Goal: Task Accomplishment & Management: Complete application form

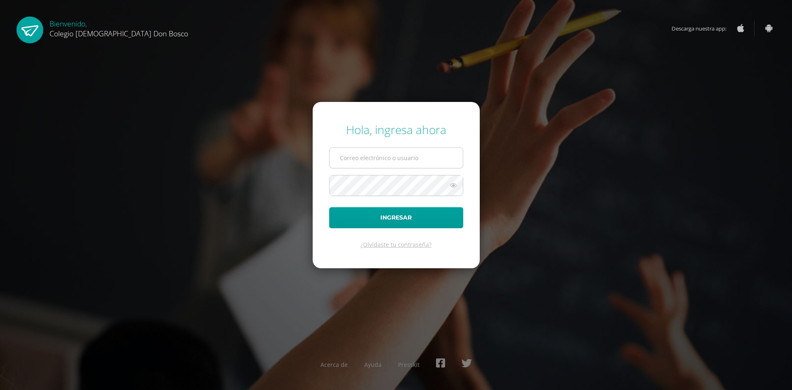
click at [398, 160] on input "text" at bounding box center [396, 158] width 133 height 20
type input "[EMAIL_ADDRESS][DOMAIN_NAME]"
click at [329, 207] on button "Ingresar" at bounding box center [396, 217] width 134 height 21
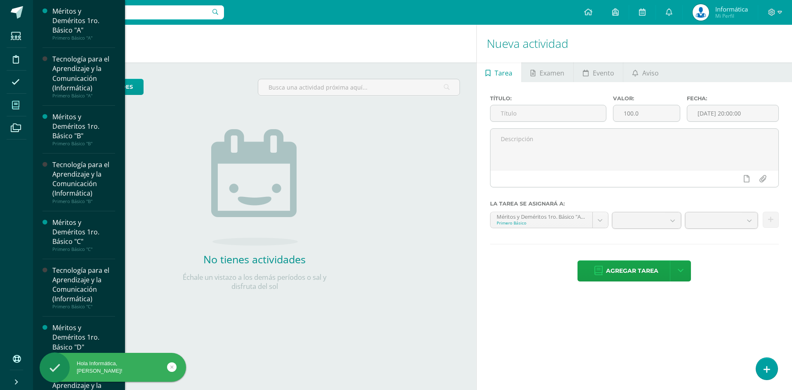
click at [11, 106] on span at bounding box center [16, 105] width 19 height 19
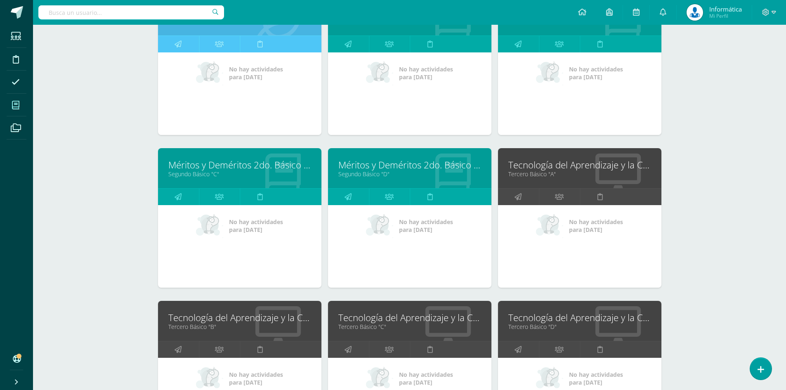
scroll to position [934, 0]
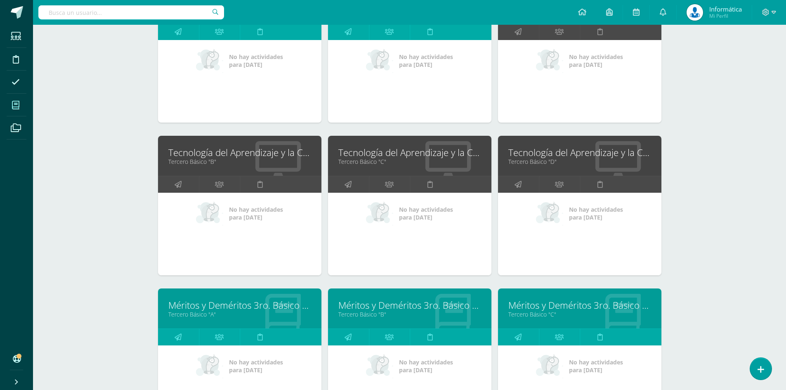
click at [435, 151] on link "Tecnología del Aprendizaje y la Comunicación (TIC)" at bounding box center [409, 152] width 143 height 13
click at [558, 155] on link "Tecnología del Aprendizaje y la Comunicación (TIC)" at bounding box center [580, 152] width 143 height 13
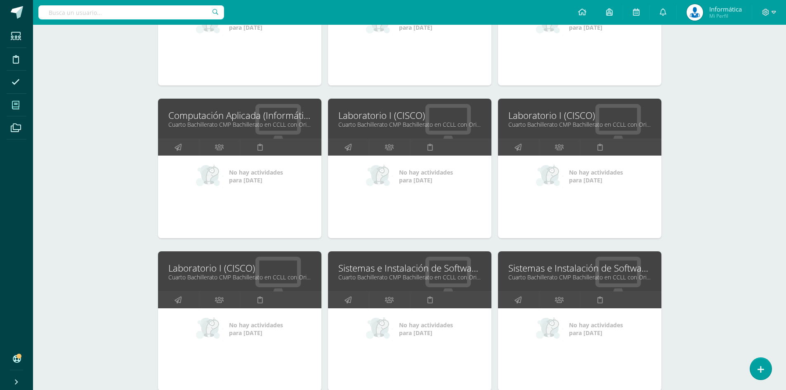
scroll to position [1512, 0]
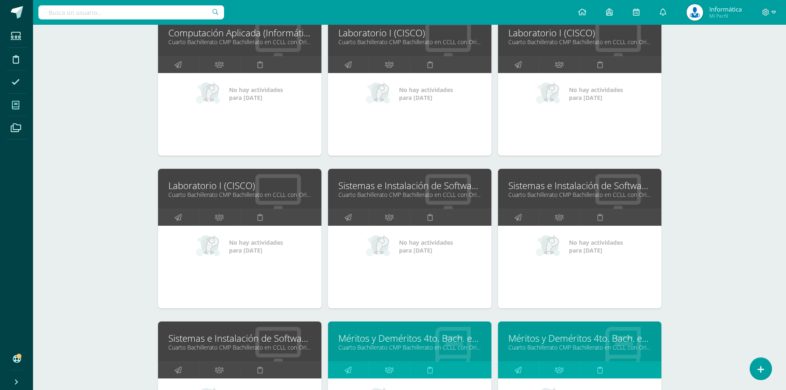
click at [418, 186] on link "Sistemas e Instalación de Software (Desarrollo de Software)" at bounding box center [409, 185] width 143 height 13
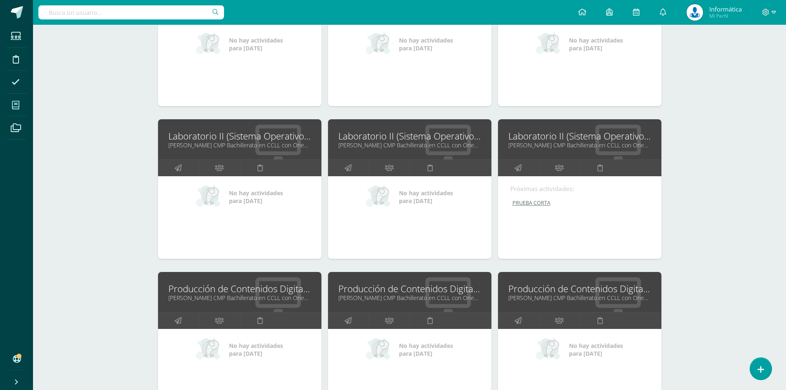
scroll to position [2049, 0]
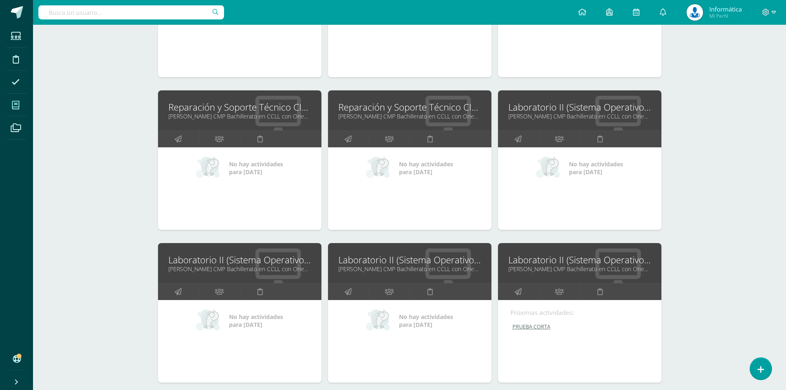
click at [561, 109] on link "Laboratorio II (Sistema Operativo Macintoch)" at bounding box center [580, 107] width 143 height 13
click at [403, 262] on link "Laboratorio II (Sistema Operativo Macintoch)" at bounding box center [409, 259] width 143 height 13
click at [548, 261] on link "Laboratorio II (Sistema Operativo Macintoch)" at bounding box center [580, 259] width 143 height 13
click at [544, 107] on link "Laboratorio II (Sistema Operativo Macintoch)" at bounding box center [580, 107] width 143 height 13
click at [540, 108] on link "Laboratorio II (Sistema Operativo Macintoch)" at bounding box center [580, 107] width 143 height 13
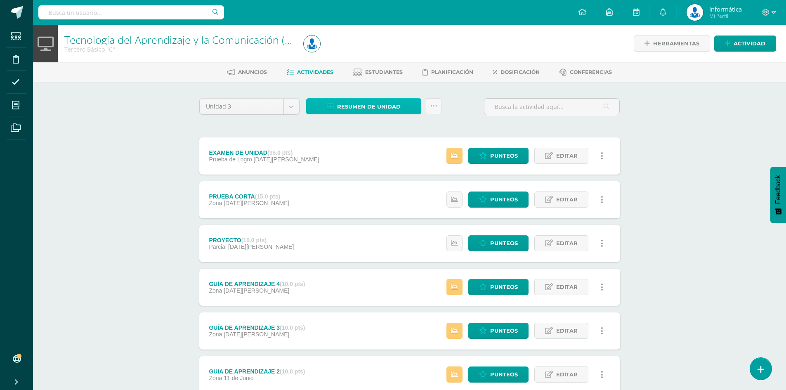
click at [386, 108] on span "Resumen de unidad" at bounding box center [369, 106] width 64 height 15
click at [367, 52] on link "Descargar como HTML" at bounding box center [364, 53] width 88 height 13
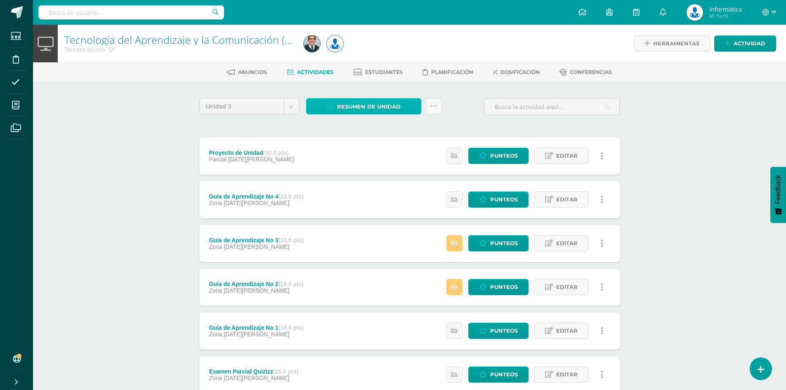
click at [359, 109] on span "Resumen de unidad" at bounding box center [369, 106] width 64 height 15
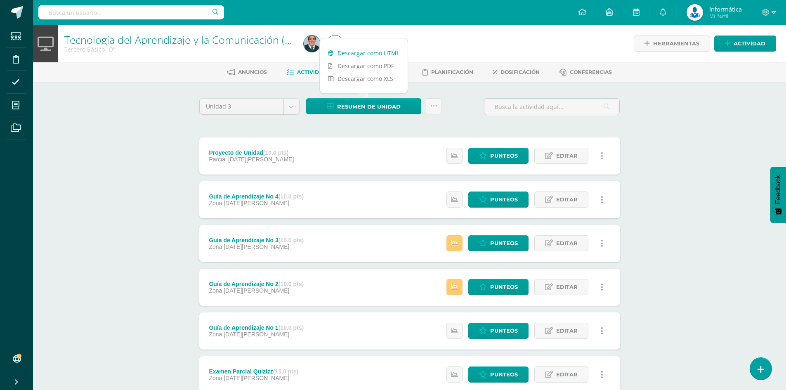
click at [376, 52] on link "Descargar como HTML" at bounding box center [364, 53] width 88 height 13
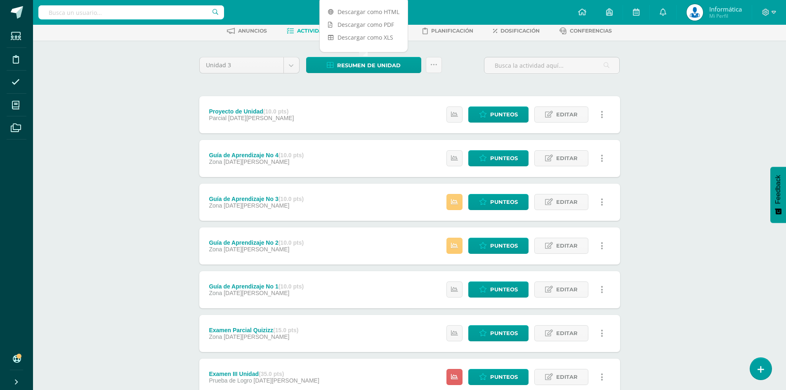
scroll to position [102, 0]
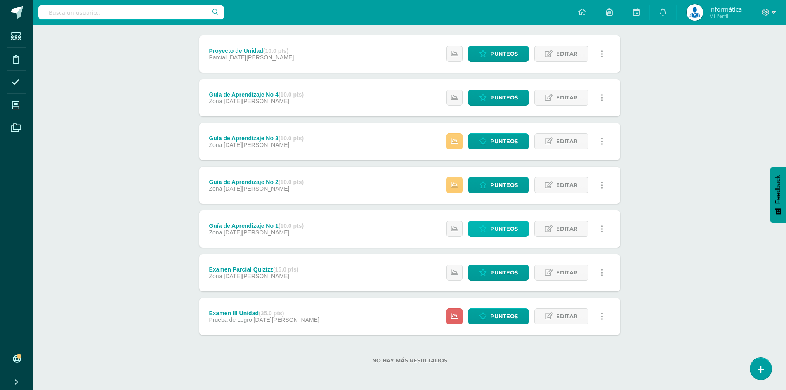
click at [516, 224] on span "Punteos" at bounding box center [504, 228] width 28 height 15
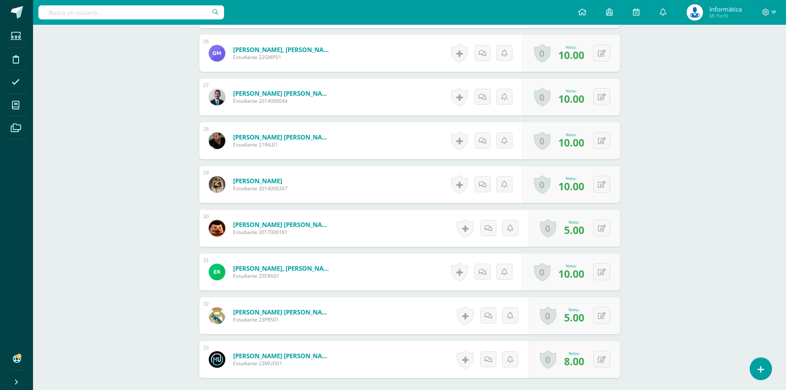
scroll to position [1429, 0]
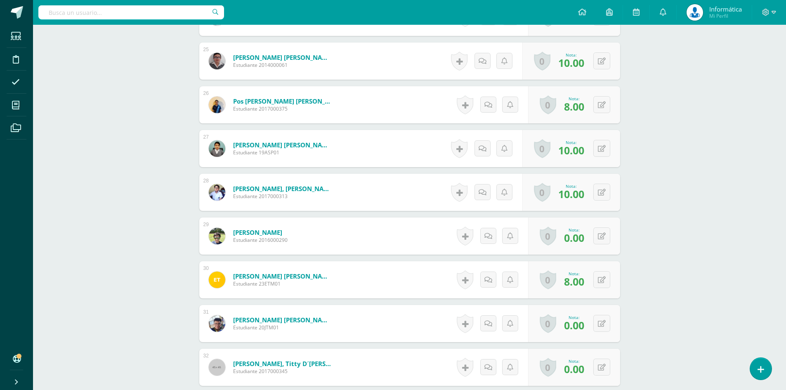
scroll to position [1429, 0]
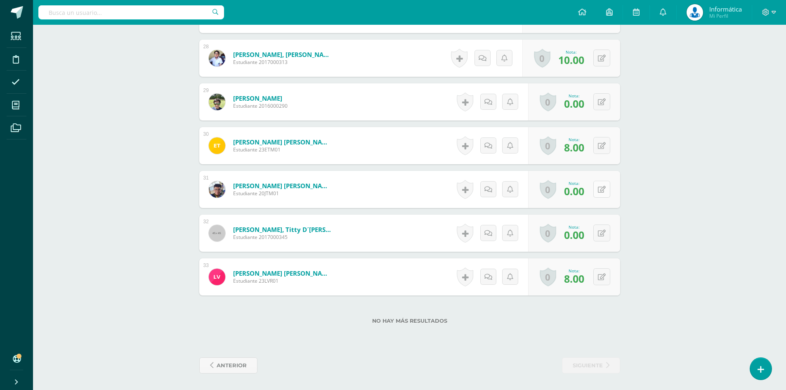
click at [602, 190] on icon at bounding box center [602, 189] width 8 height 7
type input "8"
click at [601, 229] on button at bounding box center [602, 233] width 17 height 17
type input "8"
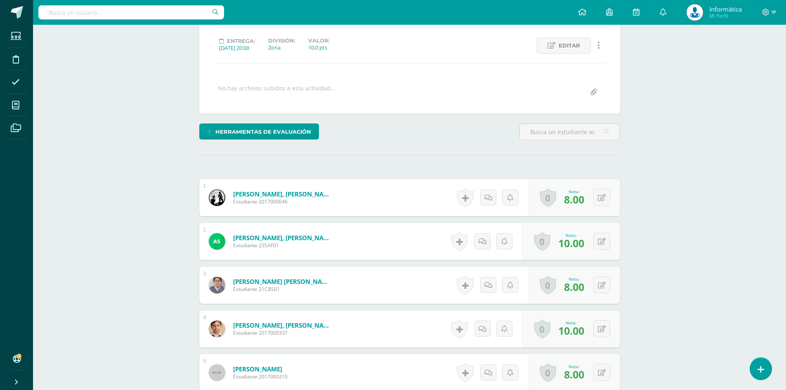
scroll to position [25, 0]
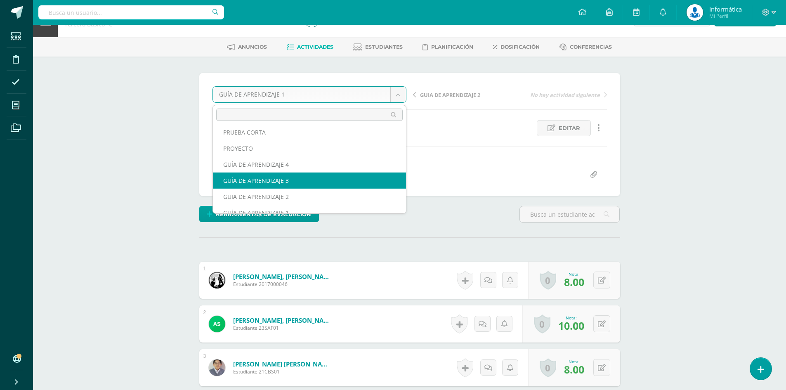
scroll to position [27, 0]
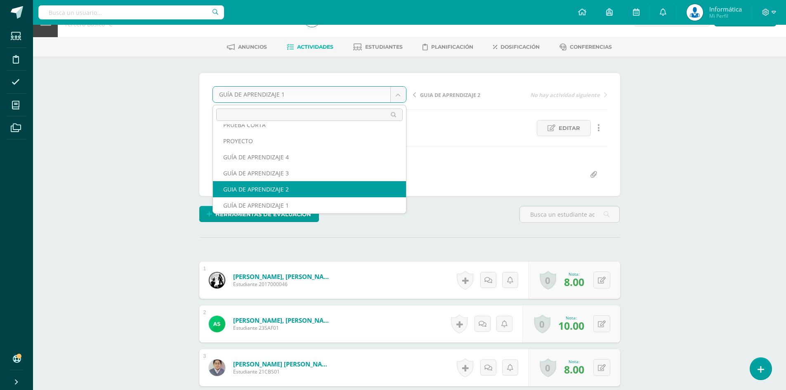
select select "/dashboard/teacher/grade-activity/175525/"
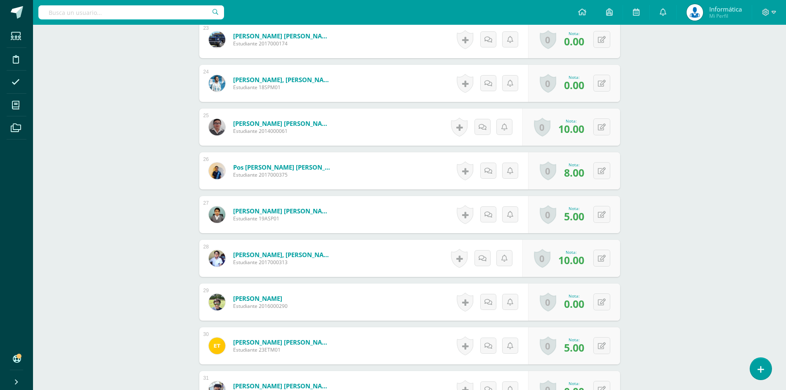
scroll to position [1146, 0]
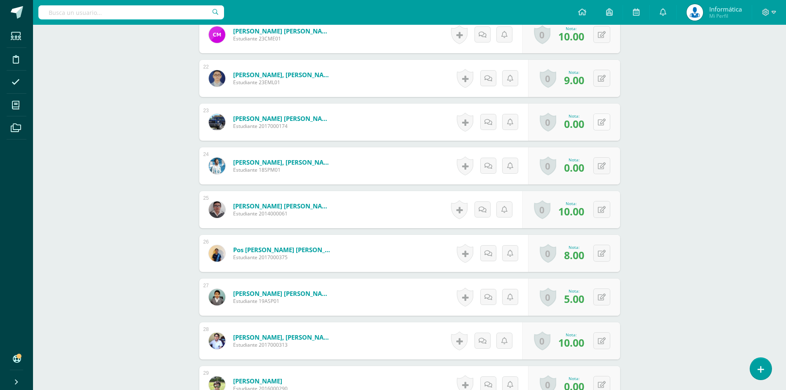
click at [601, 120] on button at bounding box center [602, 122] width 17 height 17
type input "5"
click at [602, 164] on button at bounding box center [607, 165] width 17 height 17
type input "5"
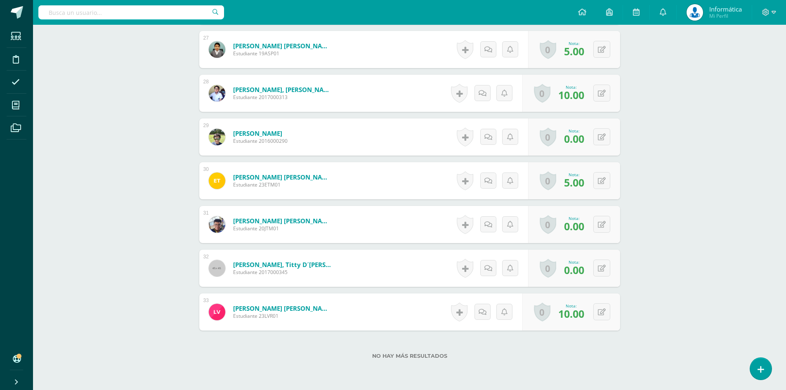
scroll to position [1429, 0]
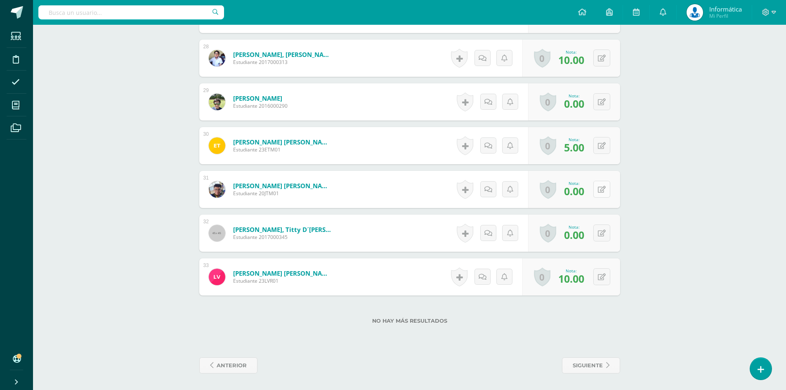
click at [607, 190] on button at bounding box center [602, 189] width 17 height 17
click at [603, 230] on icon at bounding box center [607, 232] width 8 height 7
type input "5"
click at [601, 187] on button at bounding box center [602, 189] width 17 height 17
type input "5"
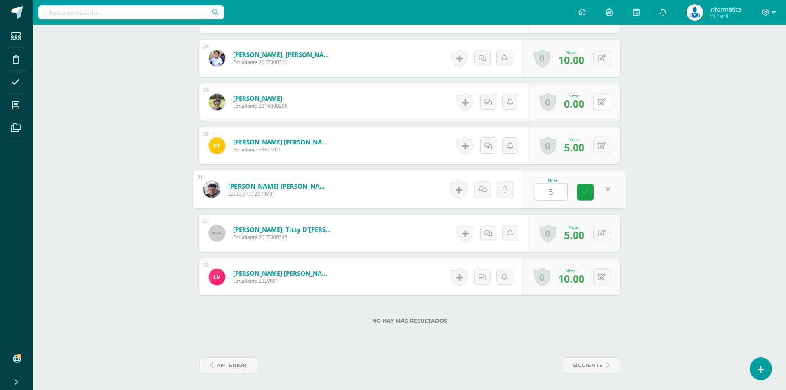
click at [602, 95] on button at bounding box center [602, 101] width 17 height 17
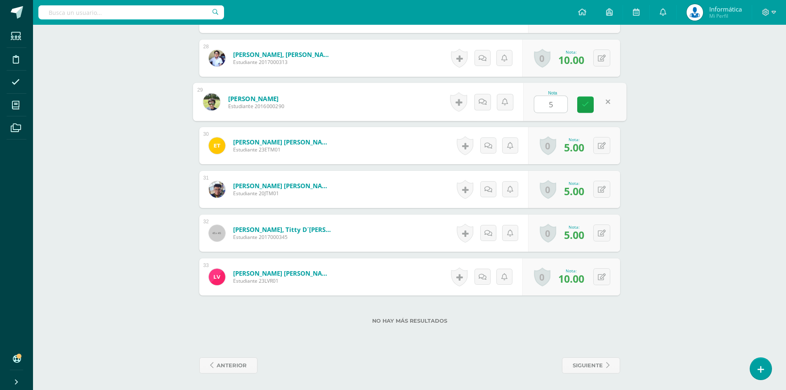
type input "5"
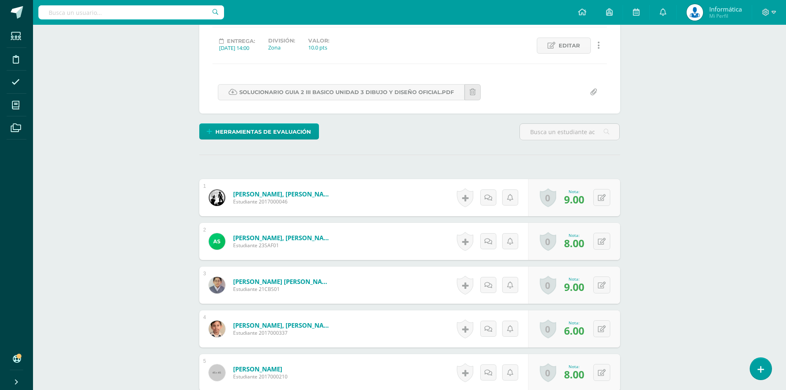
scroll to position [0, 0]
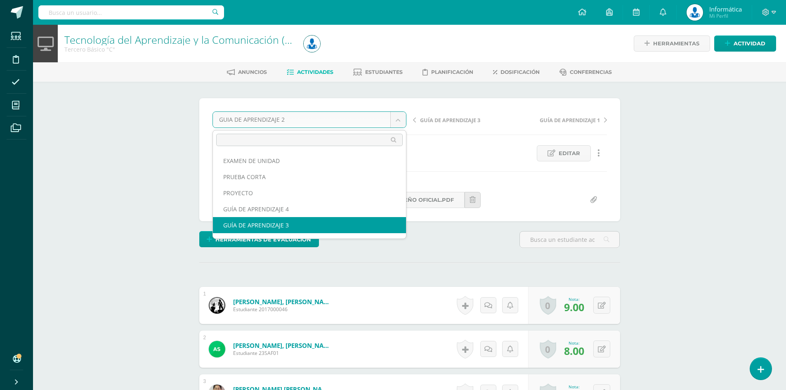
select select "/dashboard/teacher/grade-activity/176950/"
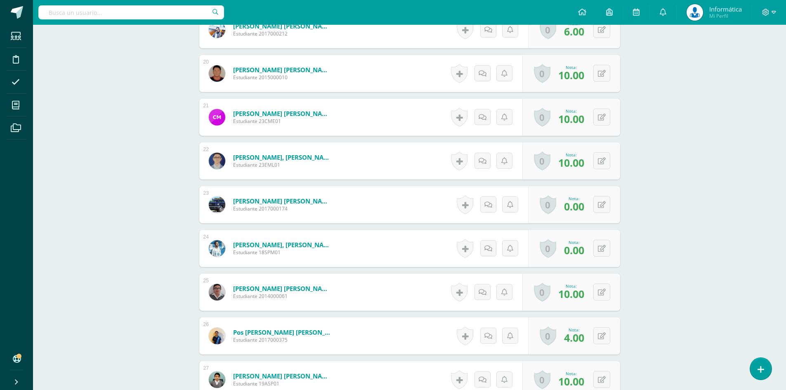
scroll to position [1270, 0]
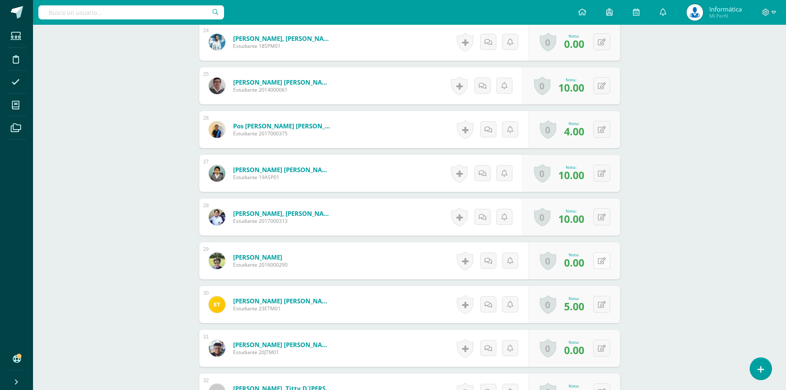
click at [603, 263] on icon at bounding box center [602, 261] width 8 height 7
type input "8"
click at [587, 264] on icon at bounding box center [585, 263] width 7 height 7
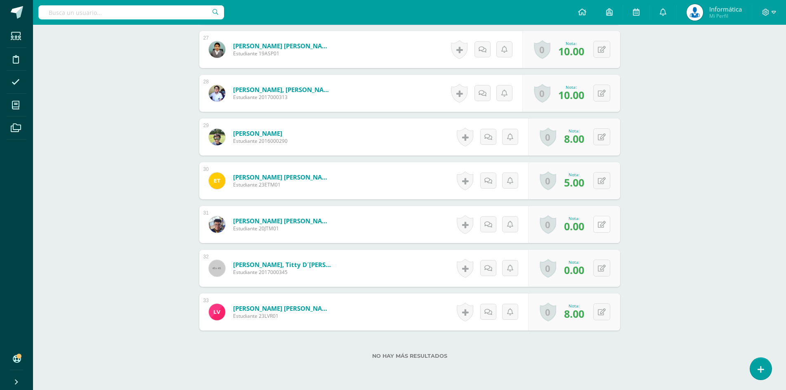
click at [594, 217] on div "0 Logros Logros obtenidos Aún no hay logros agregados Nota: 0.00" at bounding box center [574, 224] width 92 height 37
click at [602, 225] on button at bounding box center [607, 224] width 17 height 17
type input "8"
click at [603, 267] on icon at bounding box center [602, 268] width 8 height 7
type input "8"
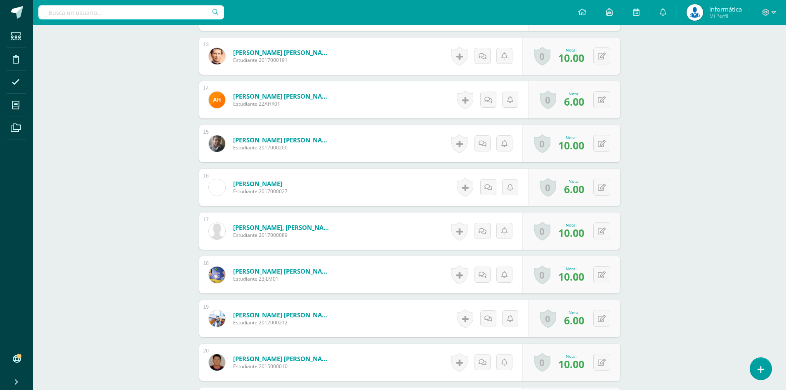
scroll to position [1022, 0]
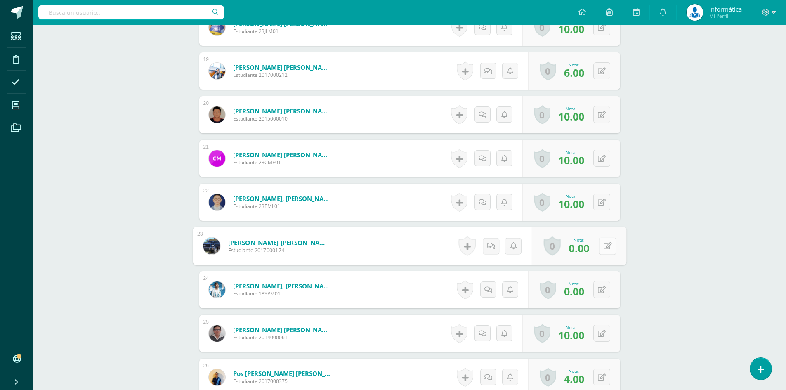
click at [603, 246] on icon at bounding box center [607, 245] width 8 height 7
type input "10"
click at [605, 290] on icon at bounding box center [607, 289] width 8 height 7
drag, startPoint x: 558, startPoint y: 288, endPoint x: 537, endPoint y: 289, distance: 21.1
click at [537, 289] on input "10" at bounding box center [551, 292] width 33 height 17
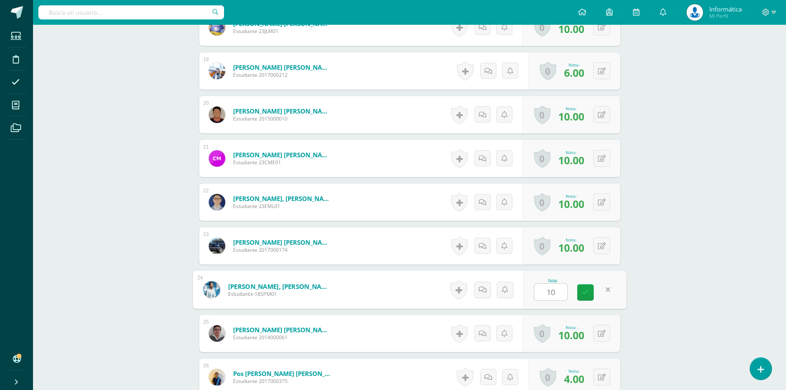
type input "8"
click at [591, 290] on link at bounding box center [585, 292] width 17 height 17
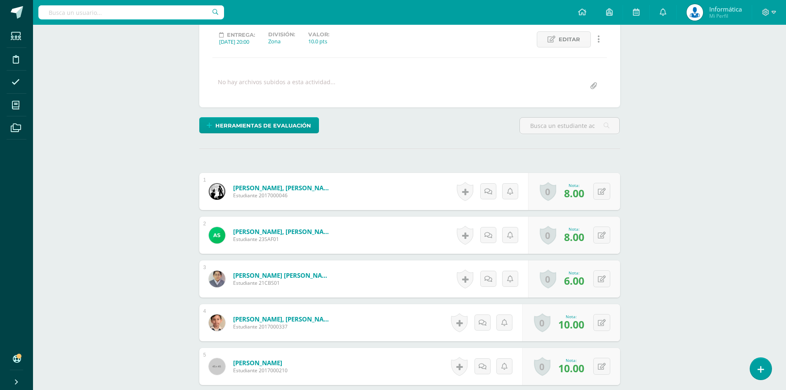
scroll to position [0, 0]
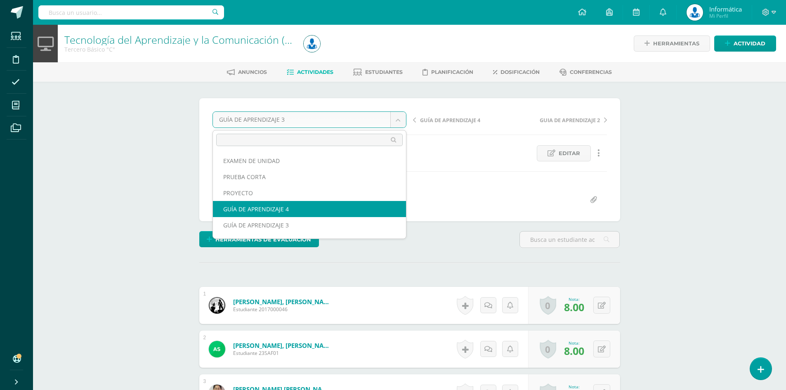
select select "/dashboard/teacher/grade-activity/176951/"
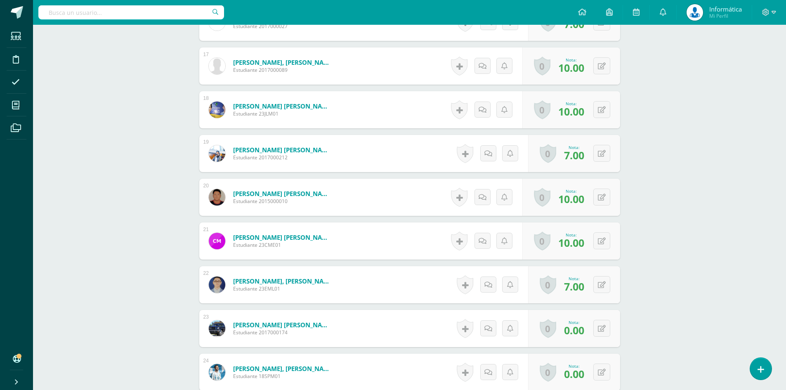
scroll to position [1022, 0]
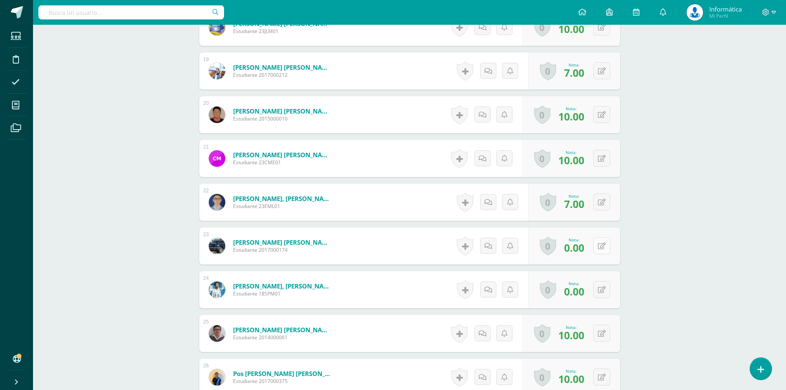
click at [599, 246] on button at bounding box center [602, 245] width 17 height 17
type input "8"
click at [604, 287] on icon at bounding box center [607, 289] width 8 height 7
type input "8"
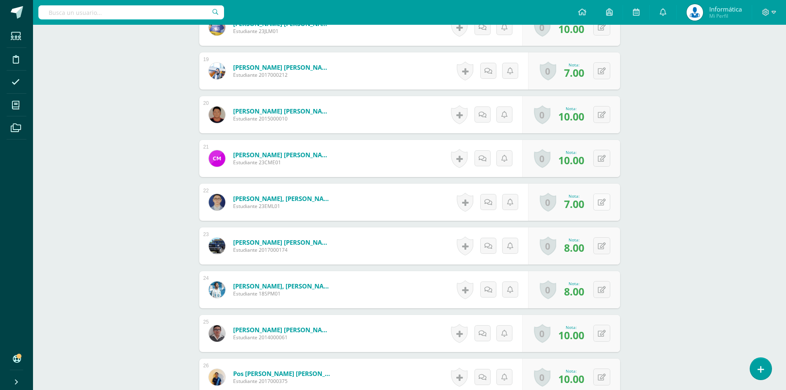
click at [600, 206] on button at bounding box center [602, 202] width 17 height 17
type input "8"
click at [584, 209] on link at bounding box center [585, 205] width 17 height 17
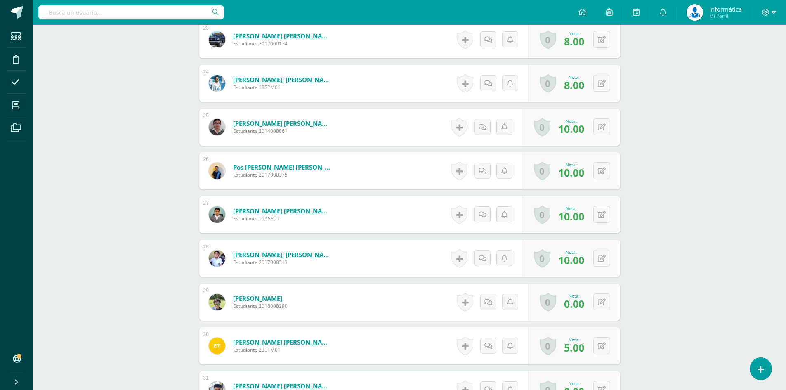
scroll to position [1393, 0]
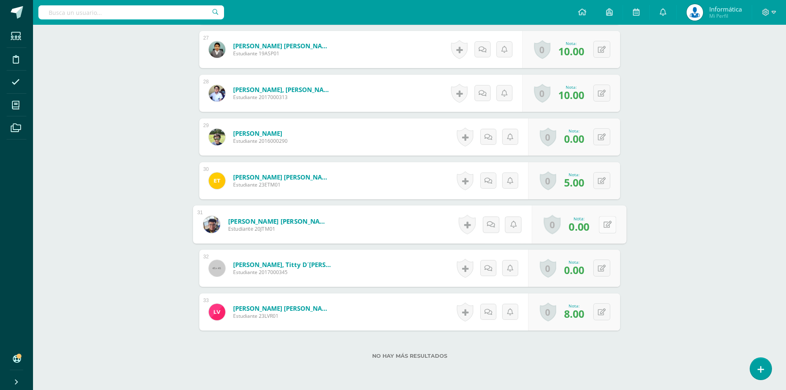
click at [606, 227] on button at bounding box center [607, 224] width 17 height 17
type input "8"
click at [604, 272] on button at bounding box center [602, 268] width 17 height 17
type input "8"
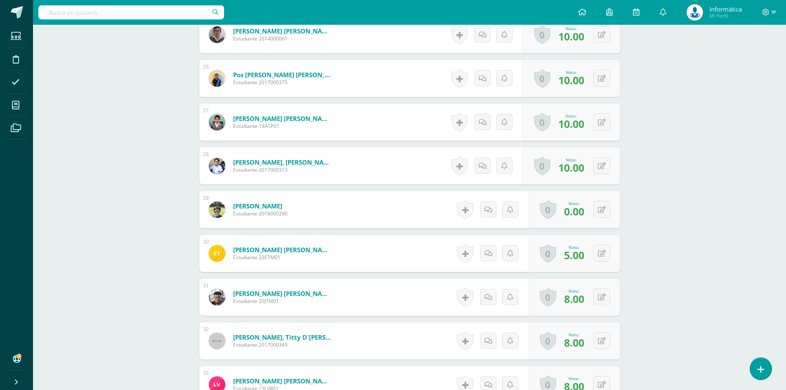
scroll to position [1429, 0]
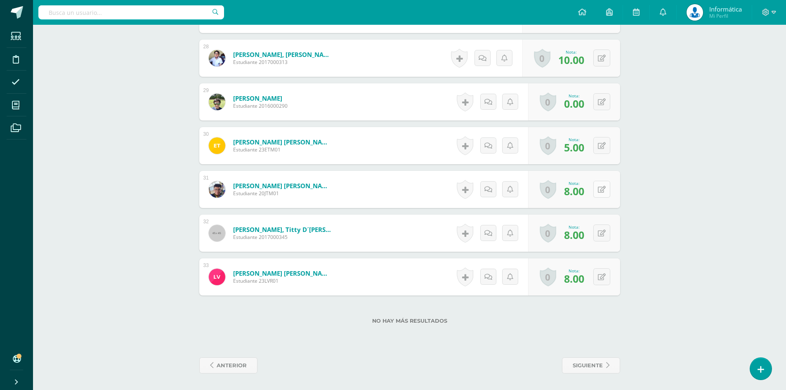
click at [607, 188] on button at bounding box center [602, 189] width 17 height 17
type input "5"
click at [588, 191] on icon at bounding box center [585, 192] width 7 height 7
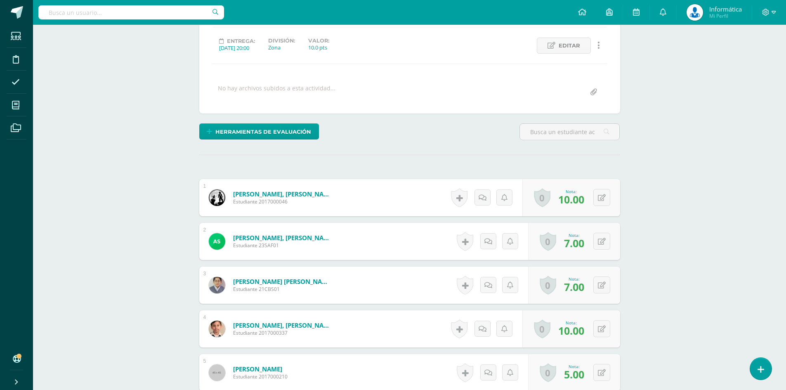
scroll to position [0, 0]
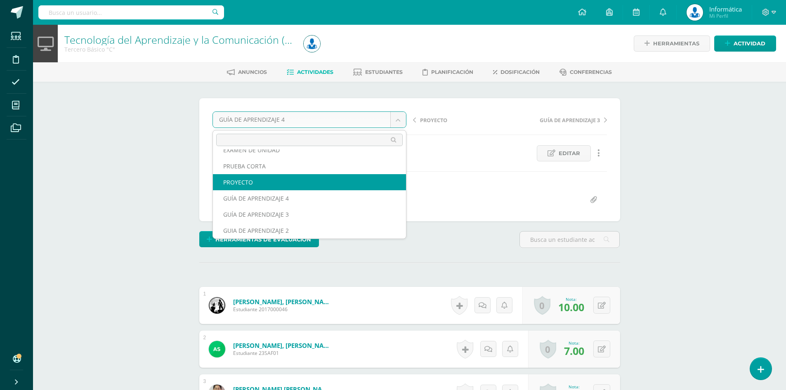
select select "/dashboard/teacher/grade-activity/176952/"
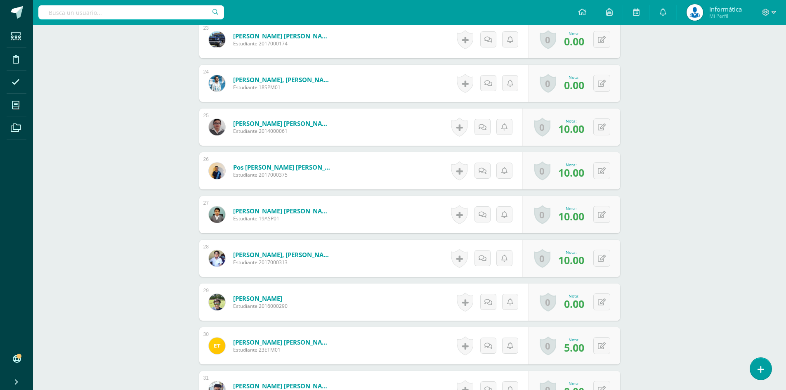
scroll to position [1393, 0]
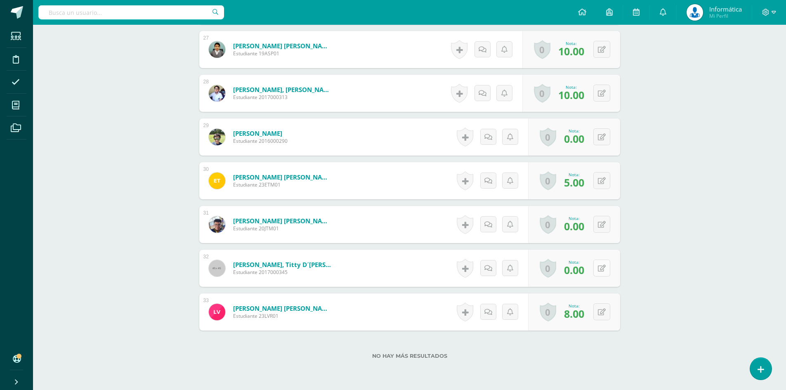
click at [604, 269] on icon at bounding box center [602, 268] width 8 height 7
type input "10"
click at [591, 273] on link at bounding box center [585, 271] width 17 height 17
click at [601, 137] on button at bounding box center [607, 136] width 17 height 17
type input "10"
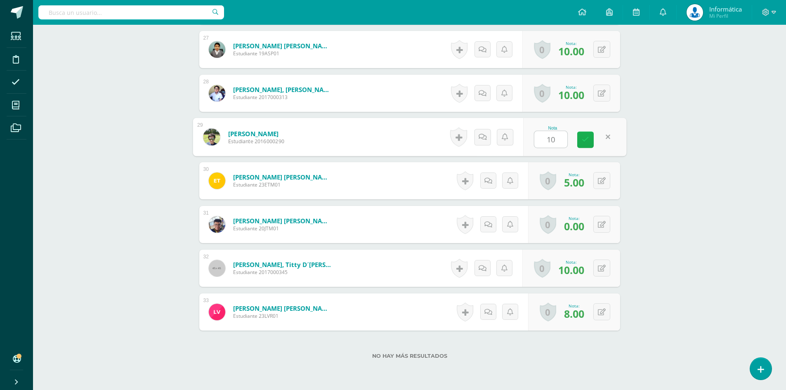
click at [589, 138] on icon at bounding box center [585, 139] width 7 height 7
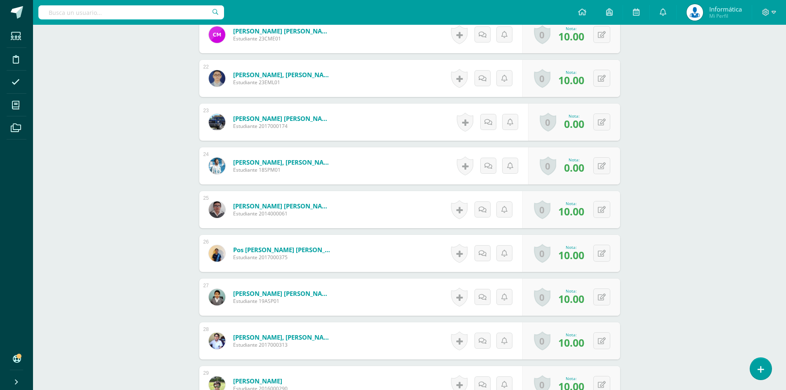
scroll to position [1022, 0]
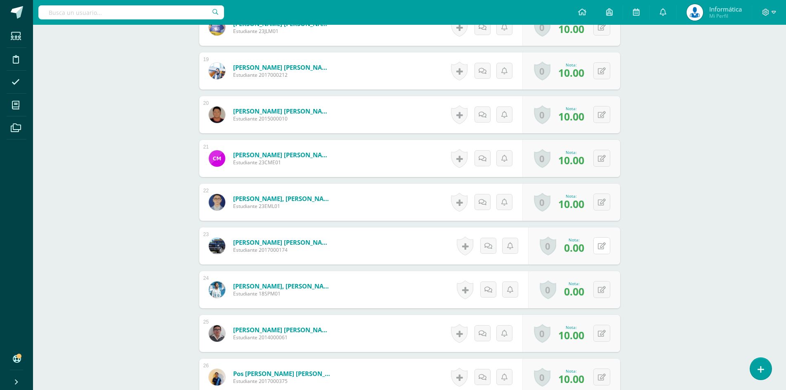
click at [596, 251] on div "0 [GEOGRAPHIC_DATA] Logros obtenidos Aún no hay logros agregados Nota: 0.00" at bounding box center [574, 245] width 92 height 37
click at [598, 249] on div "0 [GEOGRAPHIC_DATA] Logros obtenidos Aún no hay logros agregados Nota: 0.00" at bounding box center [579, 246] width 95 height 38
click at [601, 247] on button at bounding box center [602, 245] width 17 height 17
type input "10"
click at [581, 249] on link at bounding box center [585, 249] width 17 height 17
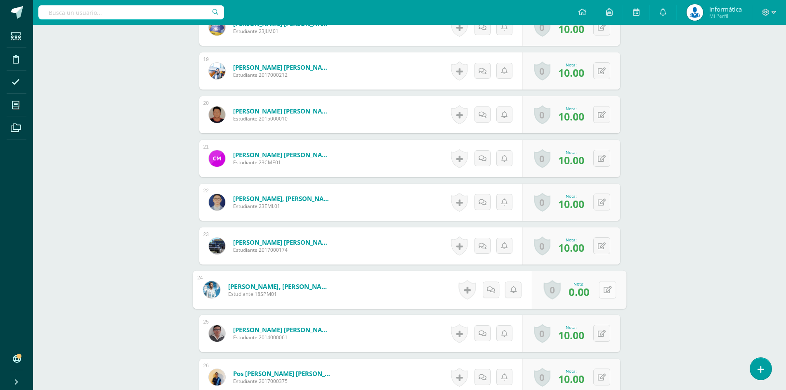
click at [603, 283] on button at bounding box center [607, 289] width 17 height 17
click at [581, 289] on link at bounding box center [585, 292] width 17 height 17
click at [608, 294] on button at bounding box center [607, 289] width 17 height 17
type input "10"
click at [586, 290] on icon at bounding box center [585, 292] width 7 height 7
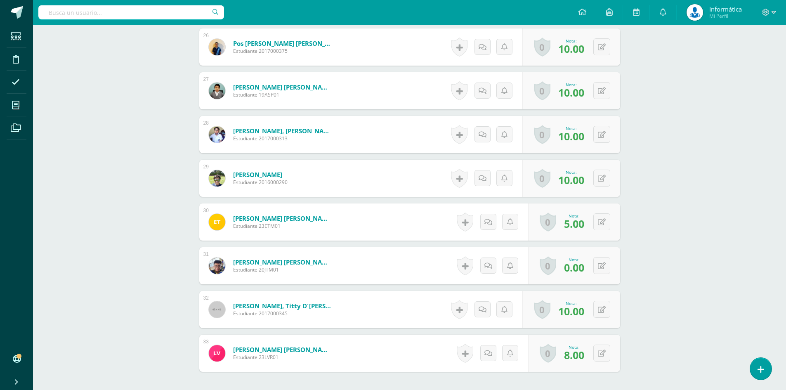
scroll to position [1429, 0]
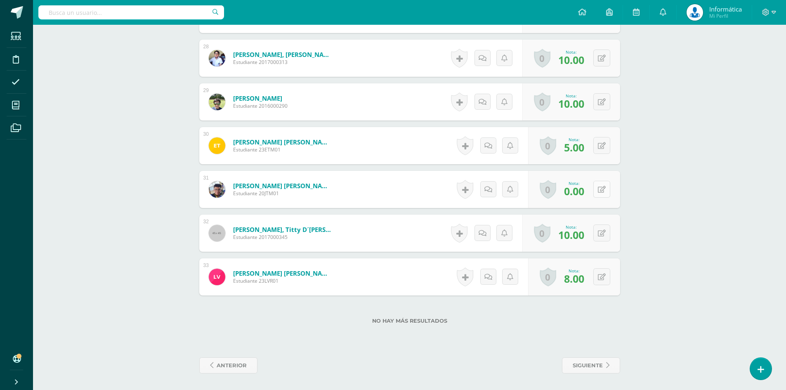
click at [605, 188] on icon at bounding box center [602, 189] width 8 height 7
type input "5"
click at [588, 191] on icon at bounding box center [585, 192] width 7 height 7
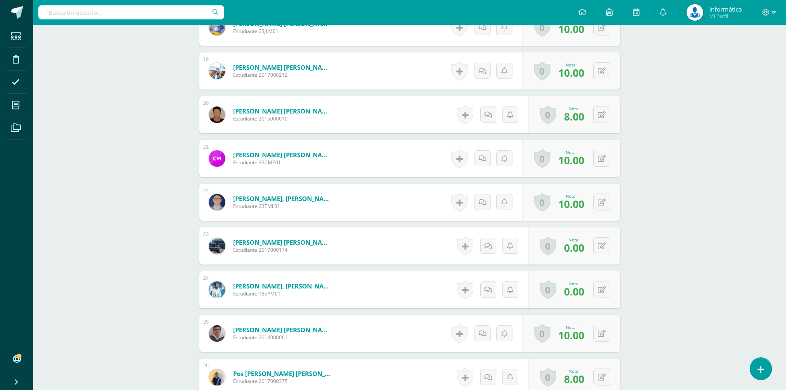
scroll to position [1187, 0]
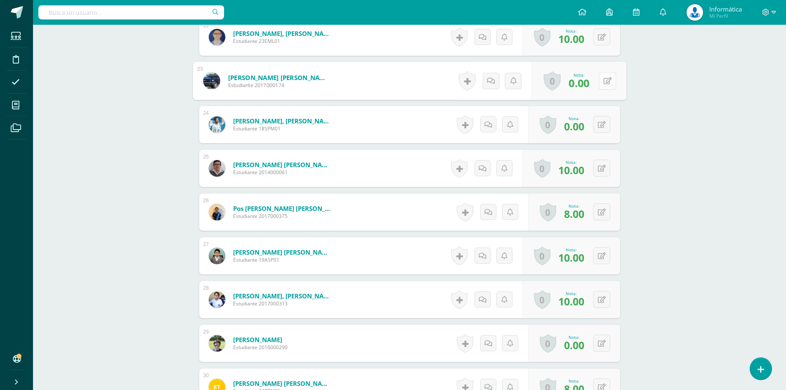
click at [604, 78] on icon at bounding box center [607, 80] width 8 height 7
type input "10"
click at [601, 125] on button at bounding box center [602, 124] width 17 height 17
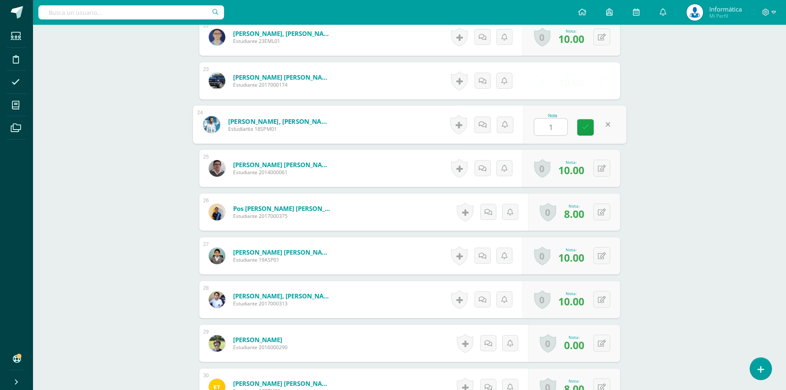
type input "10"
click at [587, 124] on icon at bounding box center [585, 127] width 7 height 7
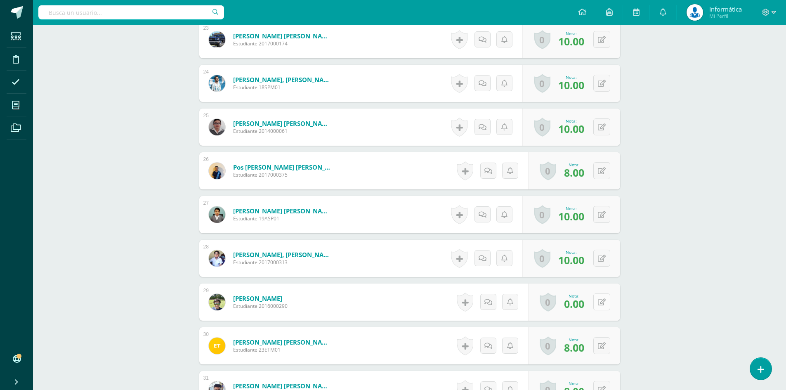
click at [603, 303] on icon at bounding box center [602, 302] width 8 height 7
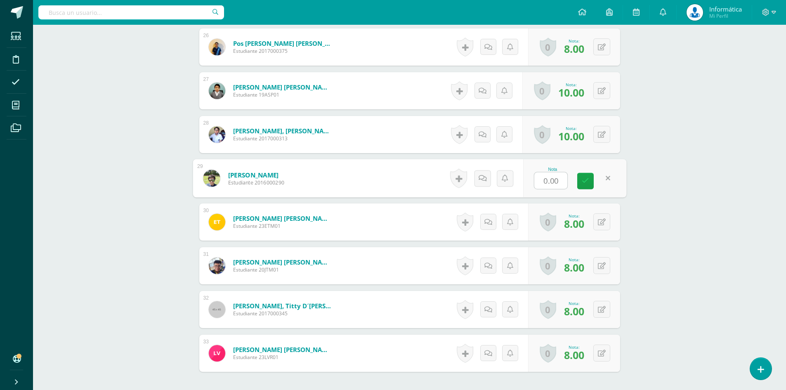
type input "8"
click at [582, 181] on icon at bounding box center [585, 180] width 7 height 7
click at [603, 272] on button at bounding box center [602, 265] width 17 height 17
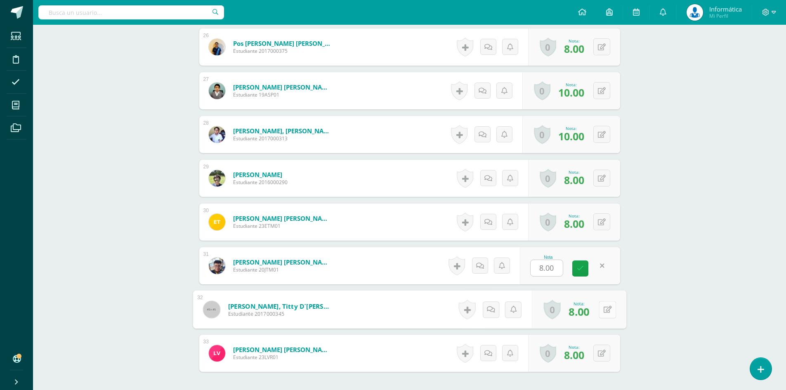
click at [600, 310] on button at bounding box center [607, 309] width 17 height 17
type input "10"
click at [589, 320] on div "Nota 10" at bounding box center [574, 310] width 103 height 38
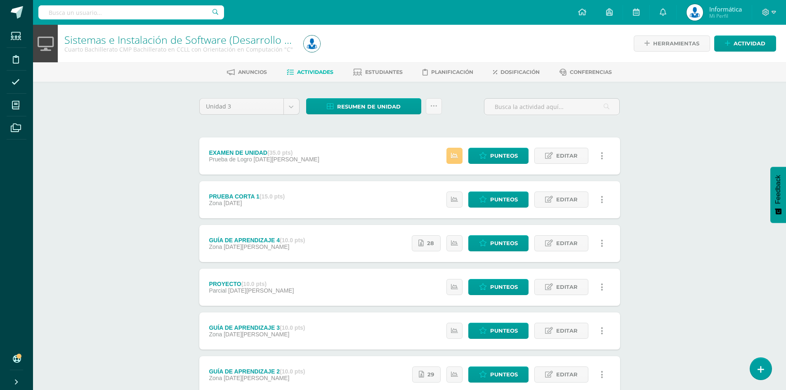
scroll to position [102, 0]
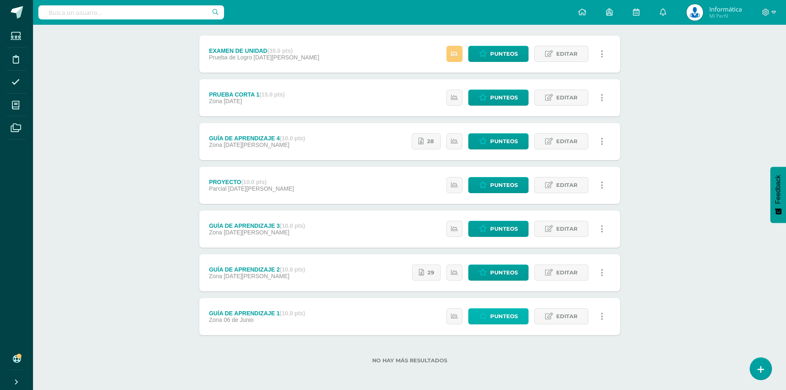
click at [509, 308] on link "Punteos" at bounding box center [498, 316] width 60 height 16
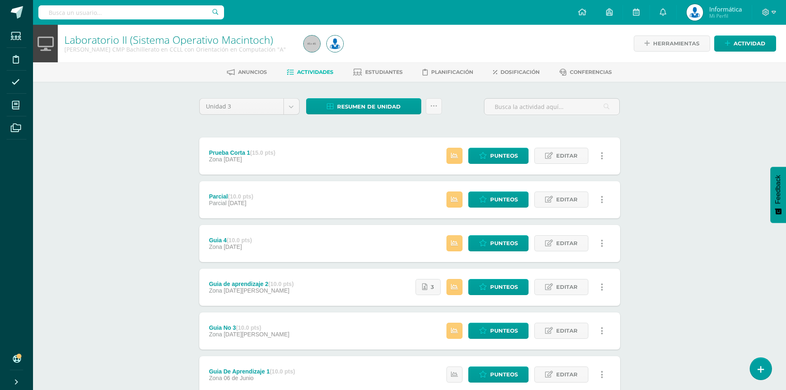
scroll to position [58, 0]
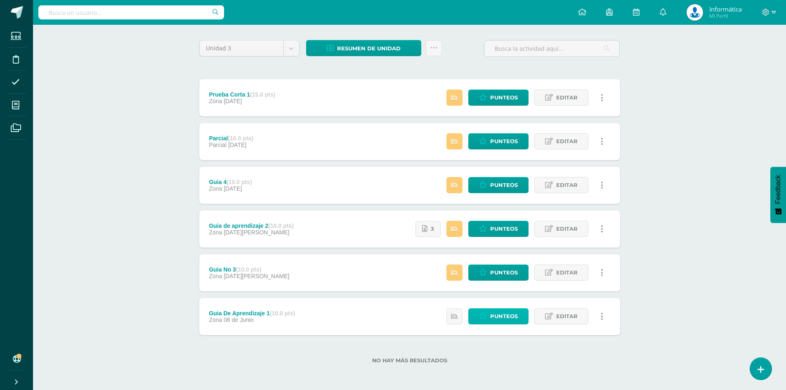
click at [518, 324] on link "Punteos" at bounding box center [498, 316] width 60 height 16
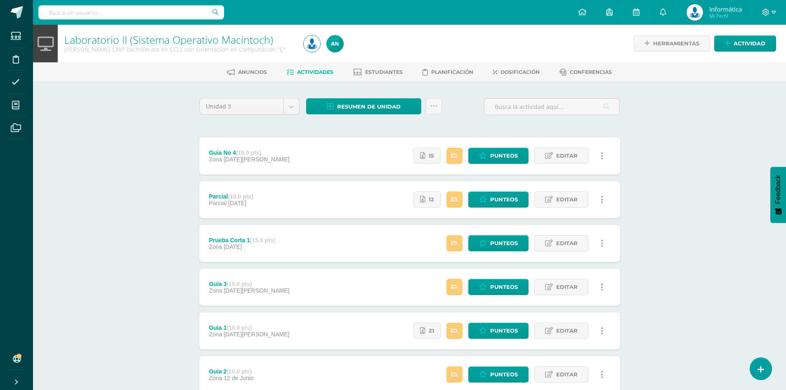
scroll to position [58, 0]
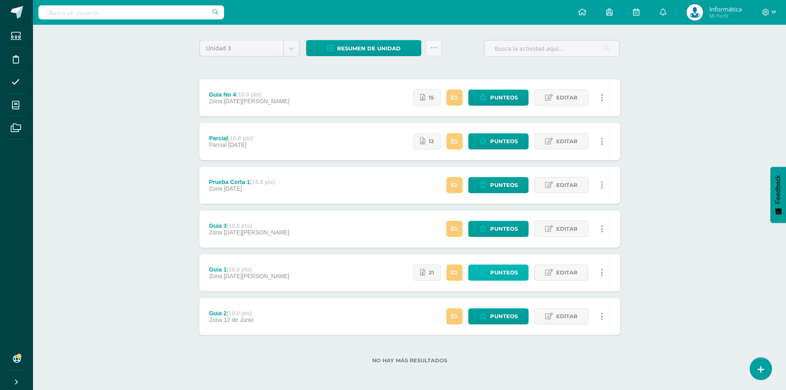
click at [511, 277] on span "Punteos" at bounding box center [504, 272] width 28 height 15
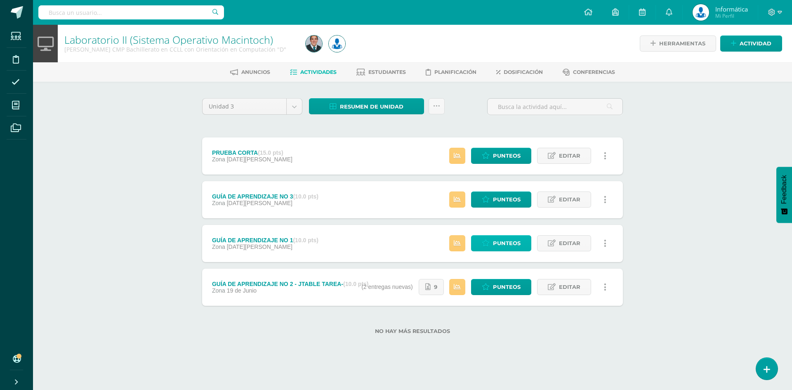
click at [509, 240] on span "Punteos" at bounding box center [507, 243] width 28 height 15
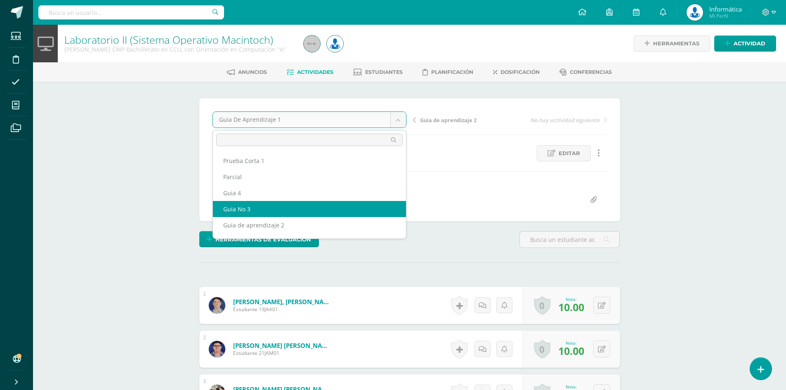
scroll to position [14, 0]
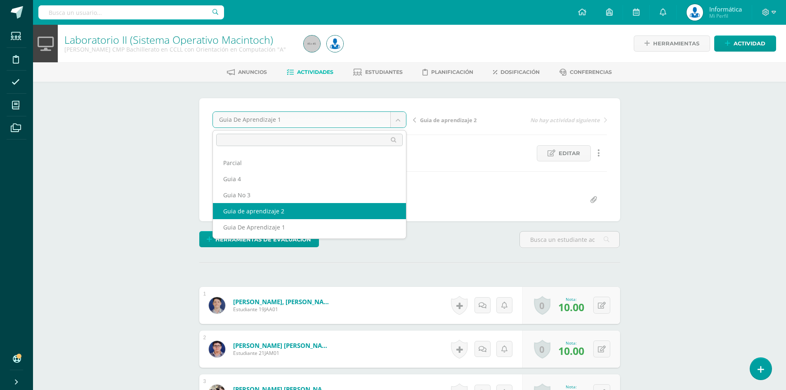
select select "/dashboard/teacher/grade-activity/175059/"
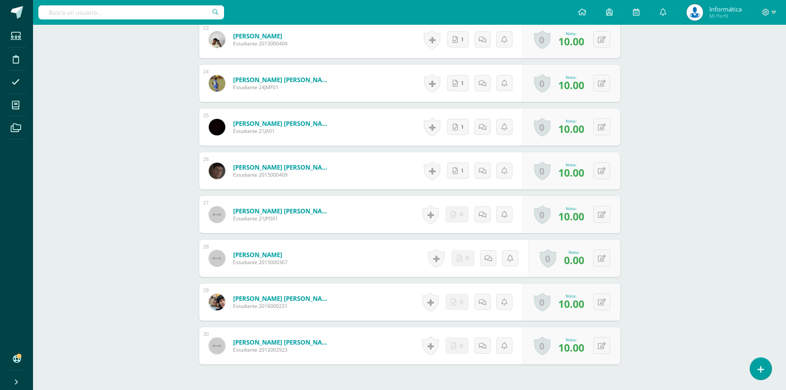
scroll to position [1302, 0]
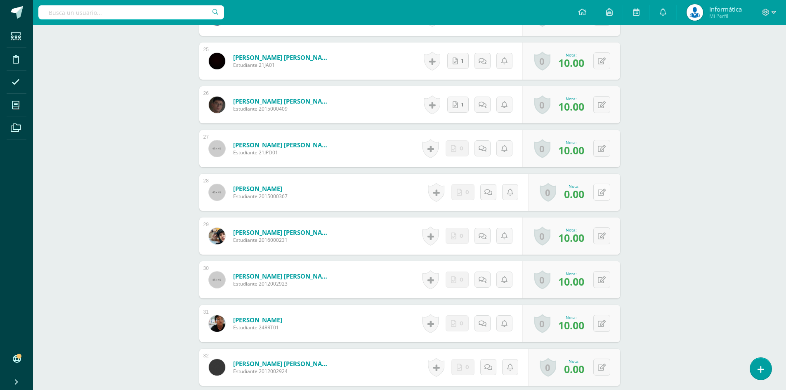
click at [597, 189] on div "0 Logros Logros obtenidos Aún no hay logros agregados Nota: 0.00" at bounding box center [574, 192] width 92 height 37
click at [606, 191] on icon at bounding box center [607, 192] width 8 height 7
type input "10"
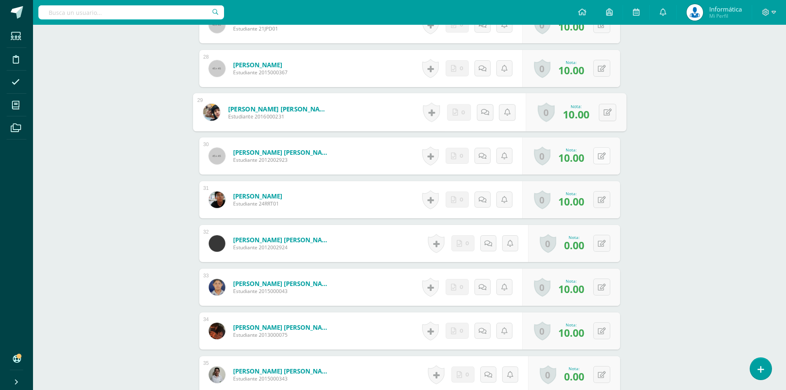
scroll to position [1550, 0]
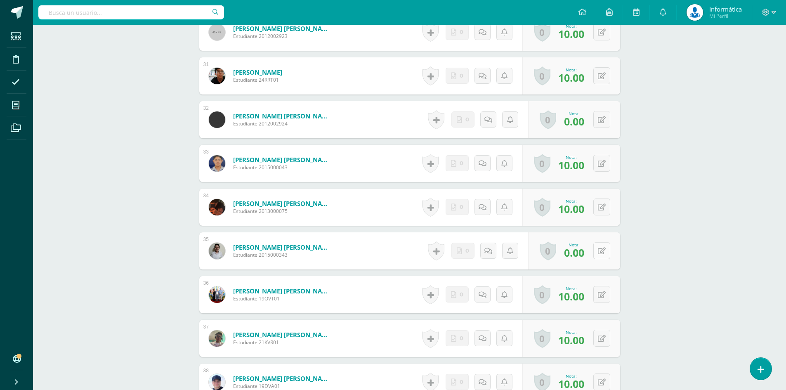
click at [601, 251] on button at bounding box center [602, 250] width 17 height 17
type input "10"
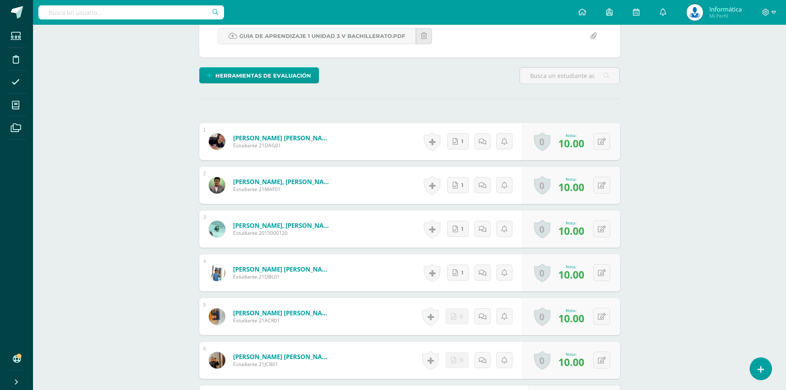
scroll to position [0, 0]
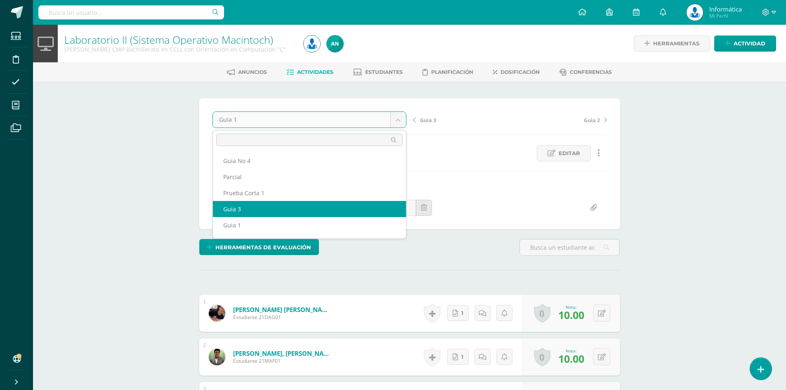
scroll to position [14, 0]
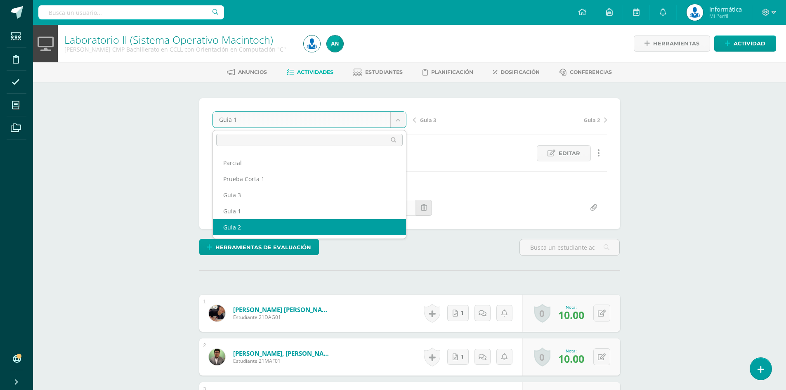
select select "/dashboard/teacher/grade-activity/175950/"
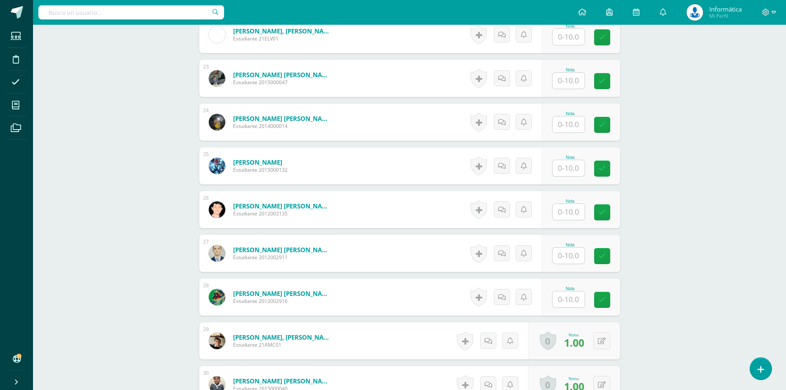
scroll to position [1321, 0]
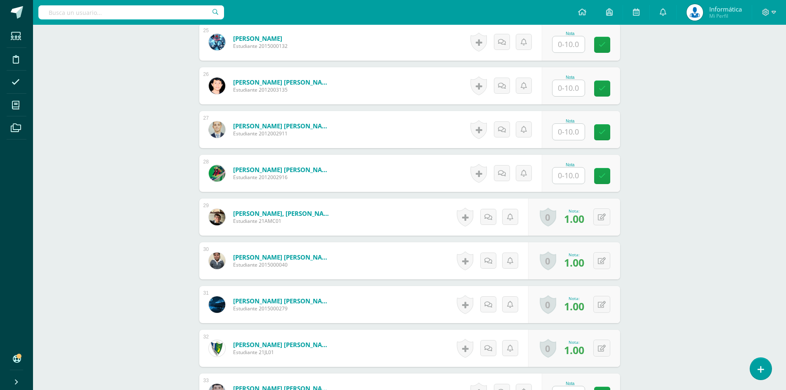
click at [568, 174] on input "text" at bounding box center [569, 176] width 32 height 16
type input "10"
click at [612, 217] on div "0 Logros Logros obtenidos Aún no hay logros agregados Nota: 1.00" at bounding box center [574, 217] width 92 height 37
click at [606, 217] on button at bounding box center [607, 216] width 17 height 17
click at [603, 255] on button at bounding box center [607, 260] width 17 height 17
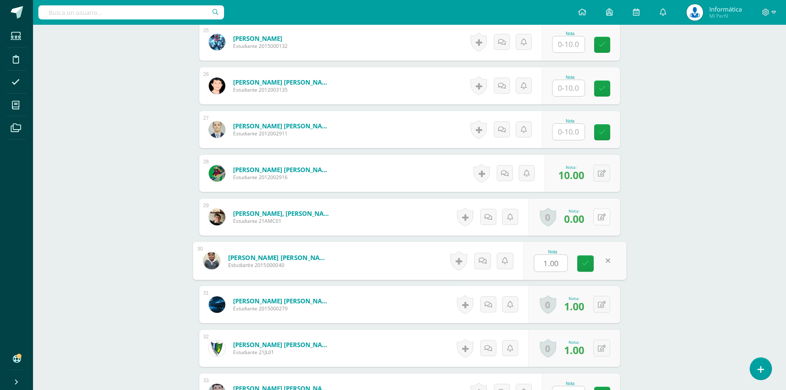
click at [608, 215] on button at bounding box center [602, 216] width 17 height 17
type input "10"
click at [604, 270] on div "0 Logros Logros obtenidos Aún no hay logros agregados Nota: 1.00" at bounding box center [574, 260] width 92 height 37
click at [603, 263] on icon at bounding box center [607, 260] width 8 height 7
type input "10"
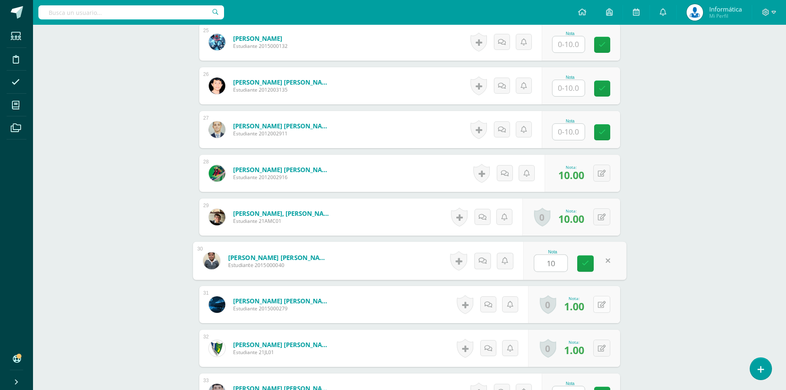
click at [606, 305] on button at bounding box center [602, 304] width 17 height 17
type input "10"
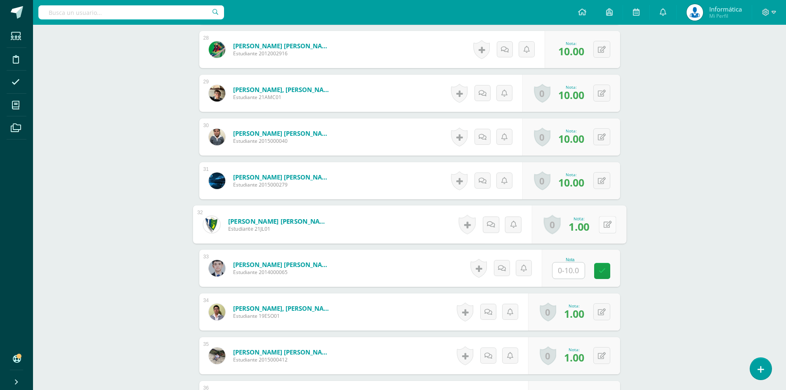
click at [603, 222] on icon at bounding box center [607, 224] width 8 height 7
click at [601, 271] on icon at bounding box center [602, 270] width 7 height 7
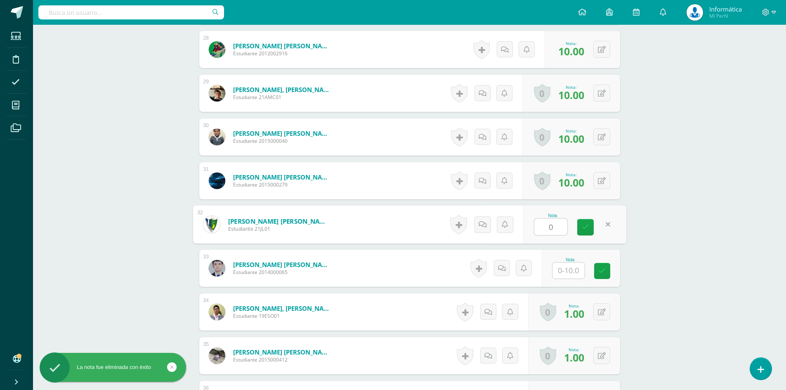
click at [557, 225] on input "0" at bounding box center [551, 227] width 33 height 17
drag, startPoint x: 557, startPoint y: 225, endPoint x: 554, endPoint y: 238, distance: 12.6
click at [537, 222] on input "0" at bounding box center [551, 227] width 33 height 17
type input "10"
click at [570, 271] on input "text" at bounding box center [569, 271] width 32 height 16
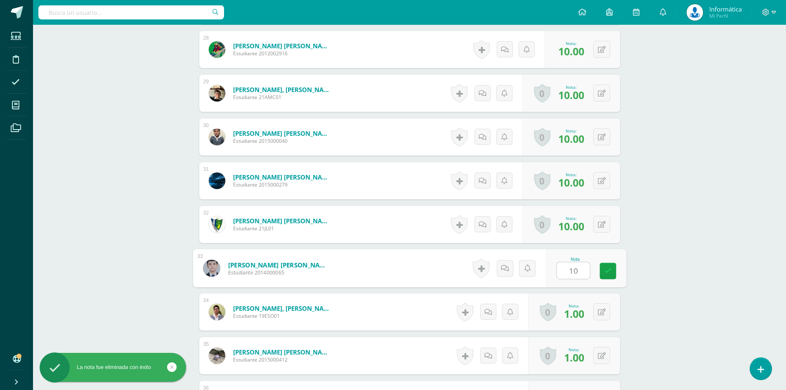
scroll to position [1610, 0]
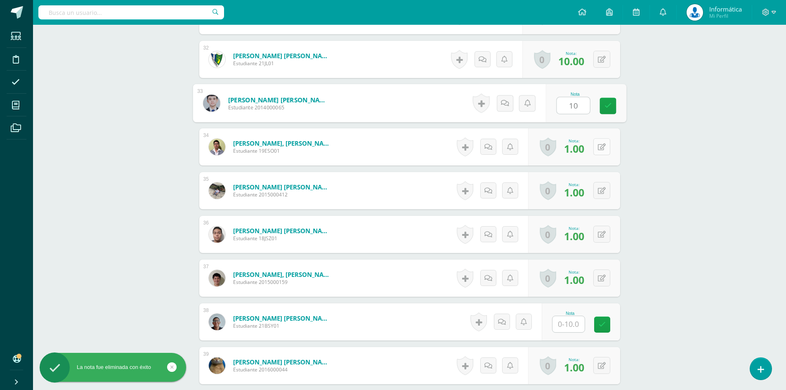
type input "10"
click at [599, 142] on button at bounding box center [602, 146] width 17 height 17
type input "10"
click at [602, 187] on button at bounding box center [602, 190] width 17 height 17
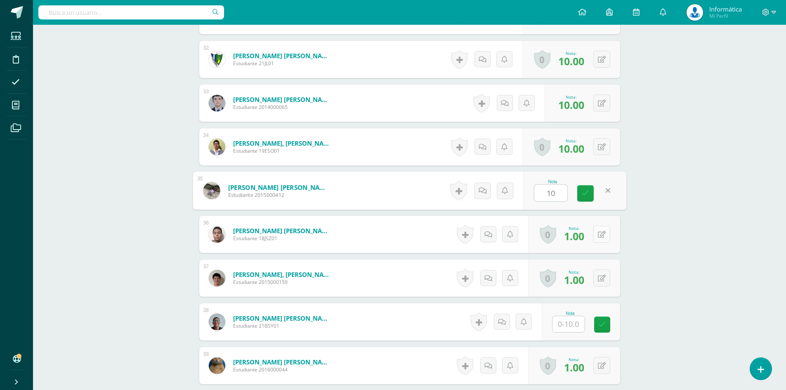
type input "10"
click at [603, 230] on button at bounding box center [602, 234] width 17 height 17
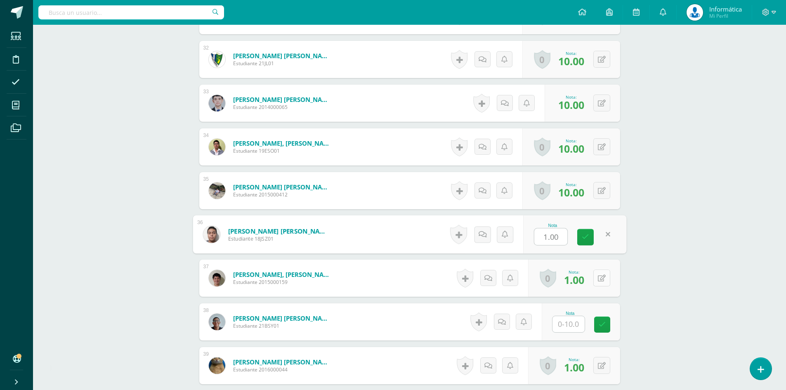
click at [608, 276] on button at bounding box center [602, 278] width 17 height 17
type input "0"
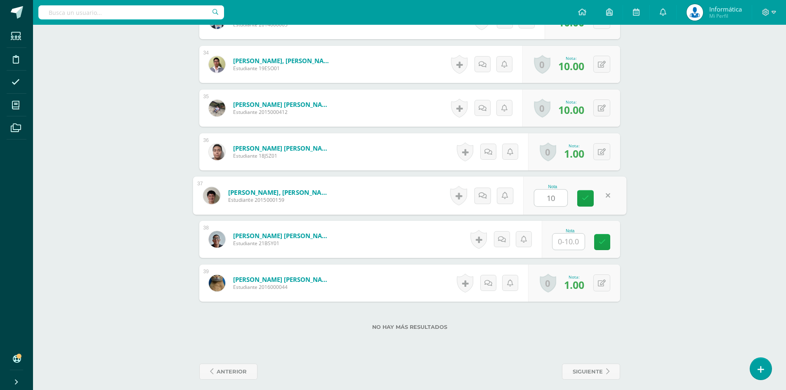
type input "10"
click at [566, 242] on input "text" at bounding box center [569, 242] width 32 height 16
type input "10"
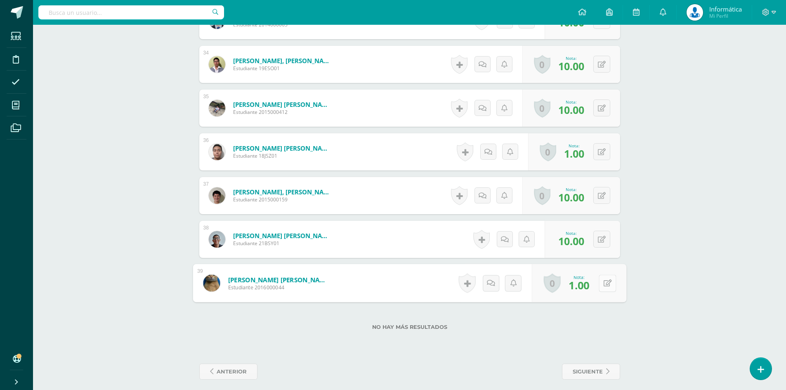
click at [604, 286] on icon at bounding box center [607, 282] width 8 height 7
type input "10"
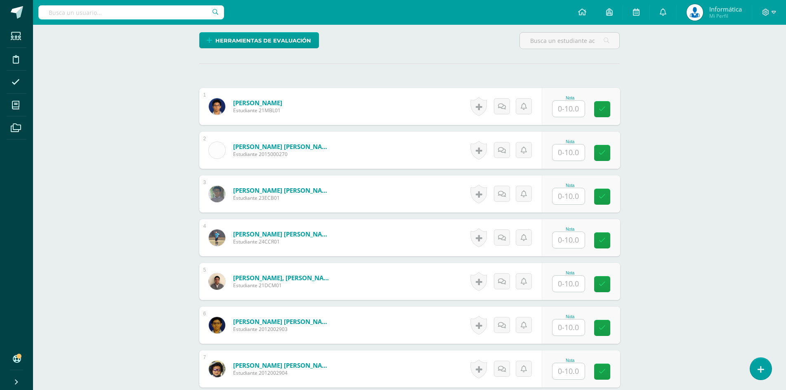
scroll to position [83, 0]
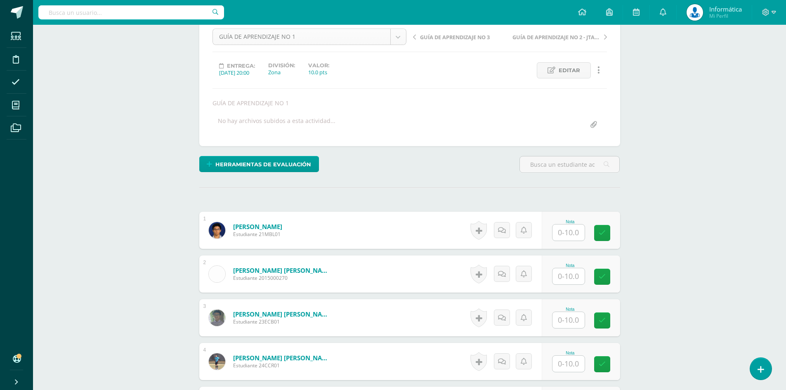
click at [306, 28] on div "GUÍA DE APRENDIZAJE NO 1 PRUEBA CORTA GUÍA DE APRENDIZAJE NO 3 GUÍA DE APRENDIZ…" at bounding box center [409, 80] width 421 height 131
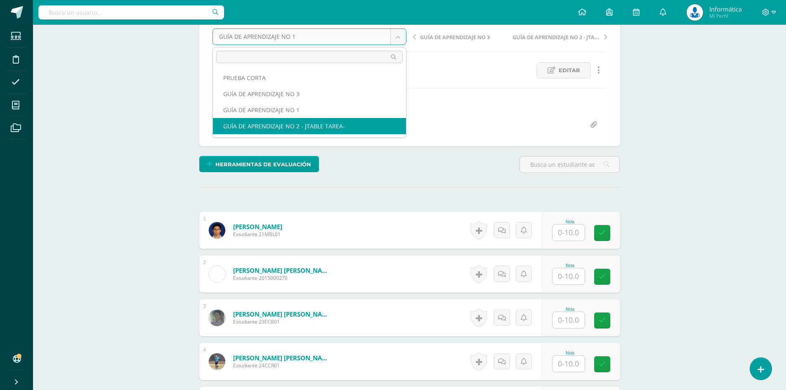
select select "/dashboard/teacher/grade-activity/175544/"
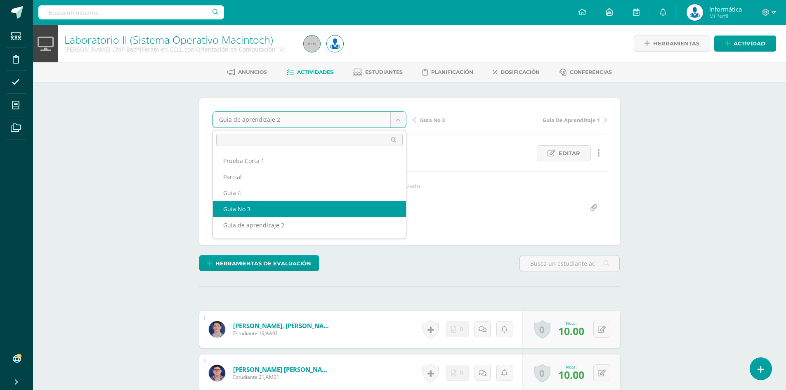
select select "/dashboard/teacher/grade-activity/175988/"
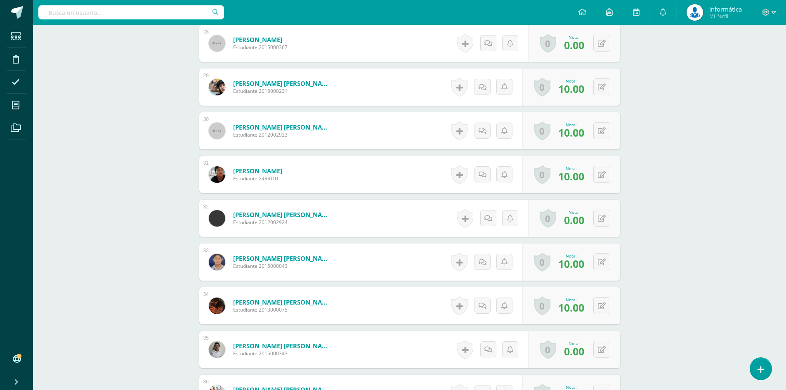
scroll to position [1567, 0]
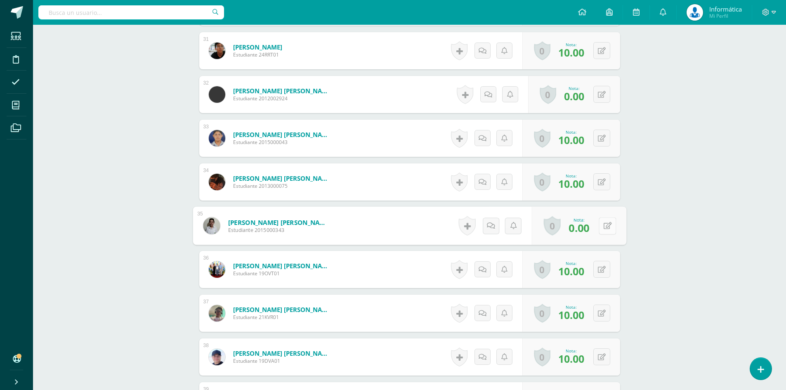
click at [608, 221] on button at bounding box center [607, 225] width 17 height 17
type input "10"
click at [587, 229] on icon at bounding box center [585, 228] width 7 height 7
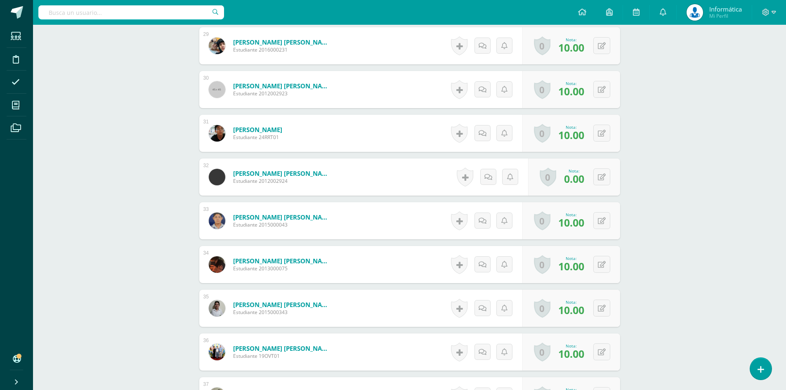
scroll to position [1361, 0]
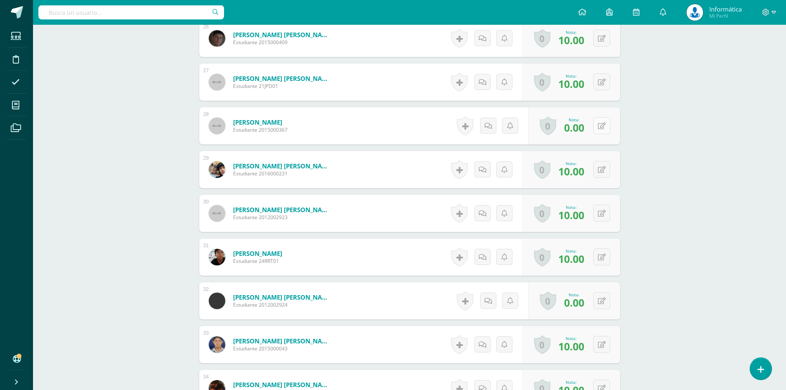
click at [605, 126] on icon at bounding box center [602, 126] width 8 height 7
type input "10"
click at [585, 132] on link at bounding box center [585, 129] width 17 height 17
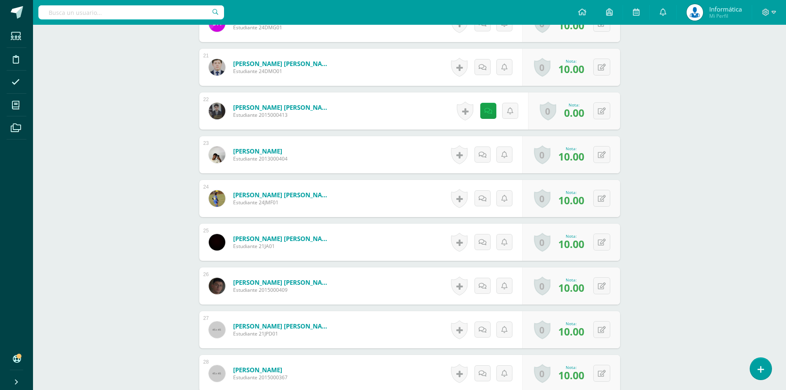
scroll to position [989, 0]
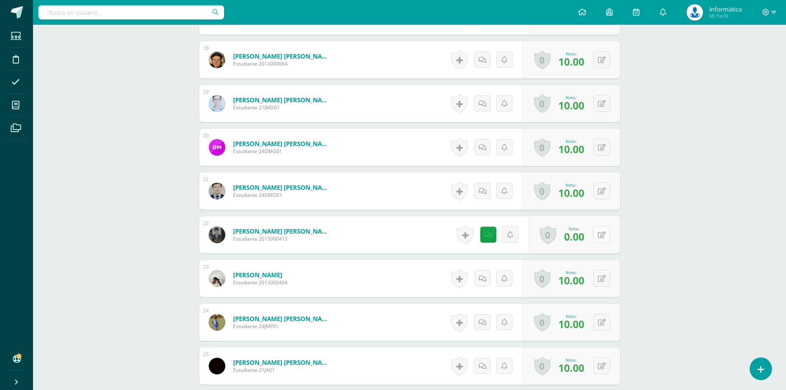
click at [599, 230] on button at bounding box center [602, 234] width 17 height 17
type input "10"
click at [584, 238] on icon at bounding box center [585, 237] width 7 height 7
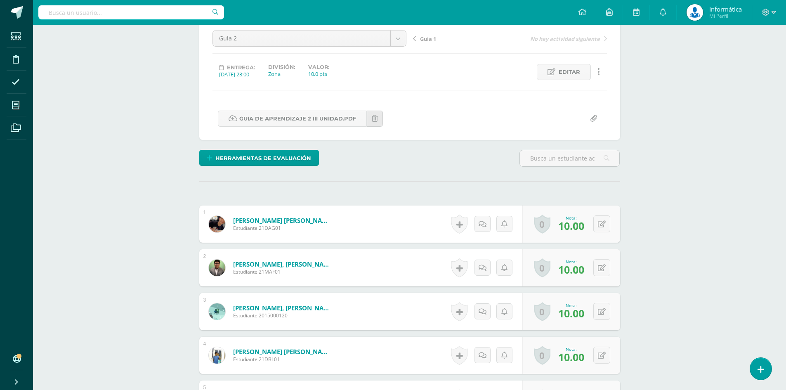
scroll to position [40, 0]
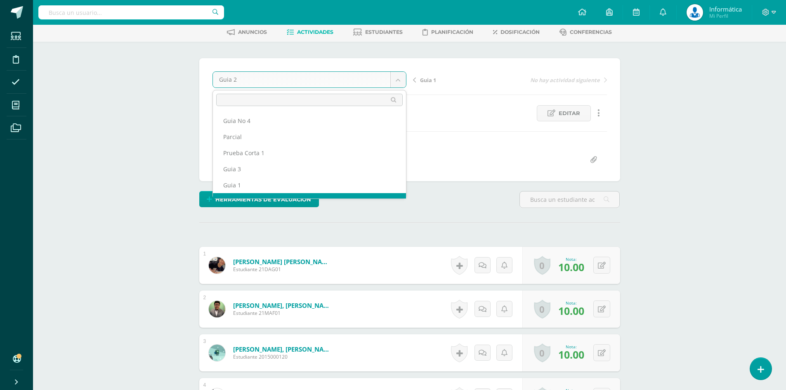
scroll to position [11, 0]
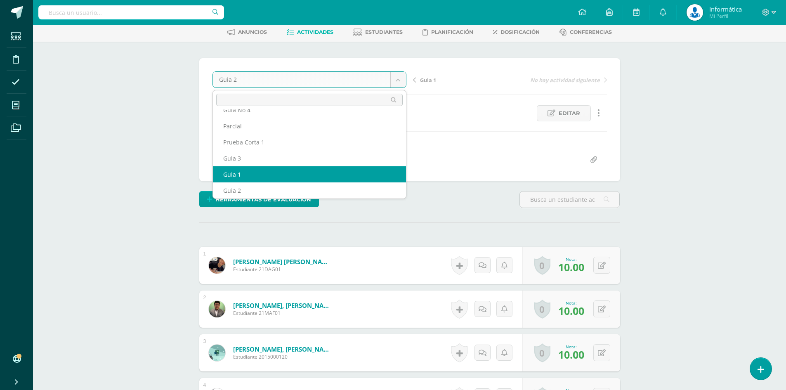
select select "/dashboard/teacher/grade-activity/175014/"
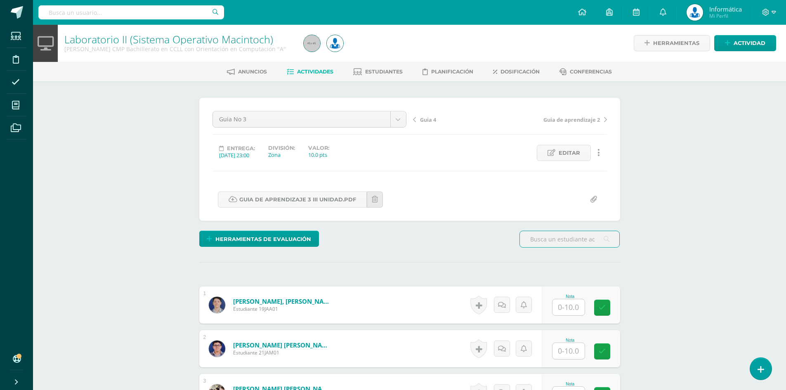
scroll to position [248, 0]
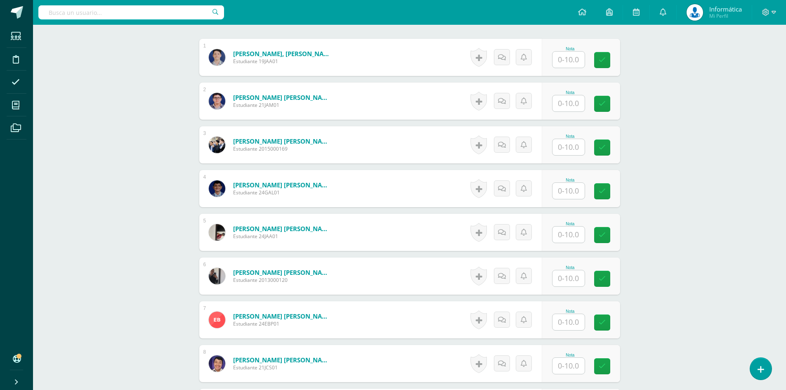
click at [564, 64] on input "text" at bounding box center [569, 60] width 32 height 16
type input "10"
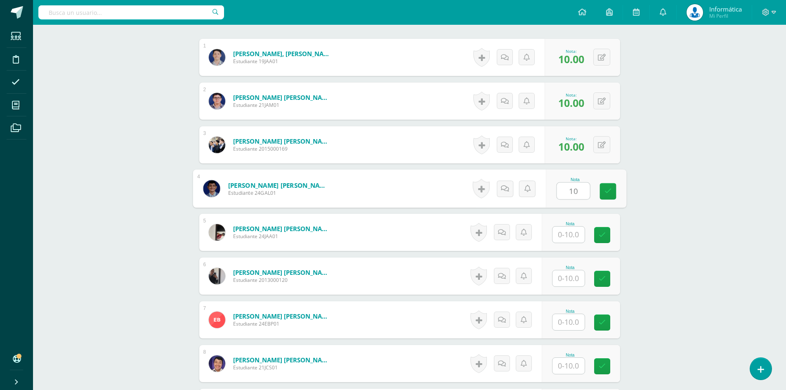
type input "10"
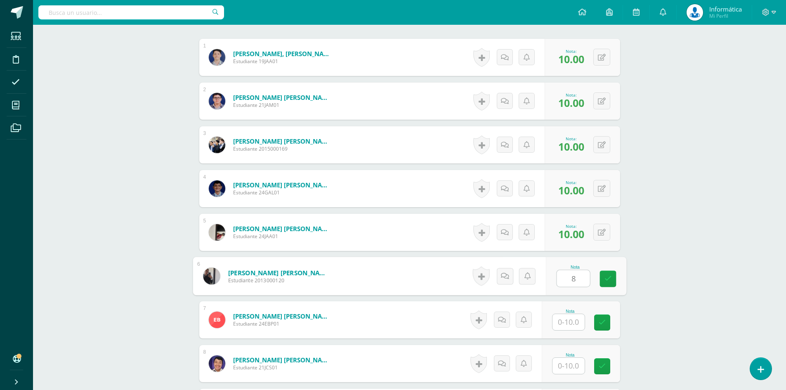
type input "8"
type input "10"
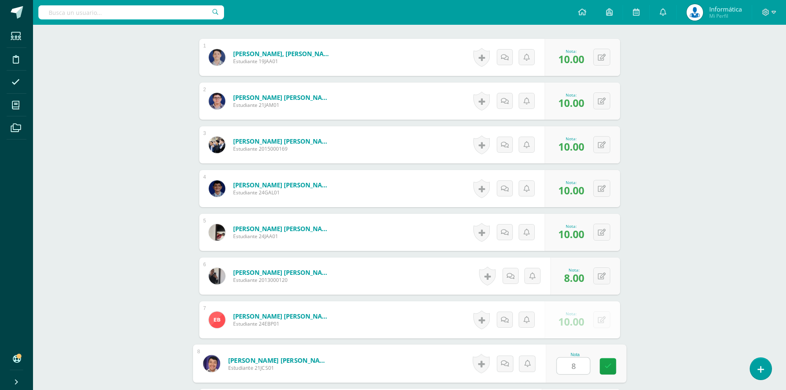
scroll to position [463, 0]
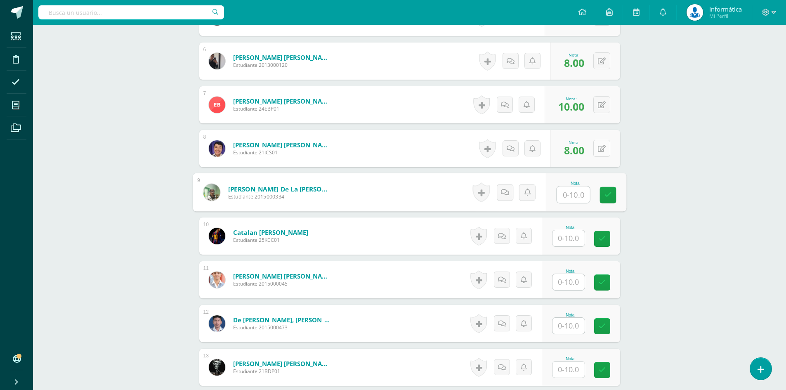
click at [599, 145] on button at bounding box center [602, 148] width 17 height 17
type input "10"
type input "5"
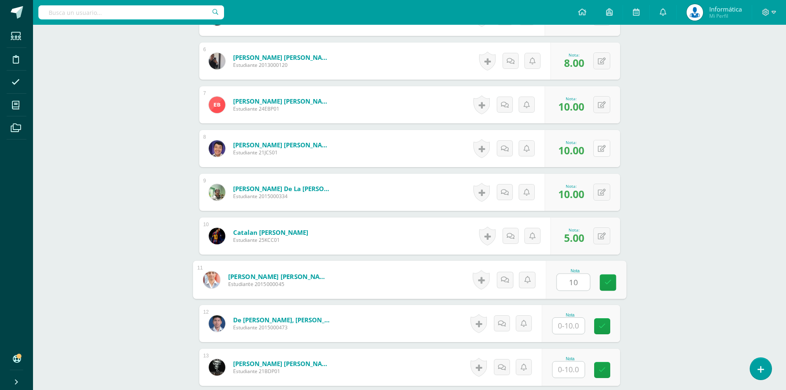
type input "10"
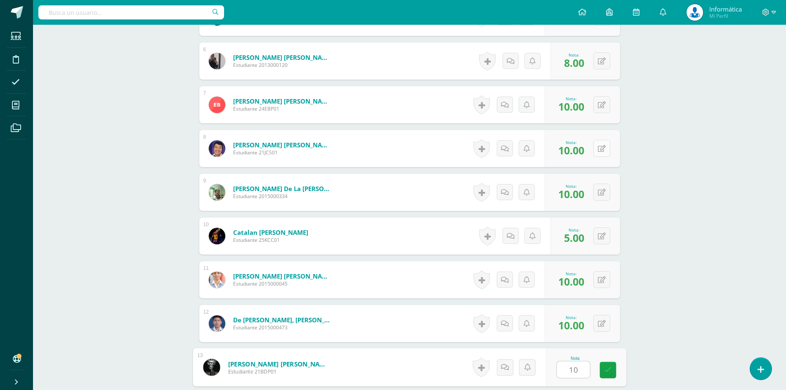
type input "10"
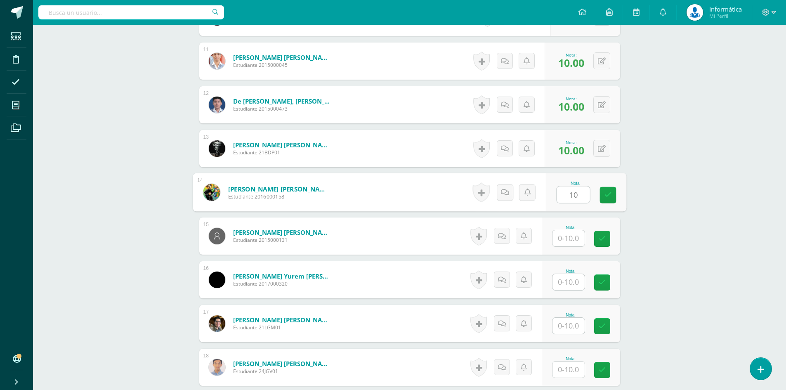
type input "10"
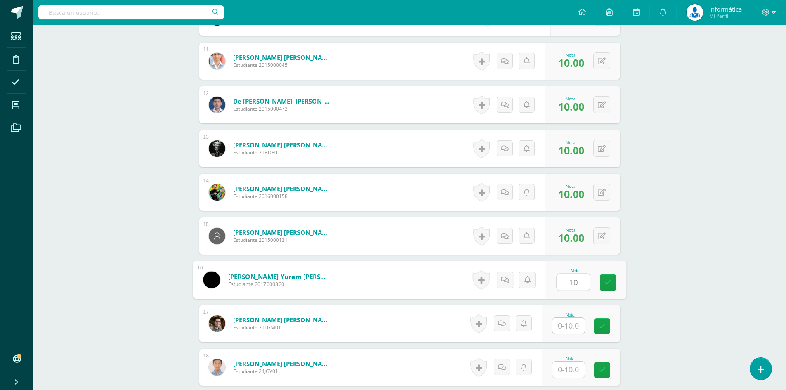
type input "10"
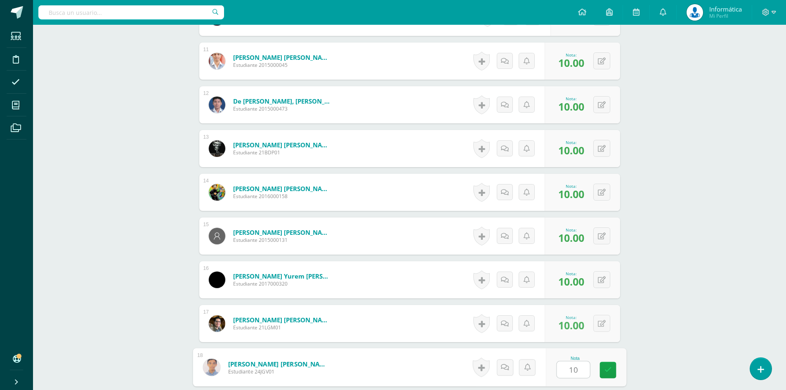
type input "10"
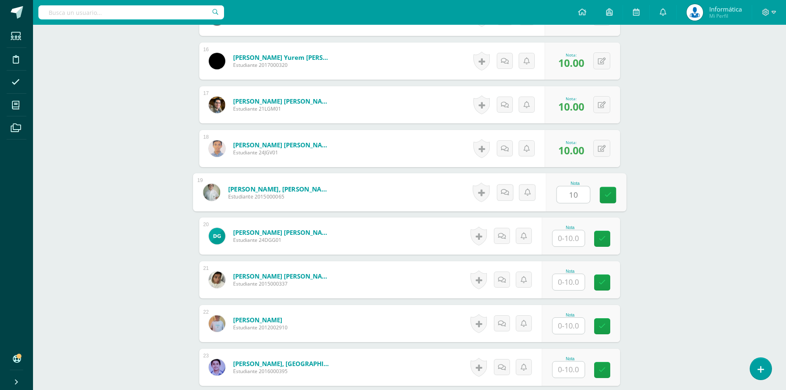
type input "10"
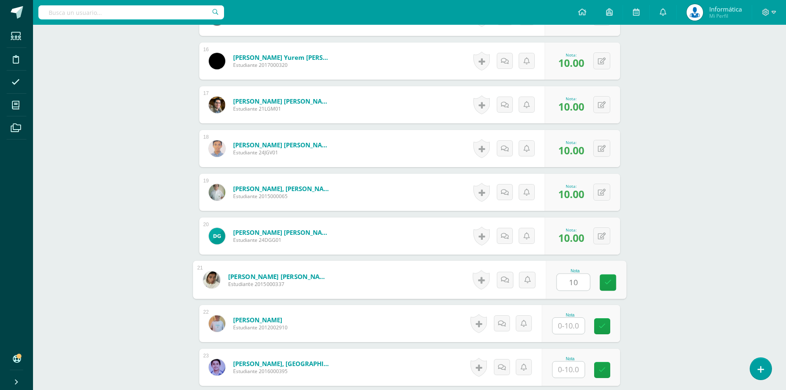
type input "10"
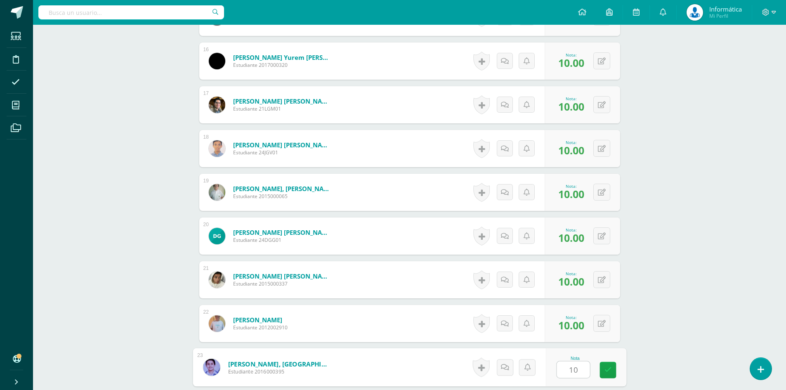
type input "10"
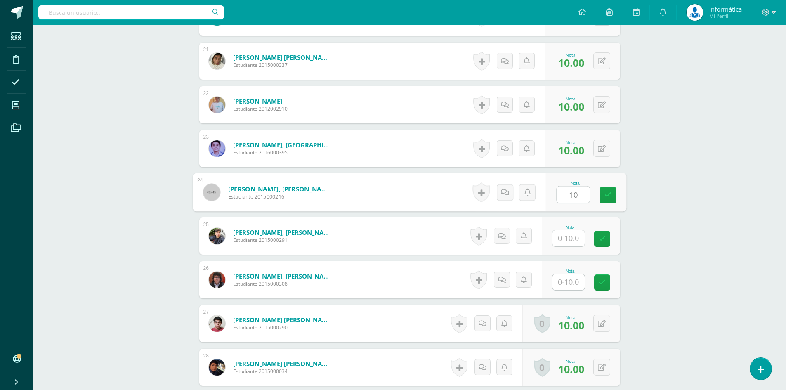
type input "10"
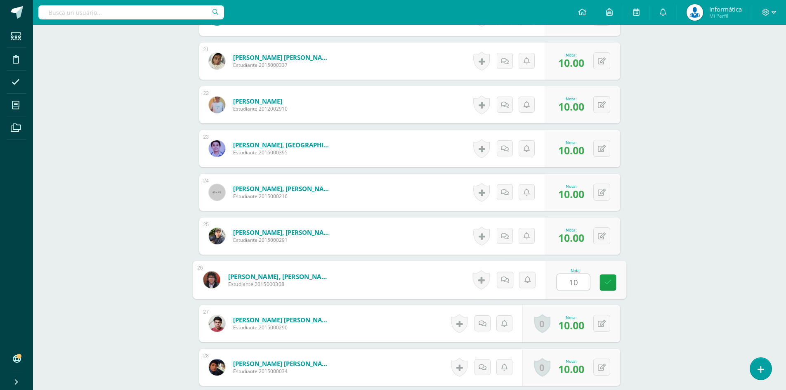
type input "10"
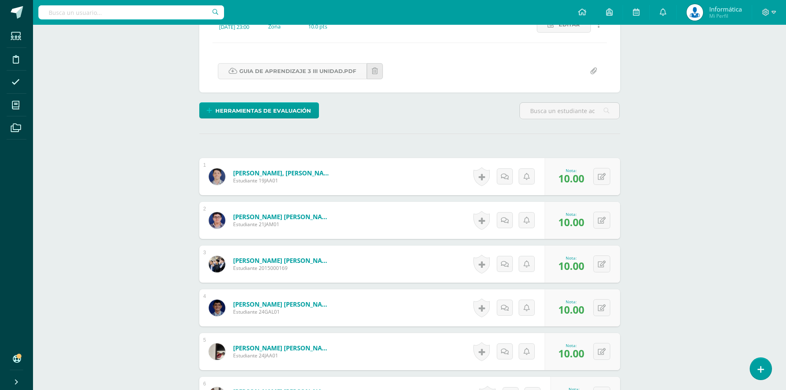
scroll to position [46, 0]
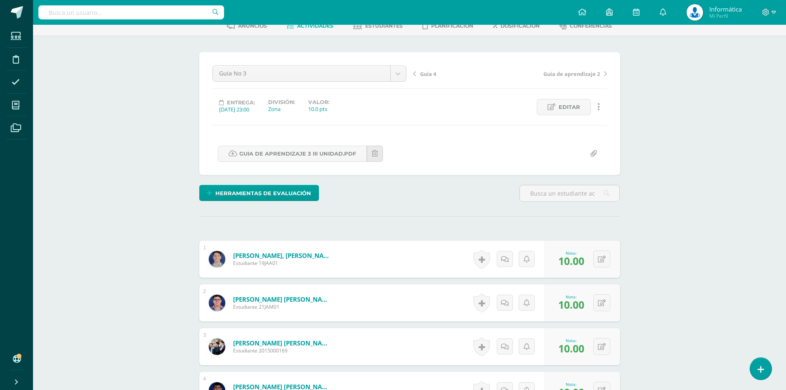
click at [355, 63] on div "Guia No 3 Prueba Corta 1 Parcial Guia 4 Guia No 3 Guia de aprendizaje 2 Guia De…" at bounding box center [409, 113] width 421 height 123
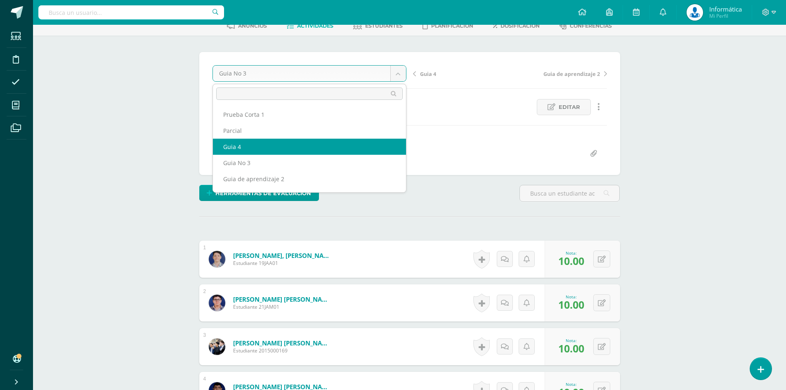
select select "/dashboard/teacher/grade-activity/176370/"
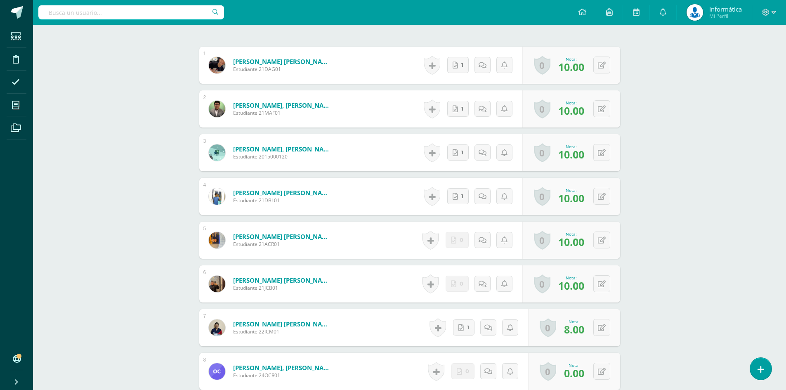
scroll to position [0, 0]
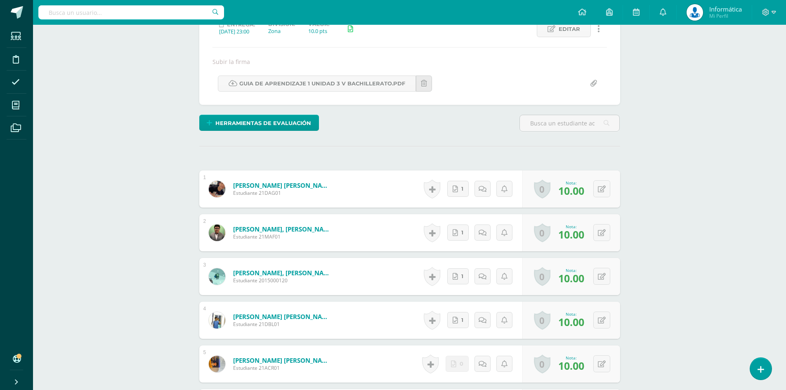
scroll to position [0, 0]
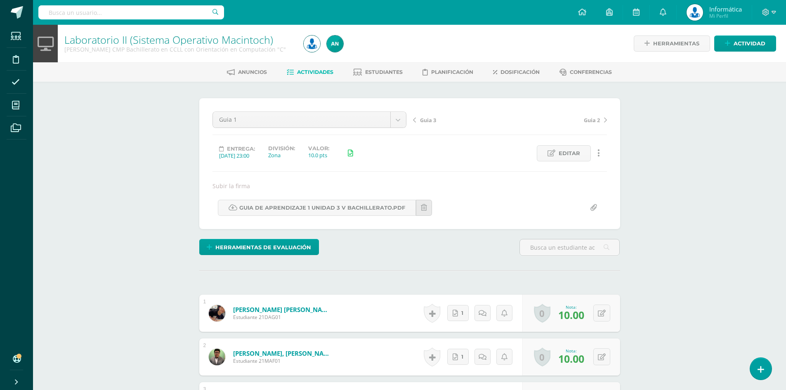
click at [360, 108] on div "Guia 1 Guia No 4 [GEOGRAPHIC_DATA] 1 Guia 3 Guia 1 Guia 2 Guia 3 Guia 2 Entrega…" at bounding box center [409, 163] width 421 height 131
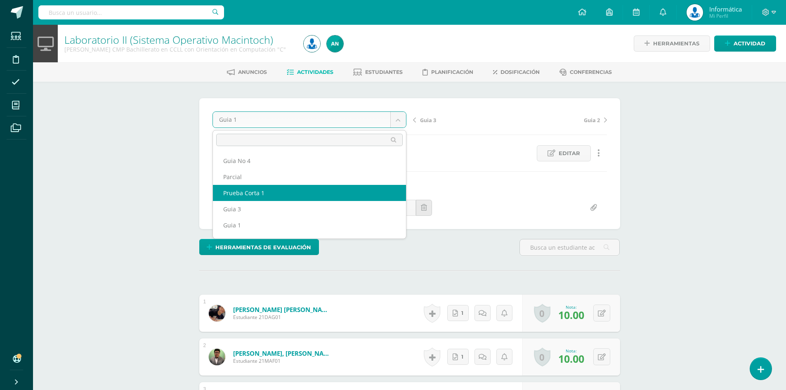
scroll to position [14, 0]
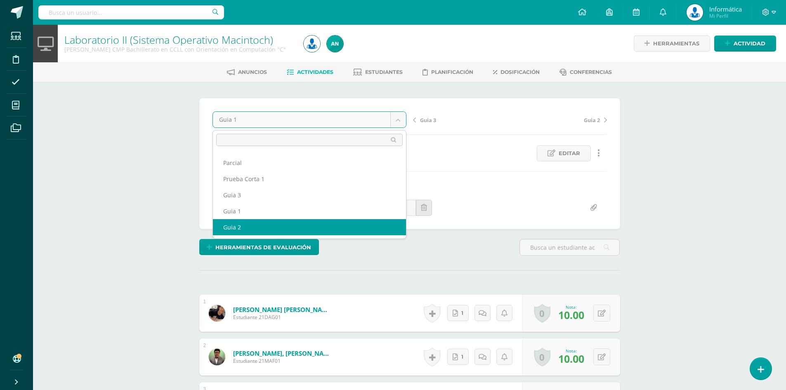
select select "/dashboard/teacher/grade-activity/175950/"
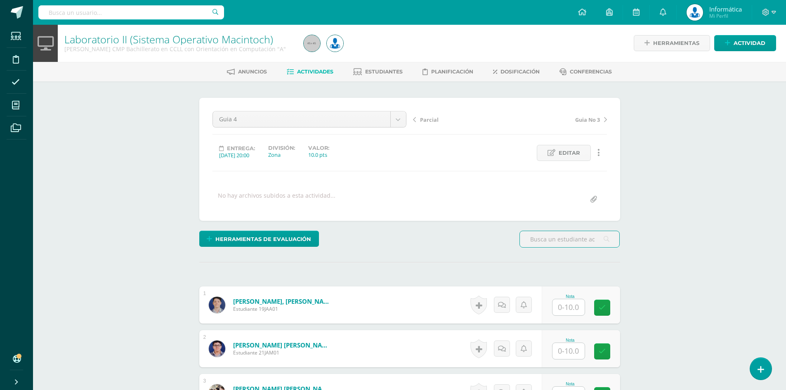
scroll to position [207, 0]
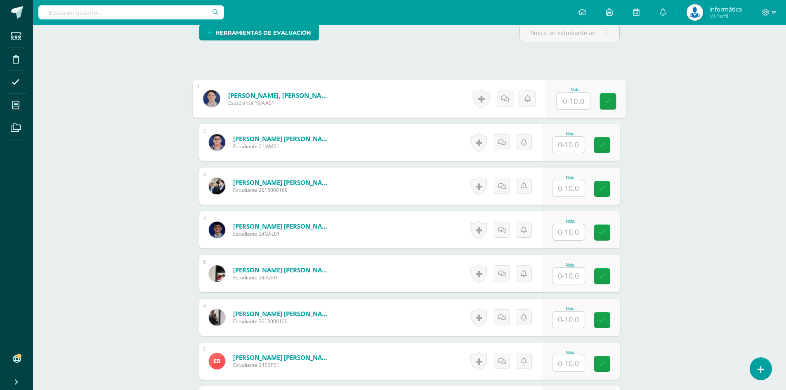
click at [567, 104] on input "text" at bounding box center [573, 101] width 33 height 17
type input "10"
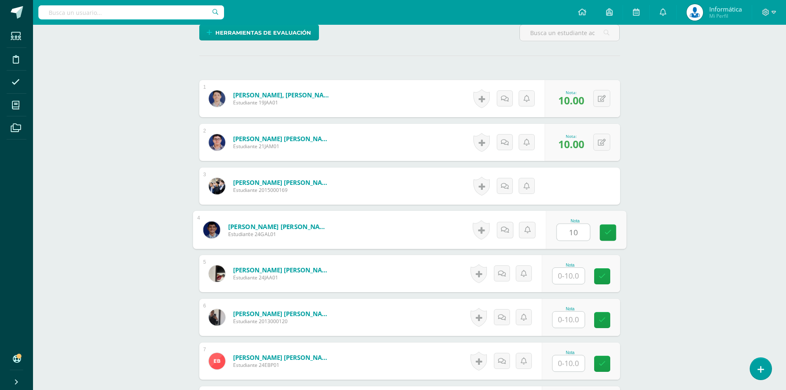
type input "10"
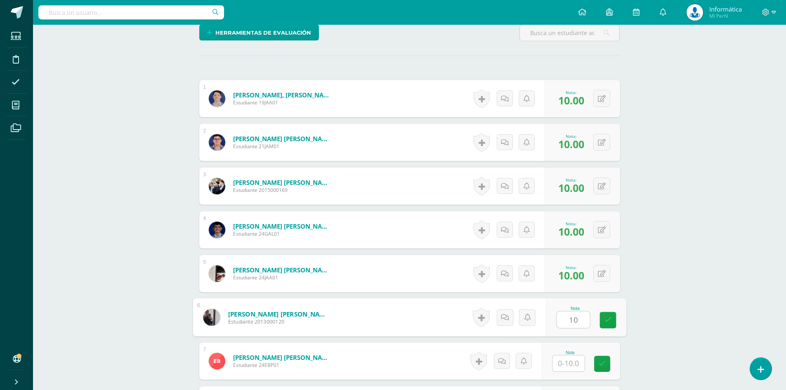
type input "1"
type input "8"
type input "10"
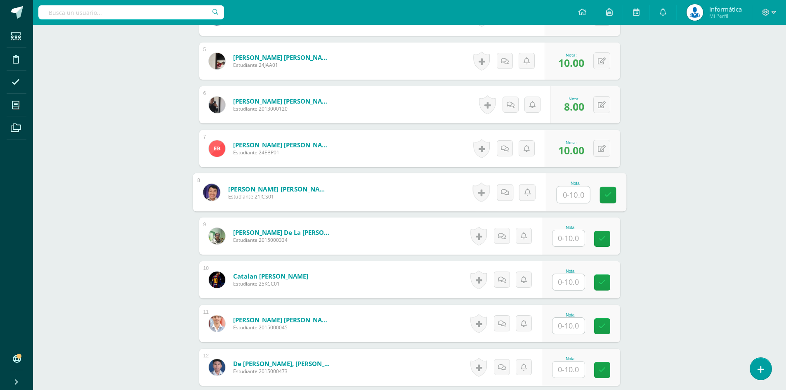
type input "0"
type input "8"
type input "10"
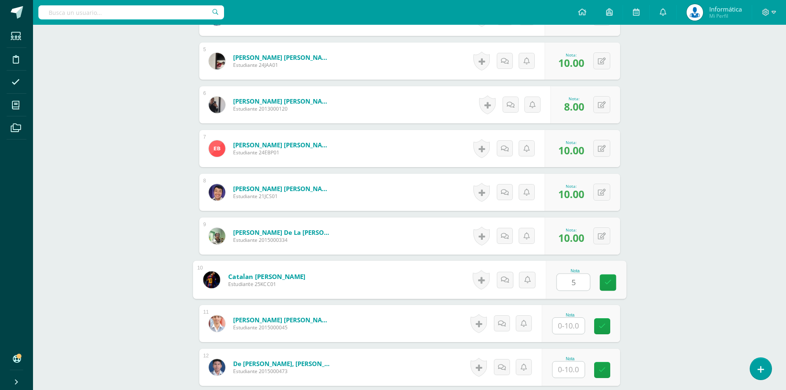
type input "5"
type input "10"
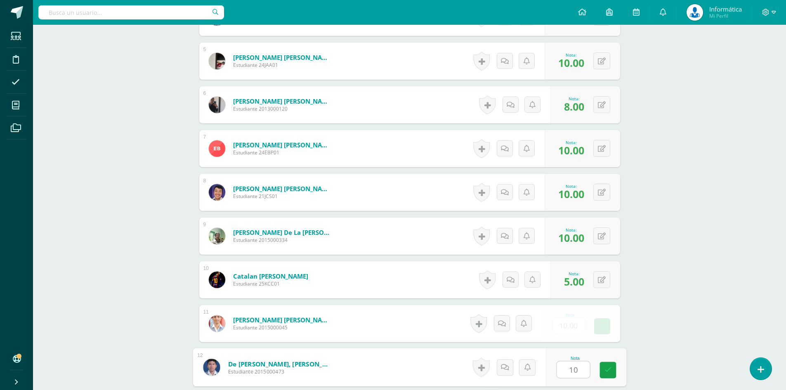
type input "10"
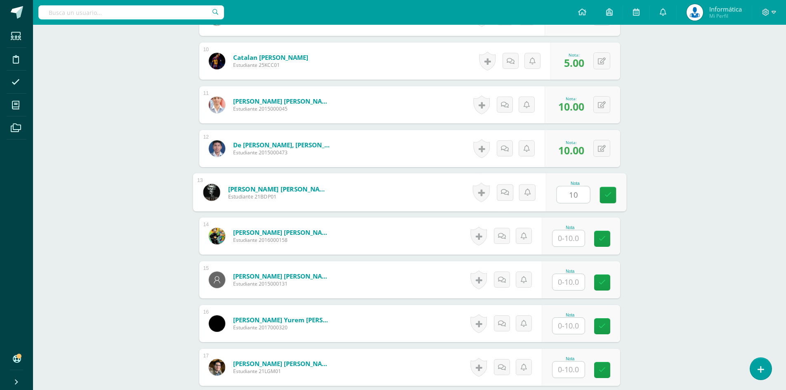
type input "10"
type input "1"
type input "10.00"
type input "10"
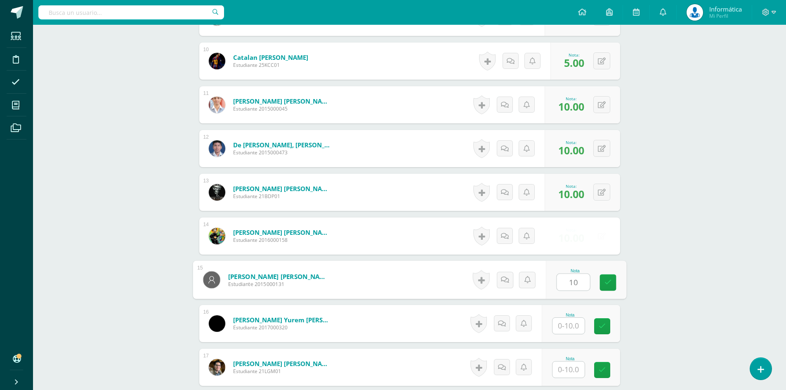
type input "10"
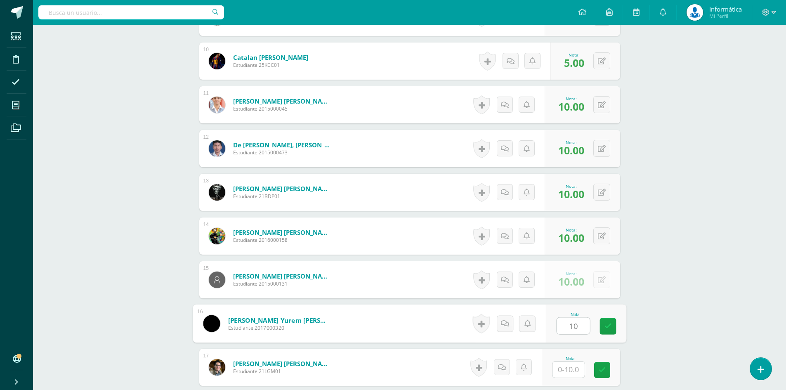
type input "10"
click at [606, 194] on button at bounding box center [602, 192] width 17 height 17
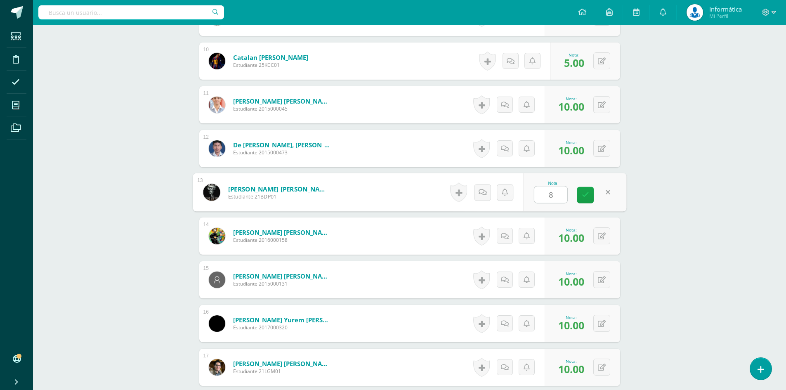
type input "8"
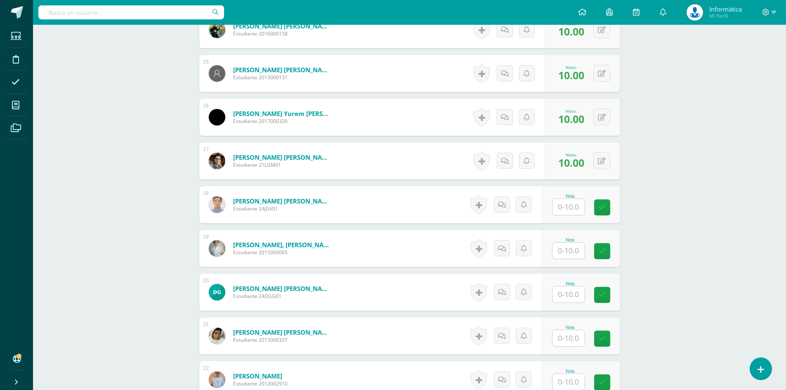
click at [568, 215] on input "text" at bounding box center [569, 207] width 32 height 16
type input "10"
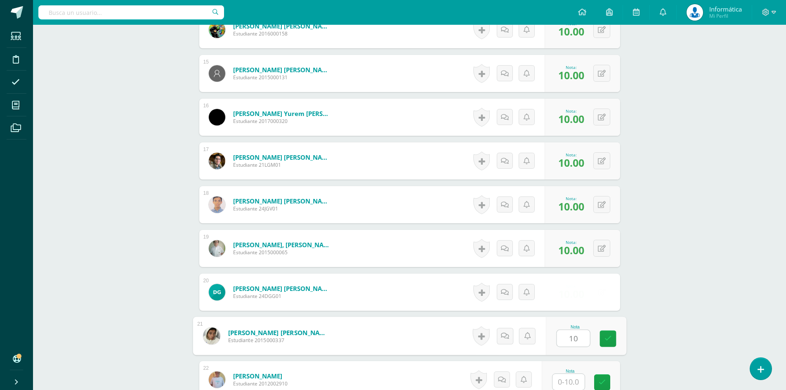
type input "10"
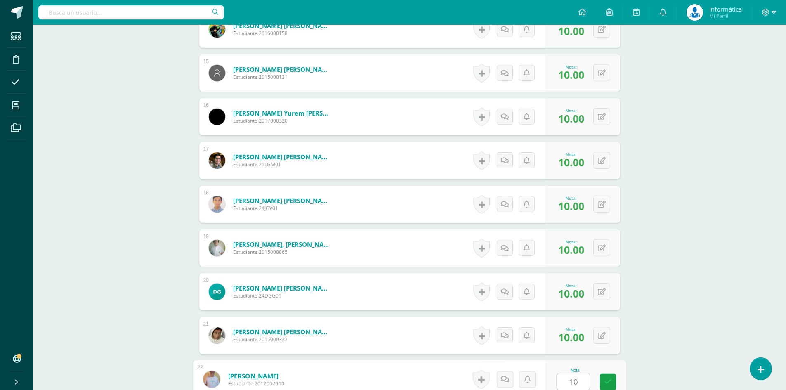
type input "10"
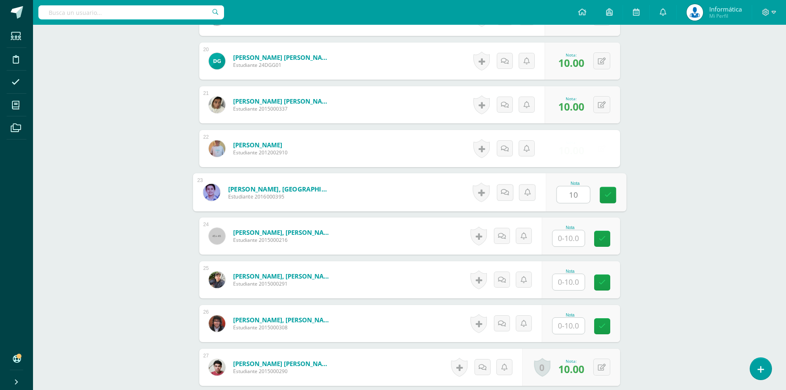
type input "10"
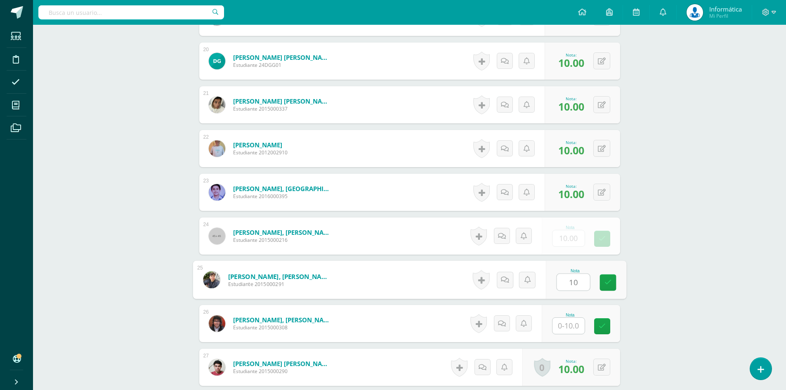
type input "10"
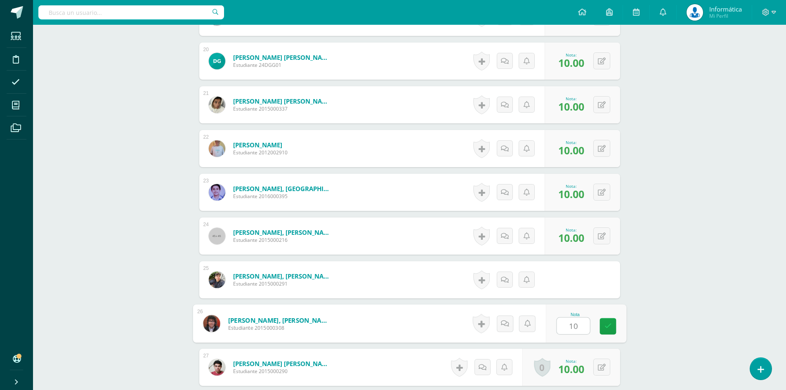
type input "10"
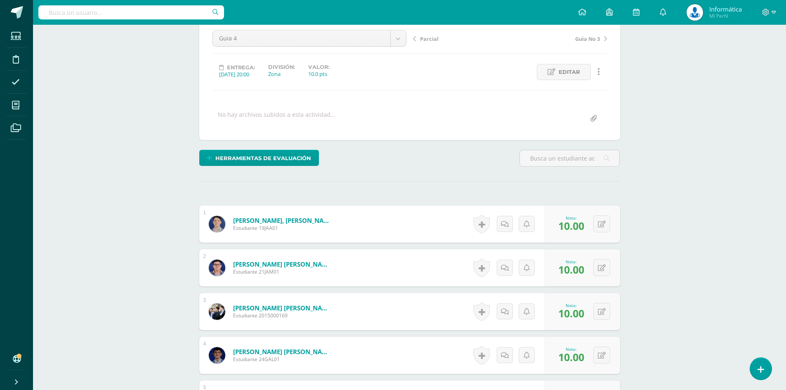
scroll to position [0, 0]
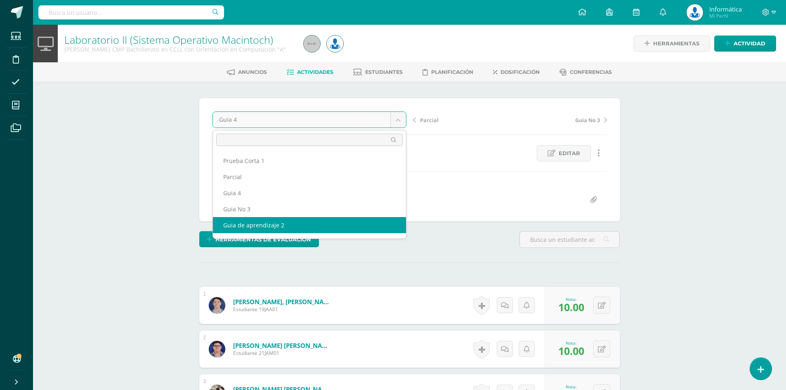
scroll to position [11, 0]
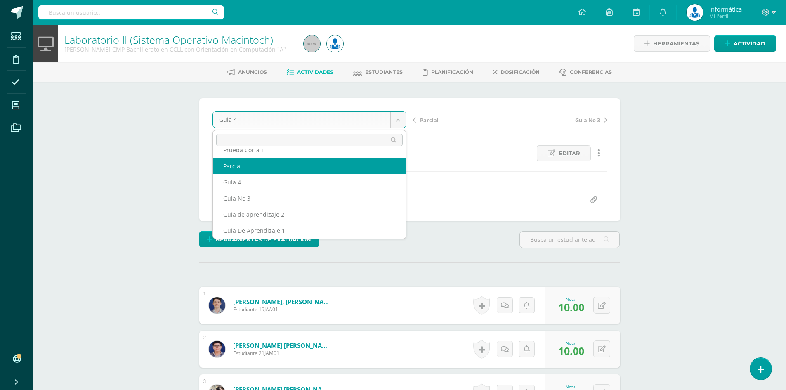
select select "/dashboard/teacher/grade-activity/176425/"
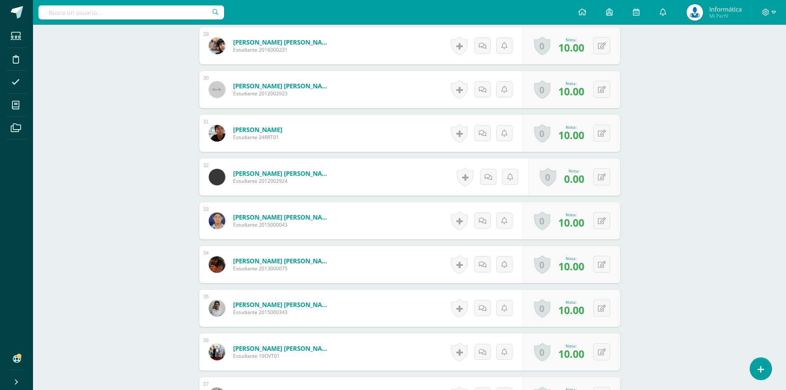
scroll to position [1691, 0]
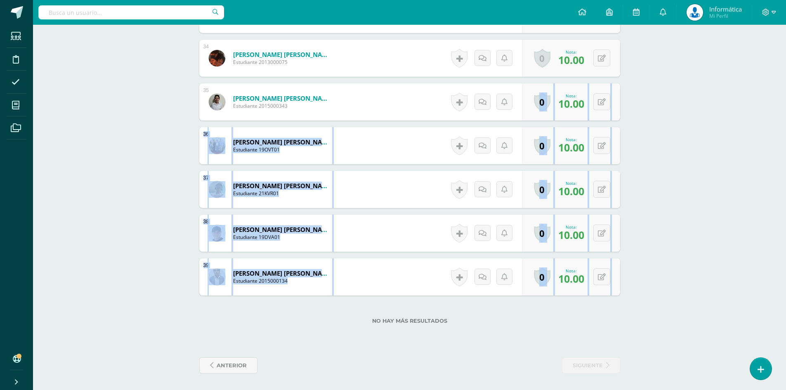
drag, startPoint x: 785, startPoint y: 336, endPoint x: 789, endPoint y: 87, distance: 248.9
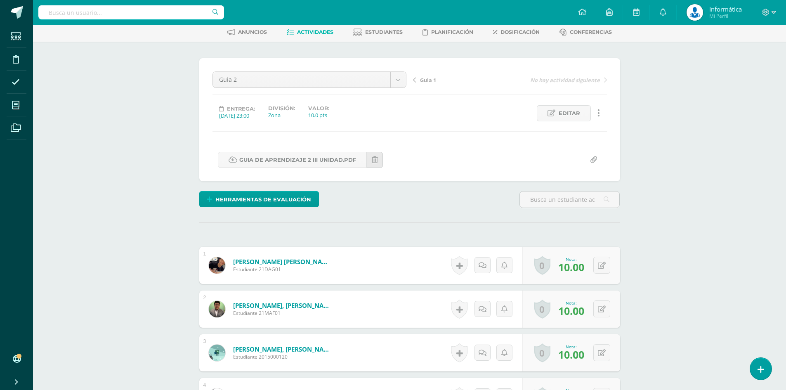
scroll to position [0, 0]
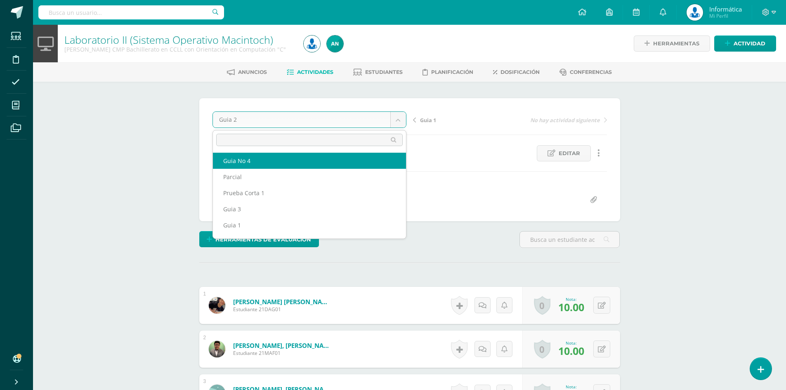
select select "/dashboard/teacher/grade-activity/176137/"
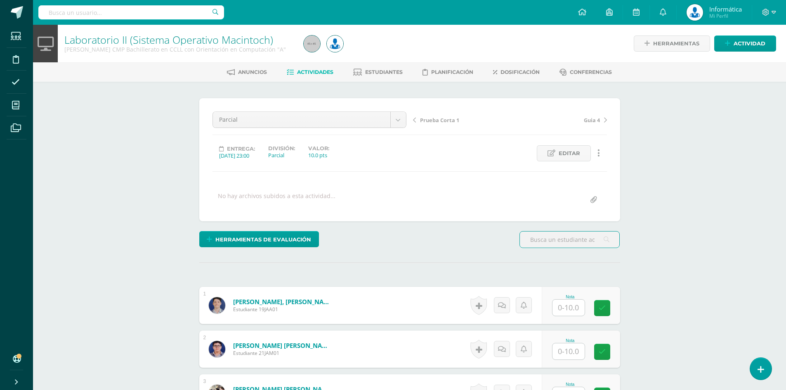
scroll to position [124, 0]
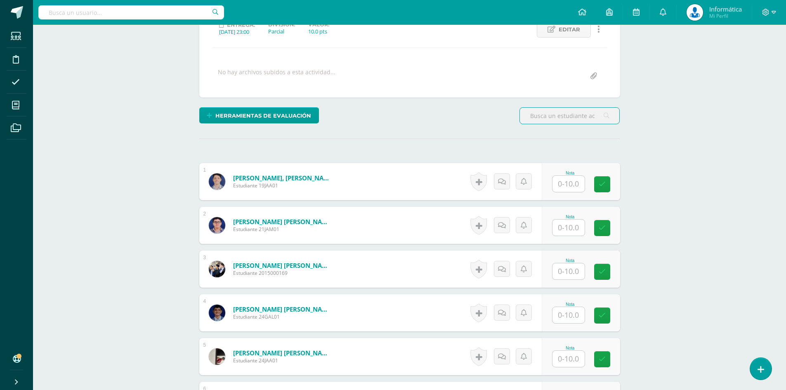
click at [563, 190] on input "text" at bounding box center [569, 184] width 32 height 16
type input "10"
type input "8"
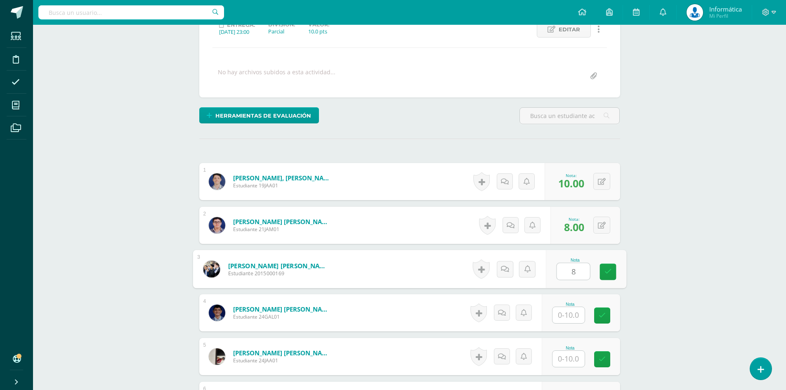
type input "8"
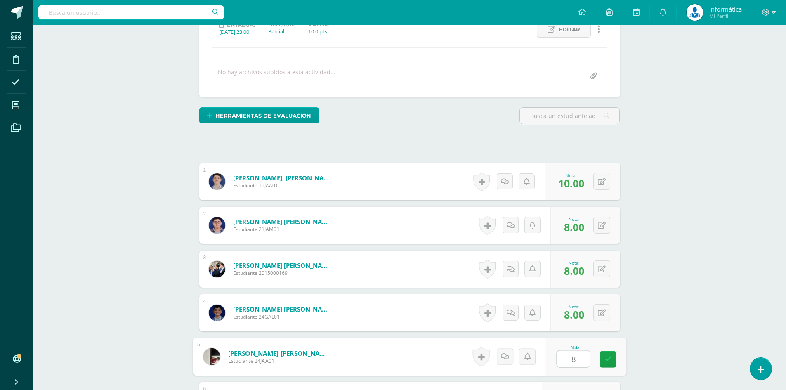
type input "8"
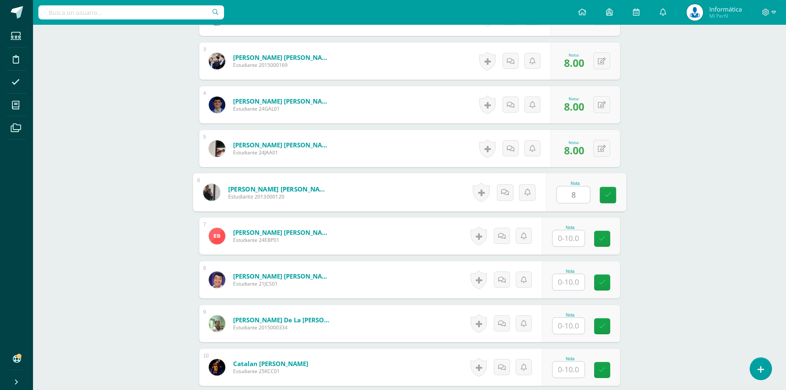
type input "8"
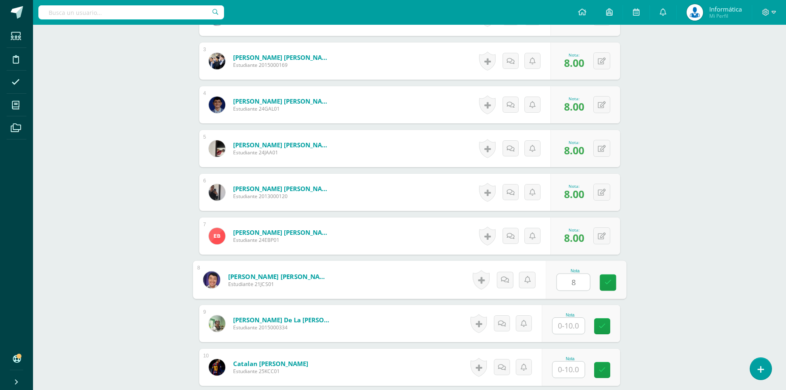
type input "8"
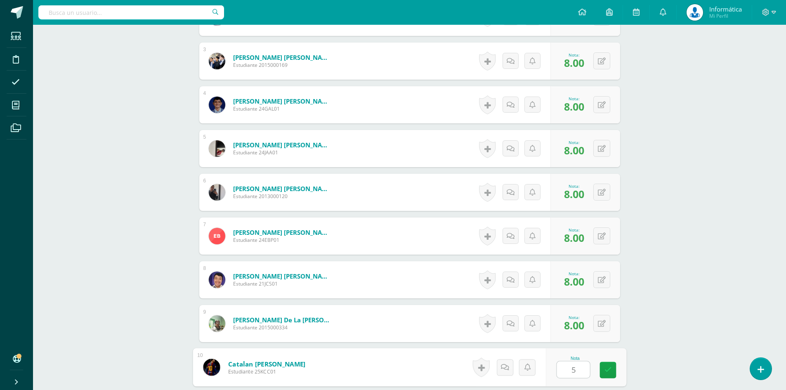
type input "5"
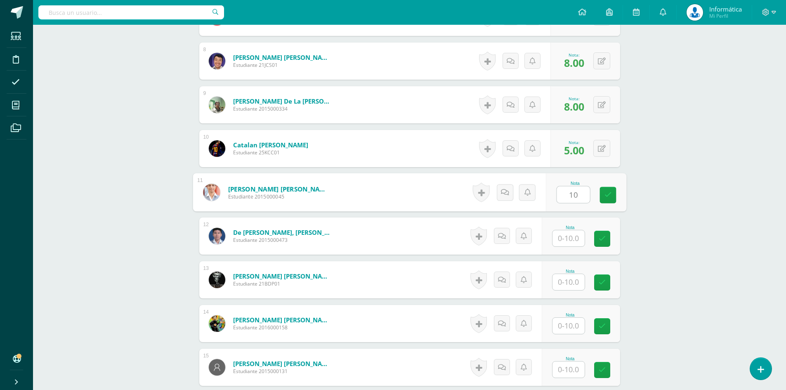
type input "10"
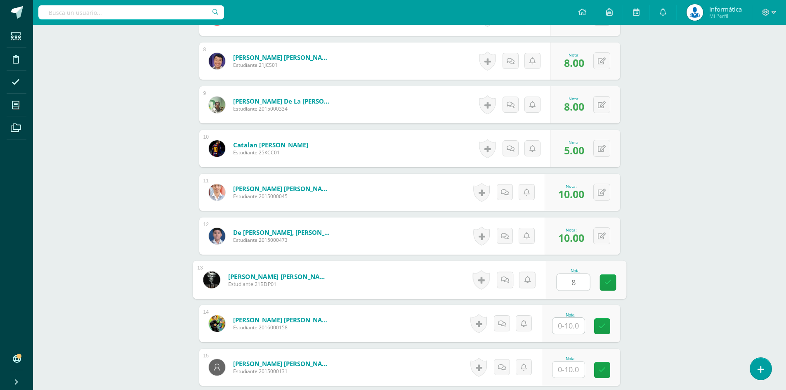
type input "8"
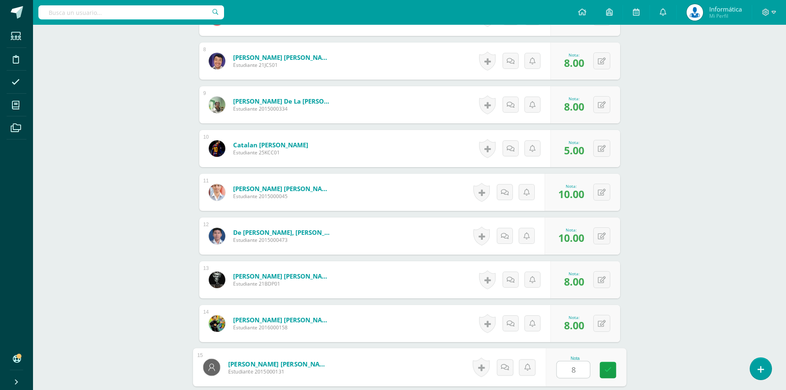
type input "8"
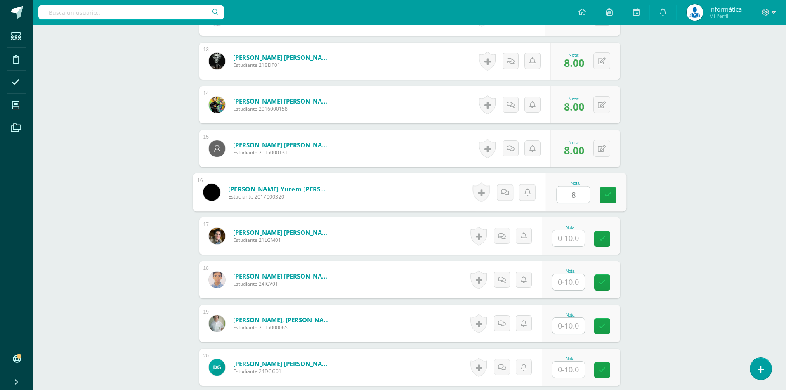
type input "8"
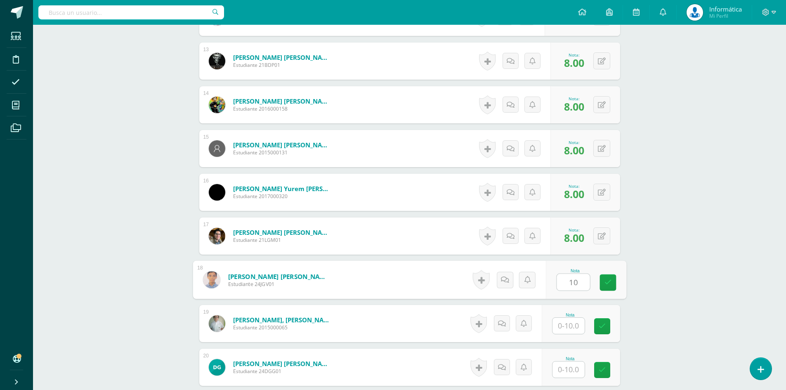
type input "10"
type input "1"
type input "8"
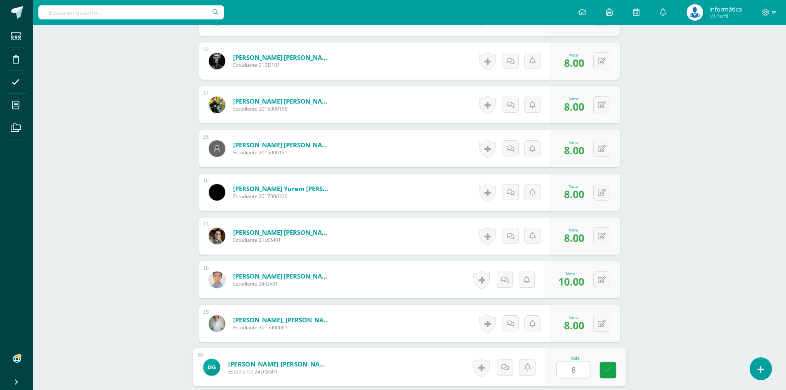
type input "8"
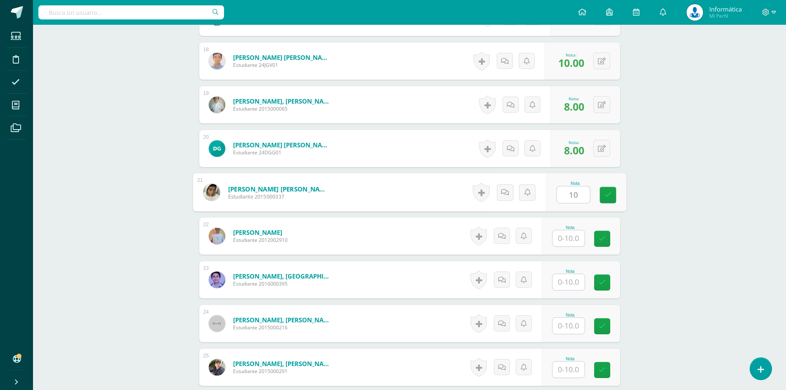
type input "10"
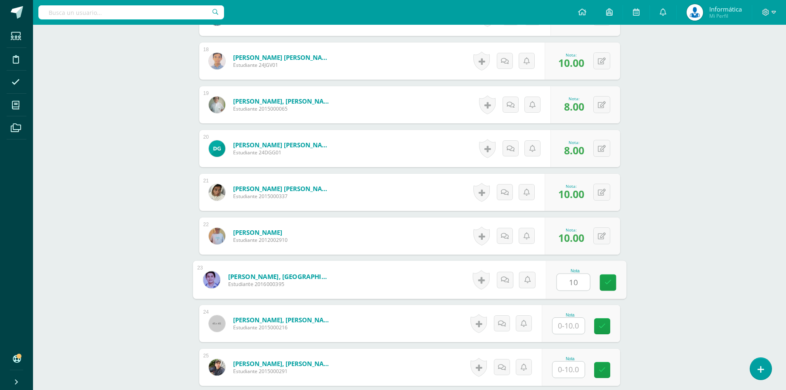
type input "10"
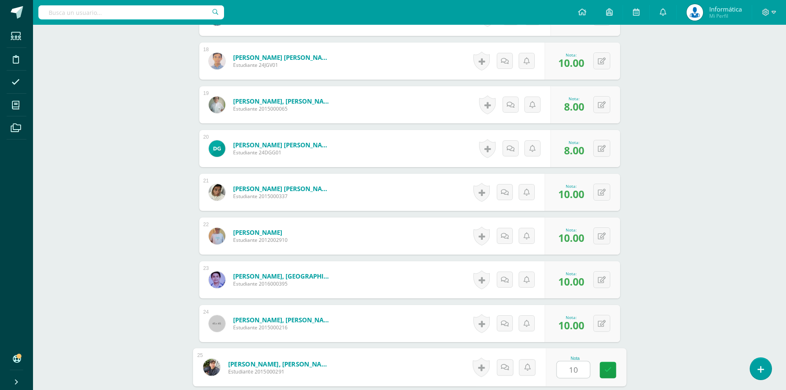
type input "10"
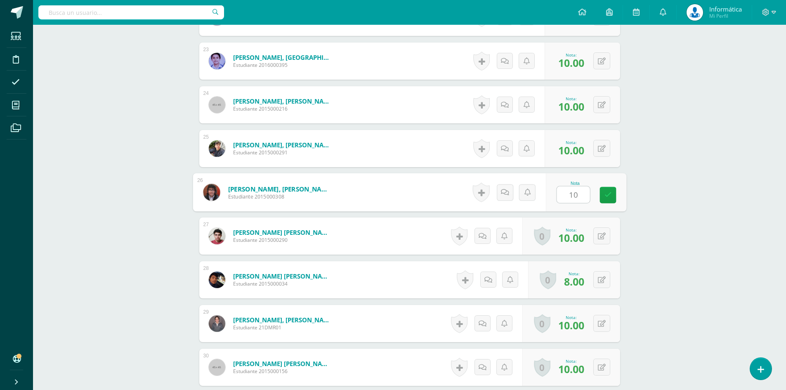
type input "1"
type input "8"
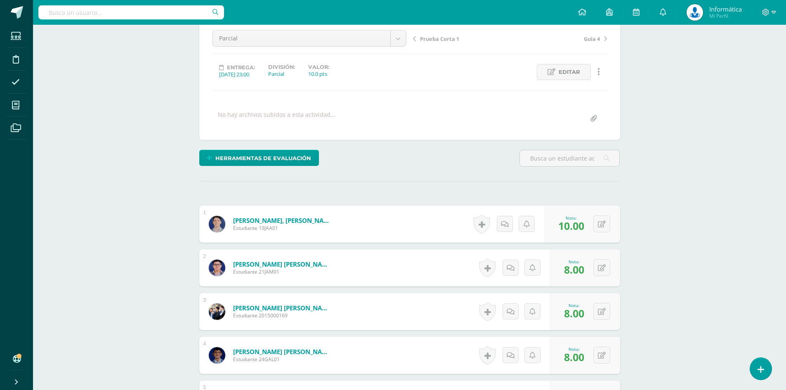
scroll to position [0, 0]
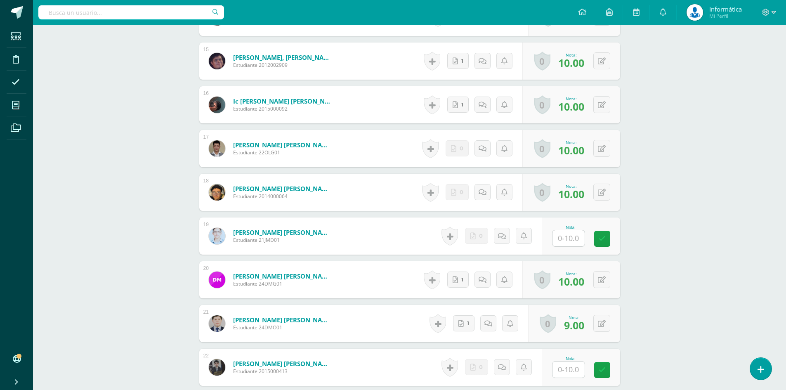
scroll to position [939, 0]
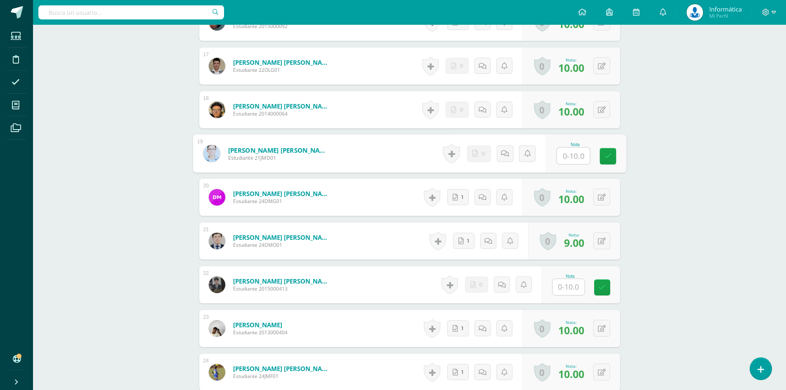
click at [575, 155] on input "text" at bounding box center [573, 156] width 33 height 17
type input "0"
click at [580, 287] on input "text" at bounding box center [569, 287] width 32 height 16
type input "10"
click at [672, 263] on div "Laboratorio II (Sistema Operativo Macintoch) Quinto Bachillerato CMP Bachillera…" at bounding box center [409, 113] width 753 height 2056
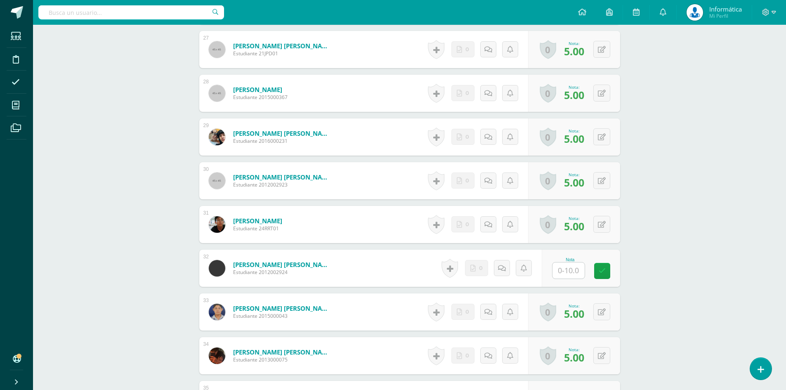
scroll to position [1517, 0]
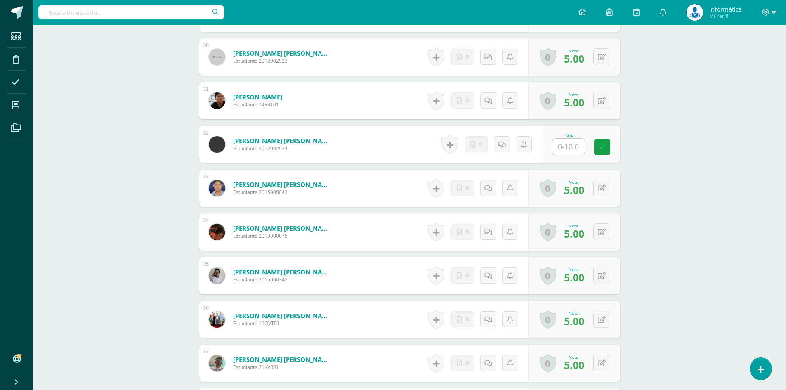
click at [561, 147] on input "text" at bounding box center [569, 147] width 32 height 16
type input "0"
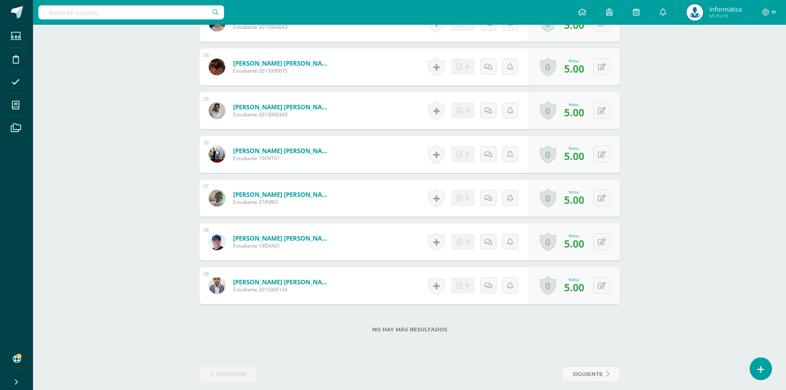
scroll to position [1691, 0]
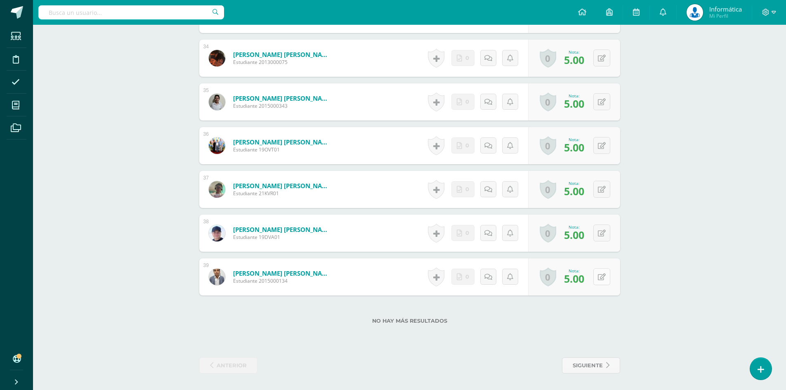
click at [605, 278] on icon at bounding box center [602, 277] width 8 height 7
type input "10"
click at [588, 279] on icon at bounding box center [585, 279] width 7 height 7
click at [599, 187] on button at bounding box center [602, 189] width 17 height 17
type input "8"
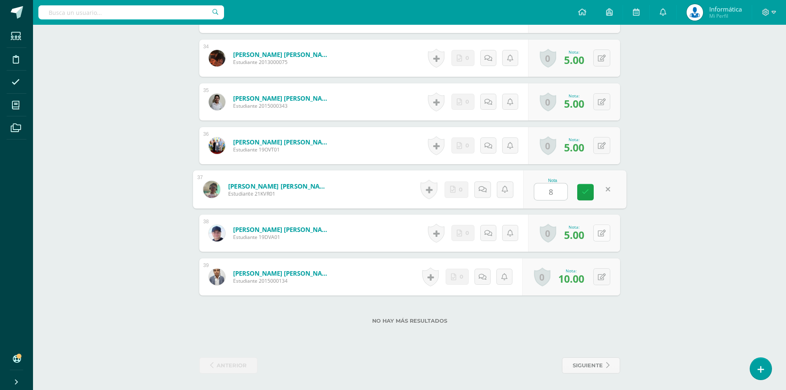
click at [603, 235] on icon at bounding box center [602, 233] width 8 height 7
type input "8"
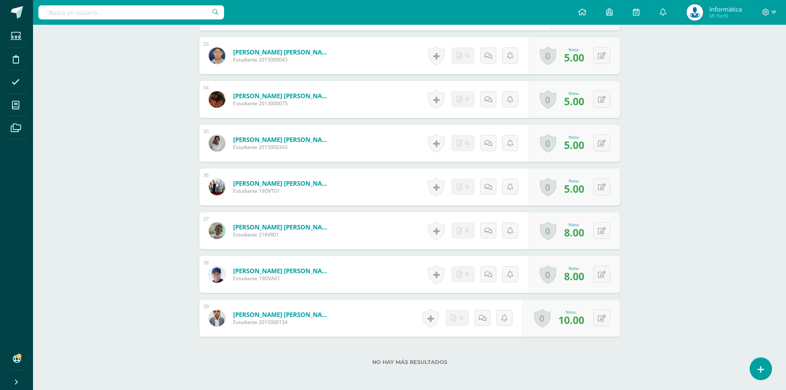
scroll to position [1609, 0]
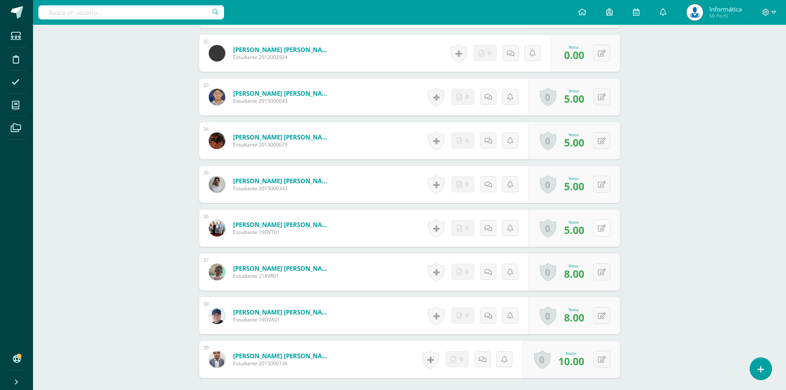
click at [603, 225] on icon at bounding box center [602, 228] width 8 height 7
type input "8"
click at [601, 182] on button at bounding box center [607, 184] width 17 height 17
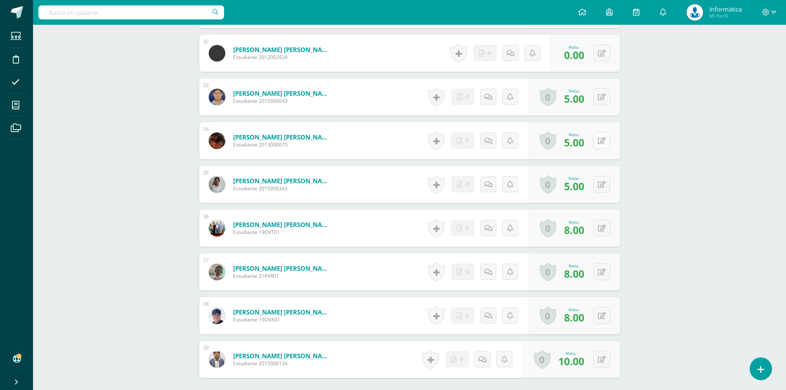
click at [599, 137] on button at bounding box center [602, 140] width 17 height 17
type input "10"
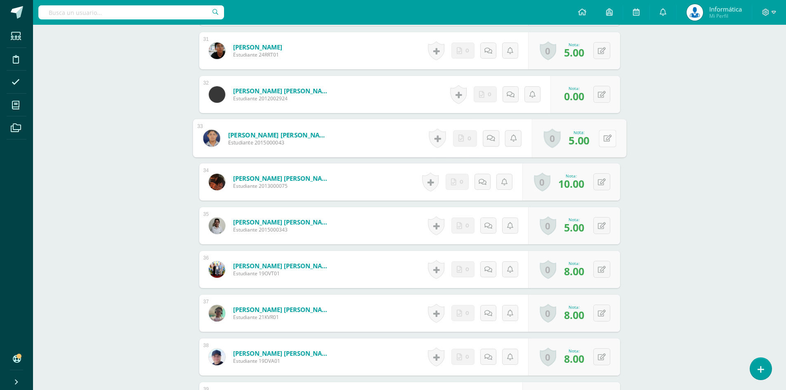
click at [601, 144] on button at bounding box center [607, 138] width 17 height 17
type input "8"
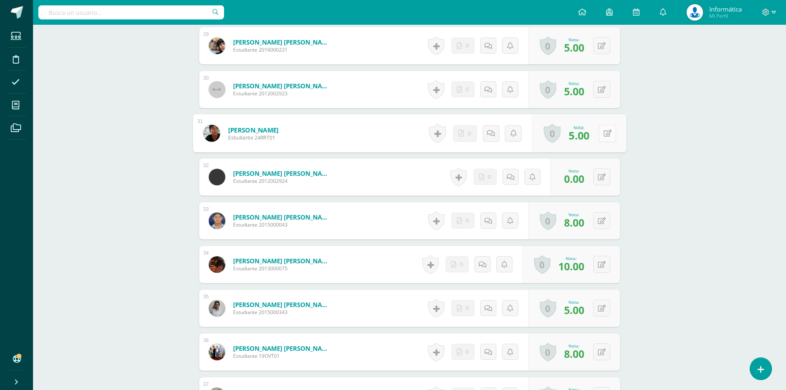
click at [603, 135] on icon at bounding box center [607, 133] width 8 height 7
type input "8"
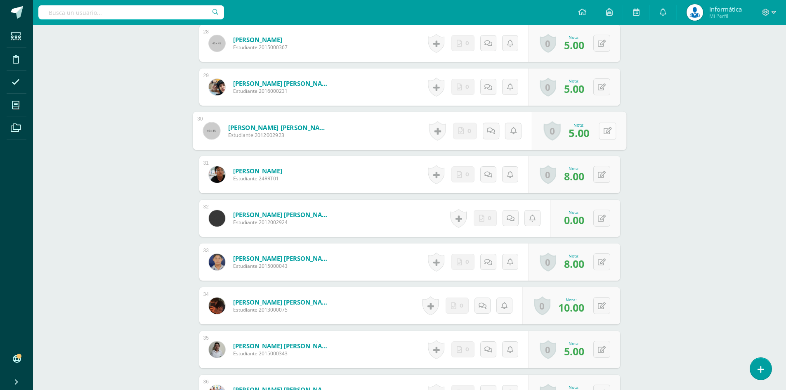
click at [601, 137] on button at bounding box center [607, 130] width 17 height 17
type input "8"
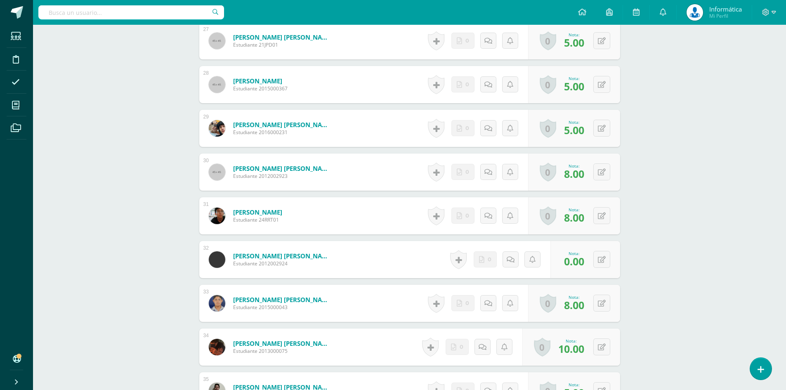
scroll to position [1361, 0]
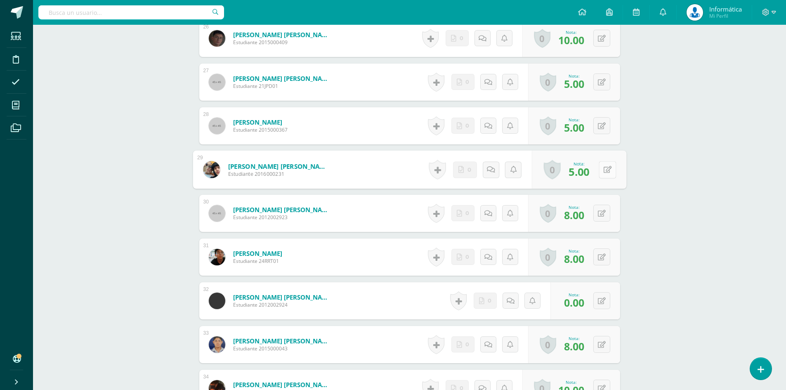
click at [600, 170] on button at bounding box center [607, 169] width 17 height 17
click at [603, 125] on icon at bounding box center [607, 125] width 8 height 7
click at [605, 80] on icon at bounding box center [607, 81] width 8 height 7
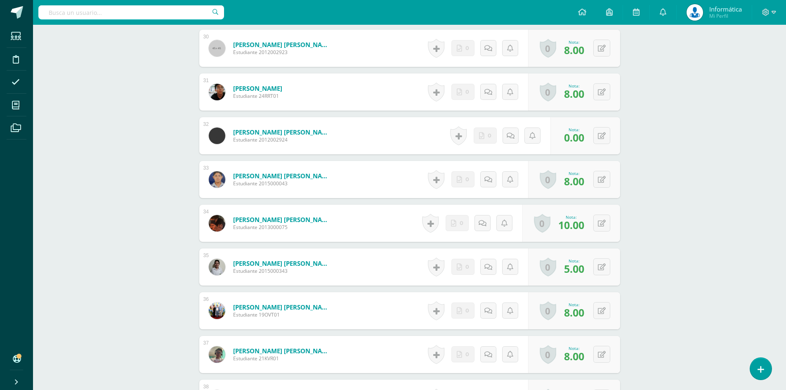
scroll to position [1650, 0]
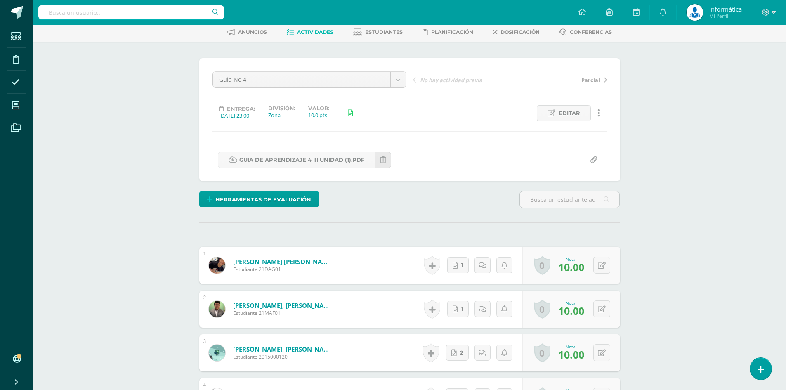
scroll to position [0, 0]
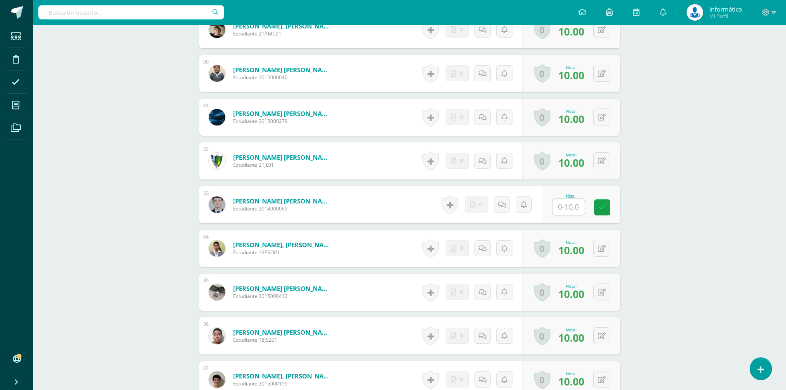
scroll to position [1699, 0]
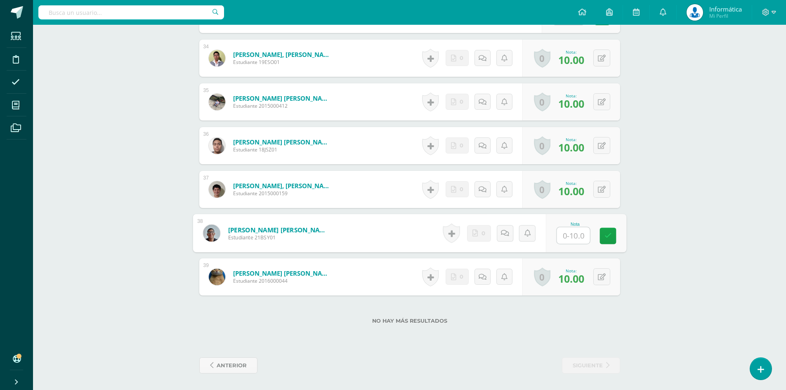
click at [565, 240] on input "text" at bounding box center [573, 235] width 33 height 17
type input "10"
click at [609, 236] on icon at bounding box center [607, 235] width 7 height 7
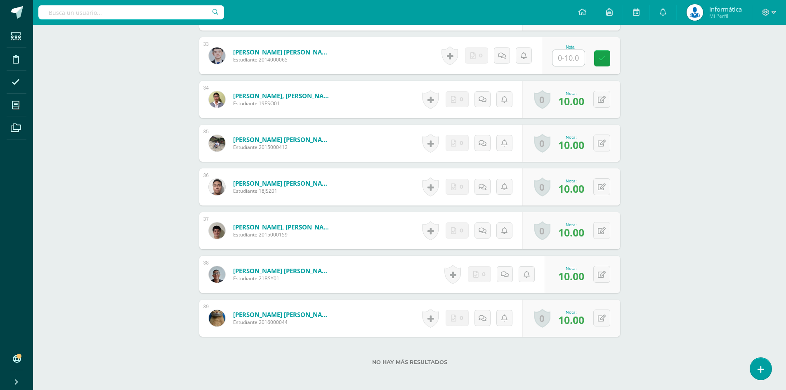
scroll to position [1534, 0]
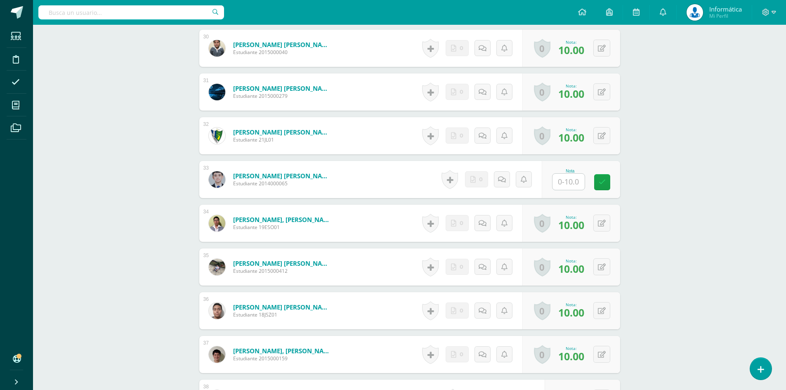
click at [577, 194] on div "Nota" at bounding box center [581, 179] width 78 height 37
click at [576, 184] on input "text" at bounding box center [569, 182] width 32 height 16
type input "10"
click at [604, 182] on icon at bounding box center [607, 182] width 7 height 7
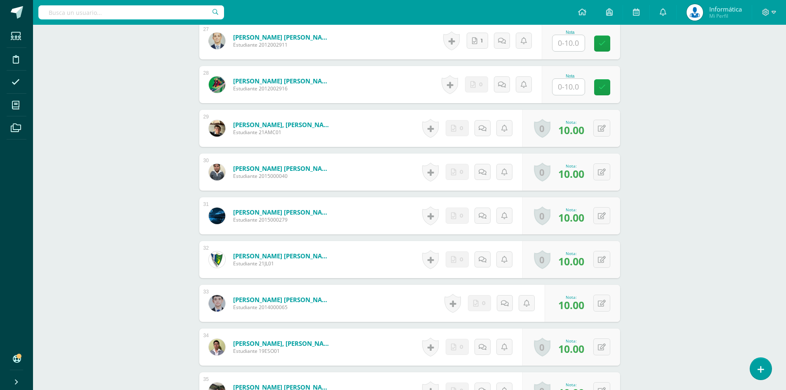
scroll to position [1327, 0]
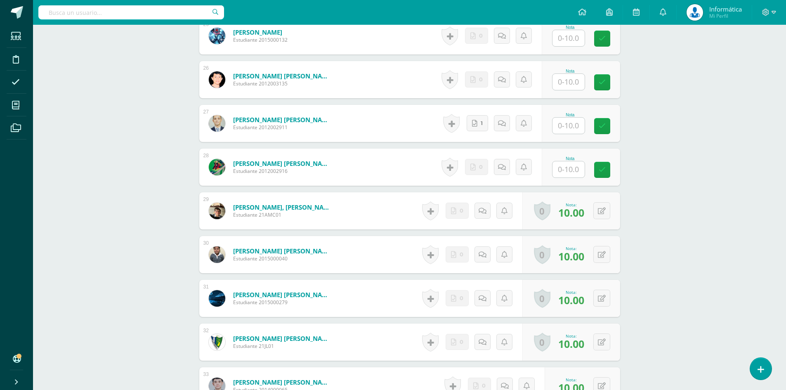
click at [577, 174] on input "text" at bounding box center [569, 169] width 32 height 16
type input "10"
click at [608, 173] on icon at bounding box center [607, 169] width 7 height 7
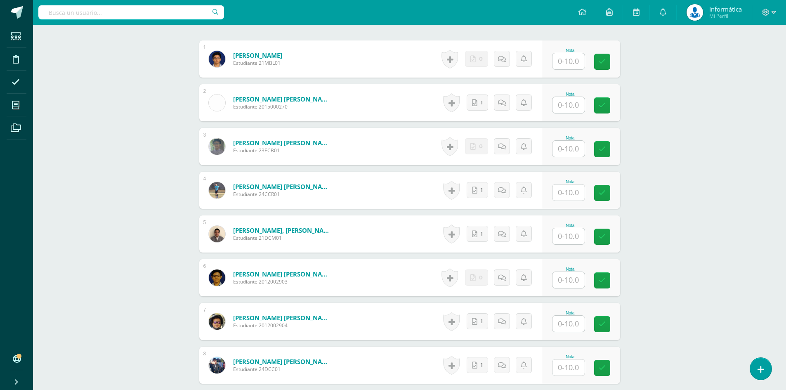
scroll to position [0, 0]
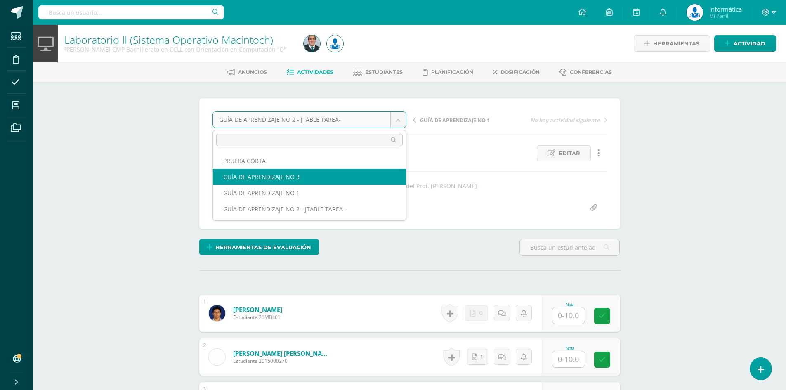
select select "/dashboard/teacher/grade-activity/175958/"
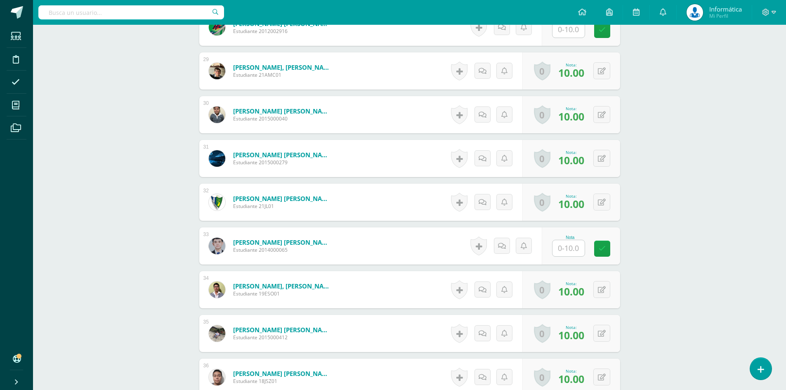
scroll to position [1632, 0]
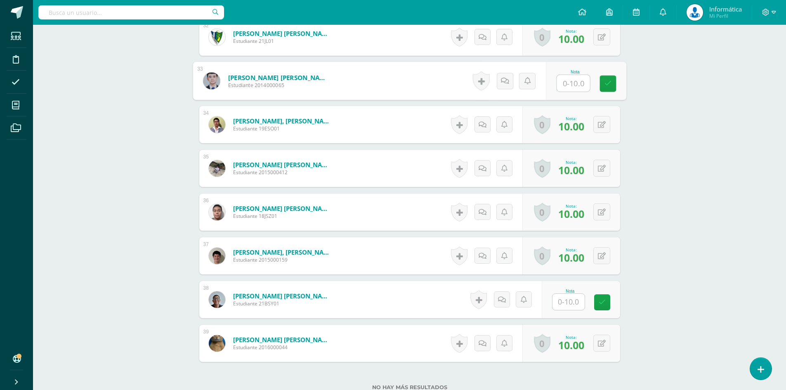
click at [569, 90] on input "text" at bounding box center [573, 83] width 33 height 17
type input "10"
click at [579, 305] on input "text" at bounding box center [573, 302] width 33 height 17
type input "10"
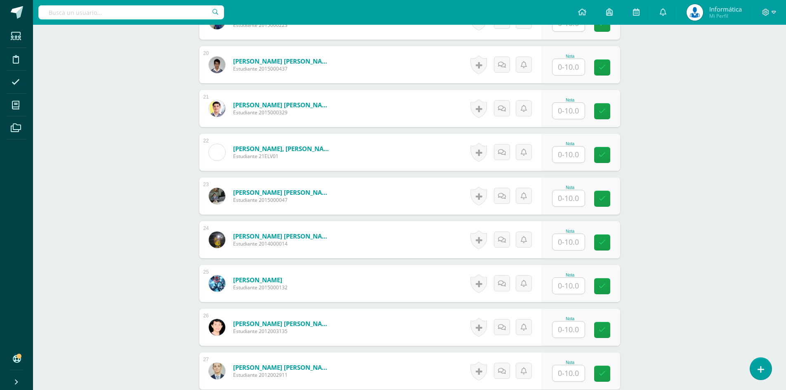
scroll to position [1286, 0]
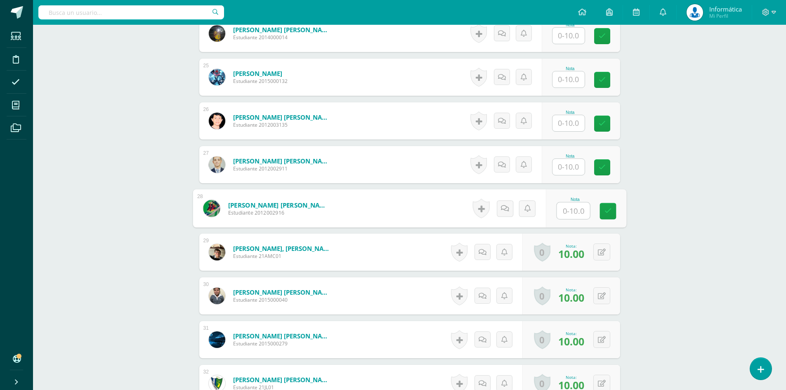
click at [569, 210] on input "text" at bounding box center [573, 211] width 33 height 17
type input "10"
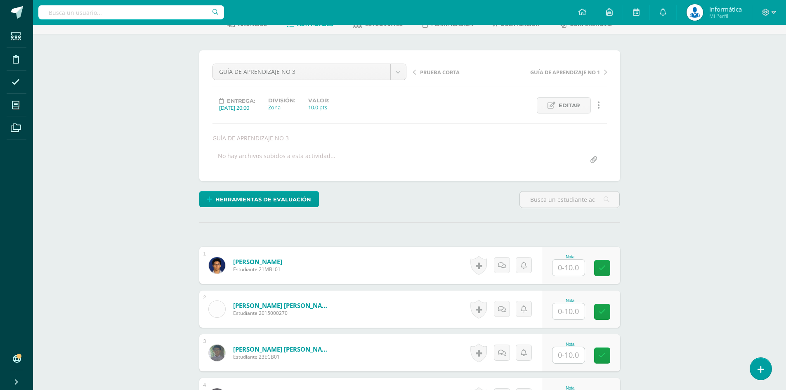
scroll to position [0, 0]
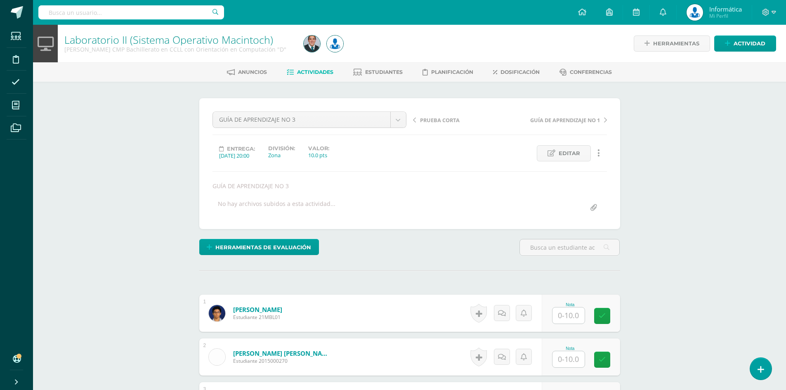
click at [396, 131] on div "GUÍA DE APRENDIZAJE NO 3 PRUEBA CORTA GUÍA DE APRENDIZAJE NO 3 GUÍA DE APRENDIZ…" at bounding box center [309, 122] width 201 height 23
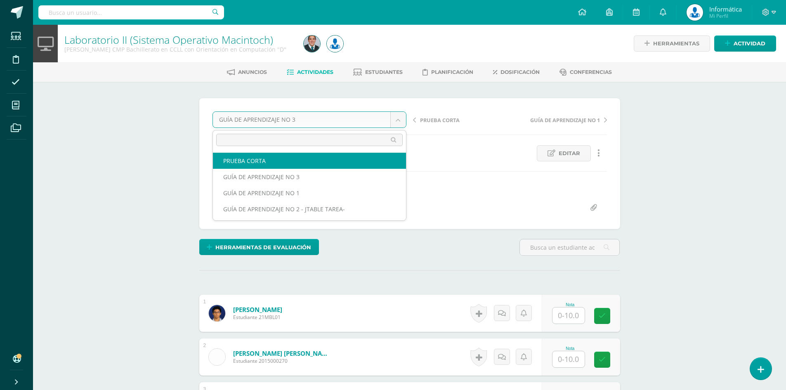
select select "/dashboard/teacher/grade-activity/177612/"
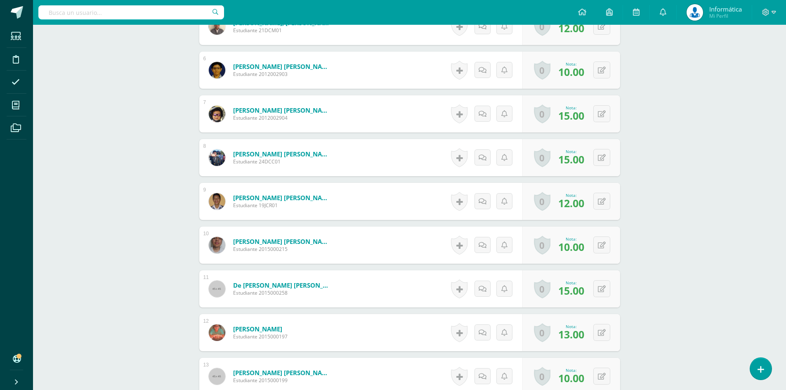
scroll to position [743, 0]
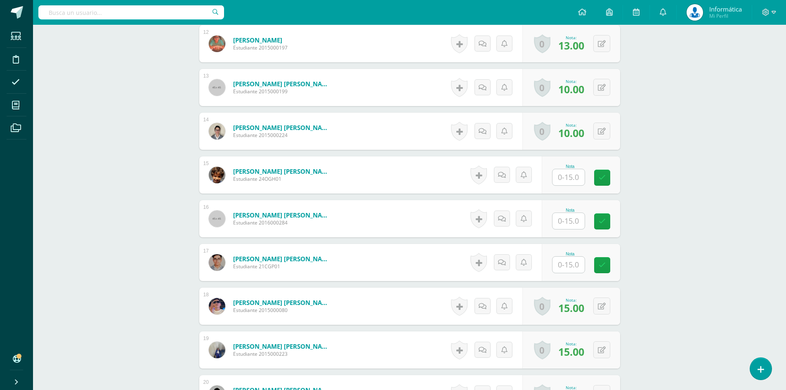
click at [566, 178] on input "text" at bounding box center [569, 177] width 32 height 16
type input "8"
click at [578, 218] on input "text" at bounding box center [569, 221] width 32 height 16
type input "8"
click at [572, 265] on input "text" at bounding box center [573, 265] width 33 height 17
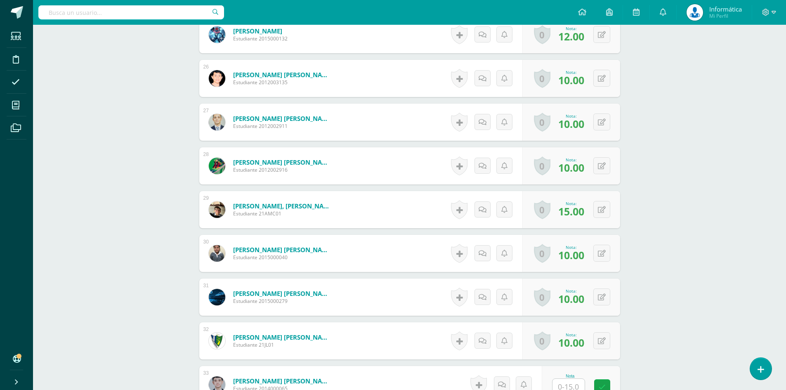
scroll to position [1486, 0]
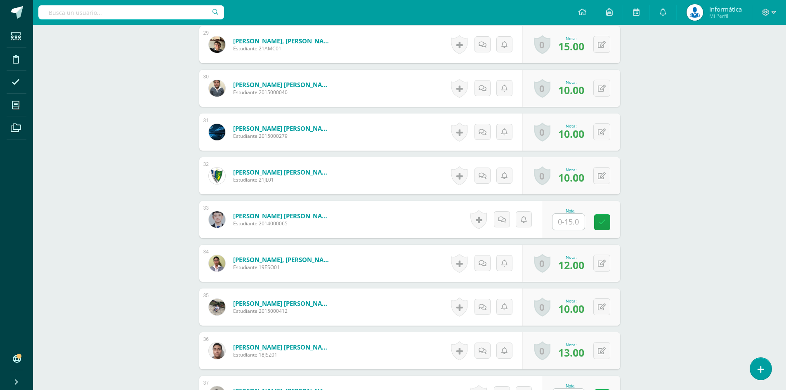
type input "8"
click at [573, 227] on input "text" at bounding box center [569, 222] width 32 height 16
type input "10"
drag, startPoint x: 672, startPoint y: 232, endPoint x: 675, endPoint y: 293, distance: 61.2
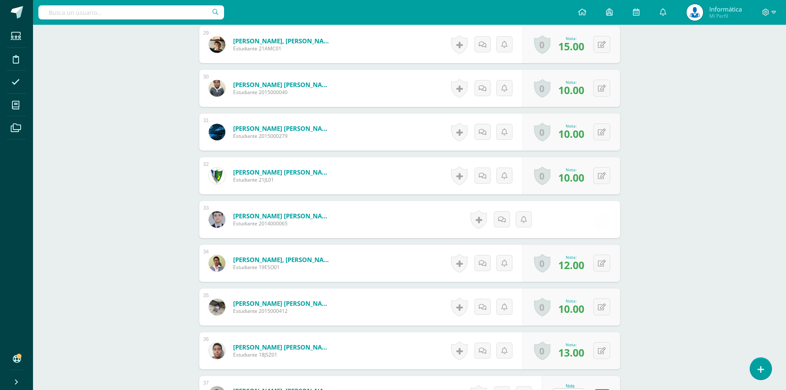
scroll to position [1651, 0]
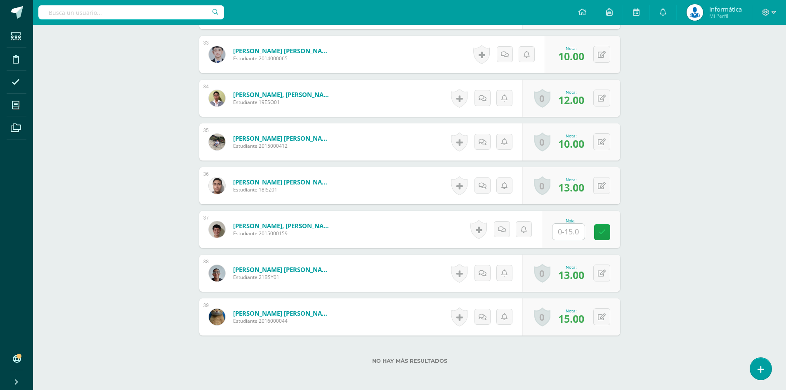
click at [570, 237] on input "text" at bounding box center [569, 232] width 32 height 16
type input "10"
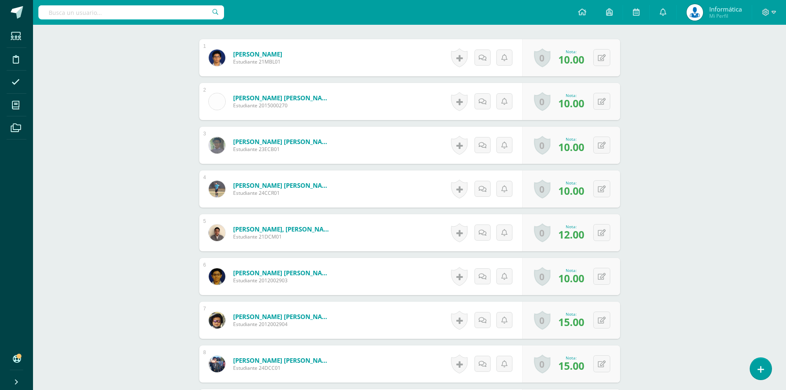
scroll to position [0, 0]
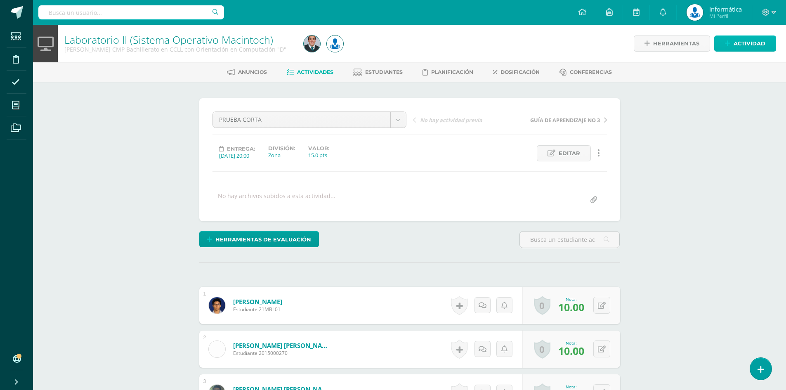
click at [741, 41] on span "Actividad" at bounding box center [750, 43] width 32 height 15
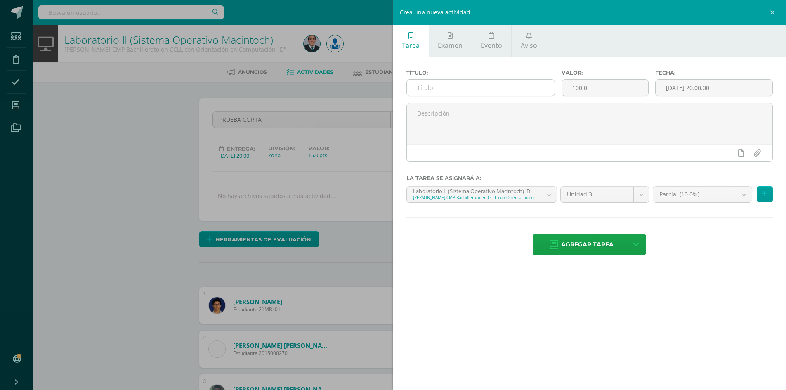
click at [487, 90] on input "text" at bounding box center [481, 88] width 148 height 16
drag, startPoint x: 487, startPoint y: 90, endPoint x: 442, endPoint y: 116, distance: 52.1
click at [383, 76] on div "Crea una nueva actividad Tarea Examen Evento Aviso Título: GUIA DE APRENDIZAJE …" at bounding box center [393, 195] width 786 height 390
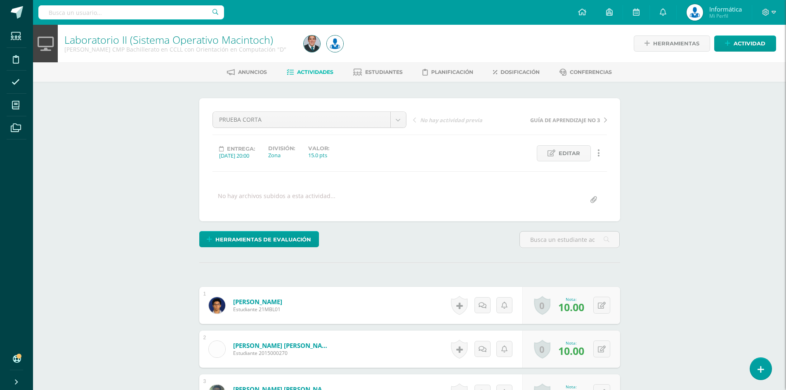
type input "GUIA DE APRENDIZAJE 4"
click at [757, 38] on span "Actividad" at bounding box center [750, 43] width 32 height 15
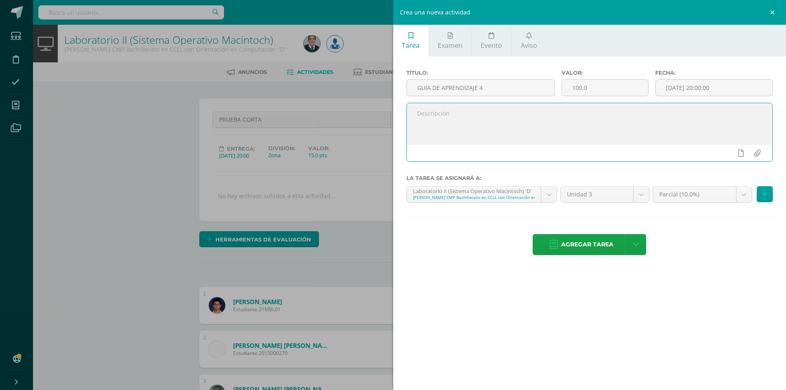
click at [508, 121] on textarea at bounding box center [590, 123] width 366 height 41
paste textarea "GUIA DE APRENDIZAJE 4"
type textarea "GUIA DE APRENDIZAJE 4"
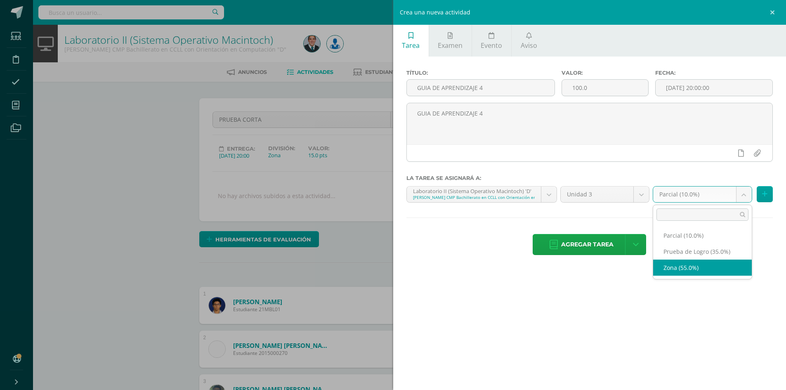
select select "162125"
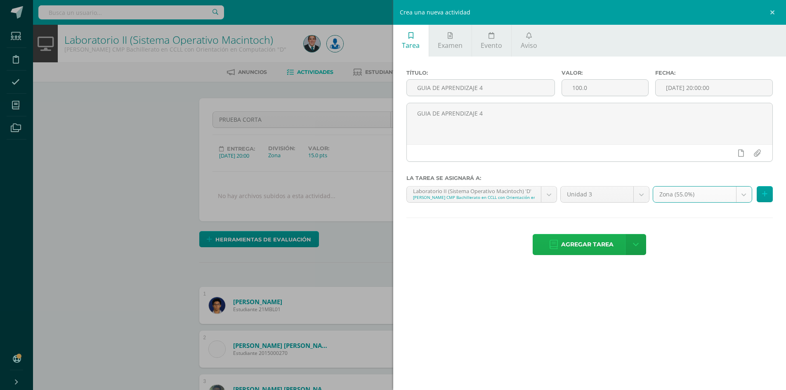
click at [596, 245] on span "Agregar tarea" at bounding box center [587, 244] width 52 height 20
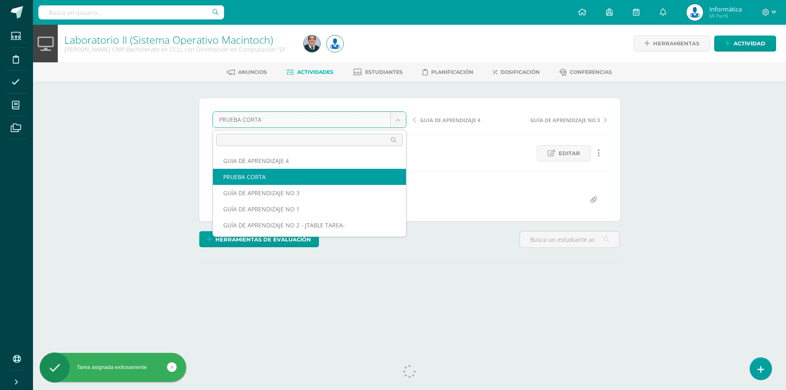
click at [361, 116] on body "Tarea asignada exitosamente Estudiantes Disciplina Asistencia Mis cursos Archiv…" at bounding box center [393, 163] width 786 height 327
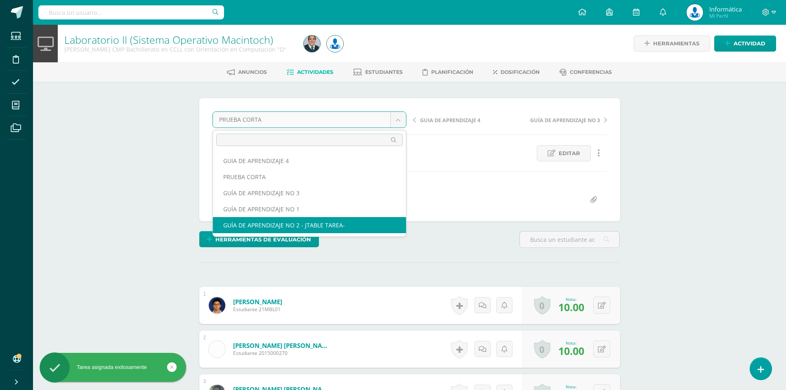
scroll to position [41, 0]
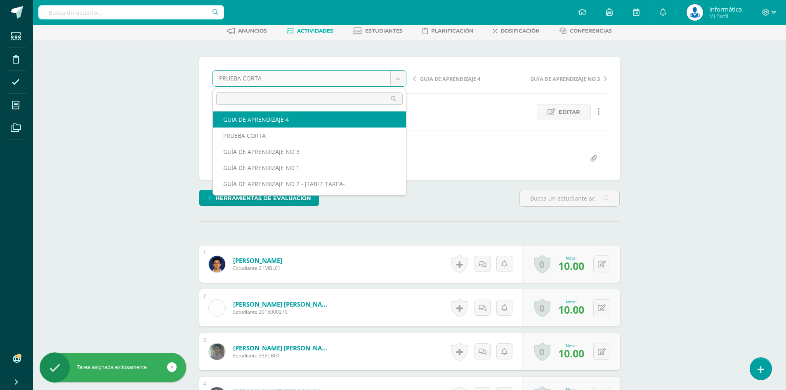
drag, startPoint x: 693, startPoint y: 142, endPoint x: 682, endPoint y: 212, distance: 71.5
click at [693, 142] on body "Tarea asignada exitosamente Estudiantes Disciplina Asistencia Mis cursos Archiv…" at bounding box center [393, 363] width 786 height 809
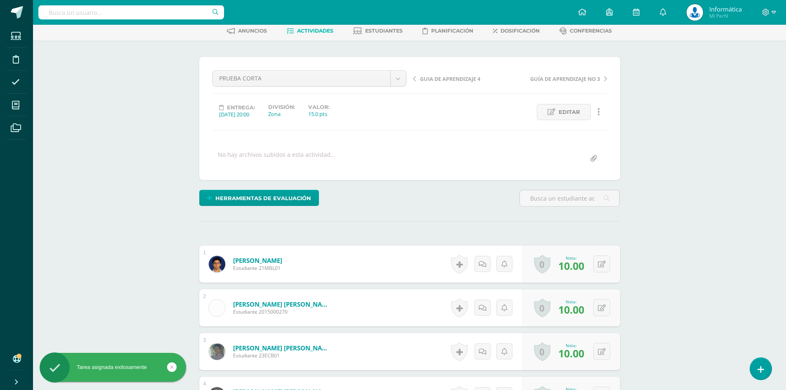
scroll to position [0, 0]
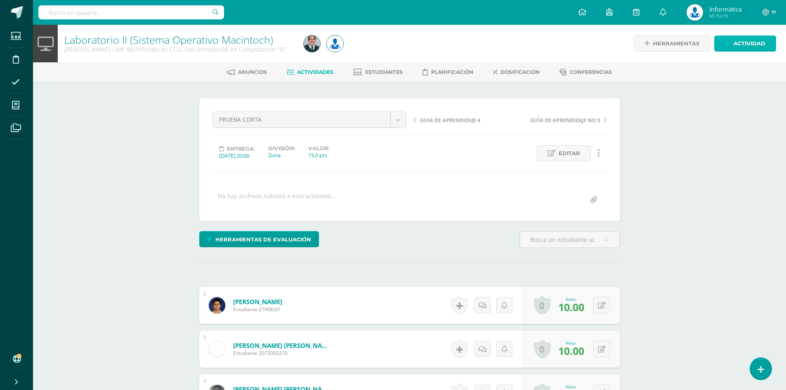
click at [748, 44] on span "Actividad" at bounding box center [750, 43] width 32 height 15
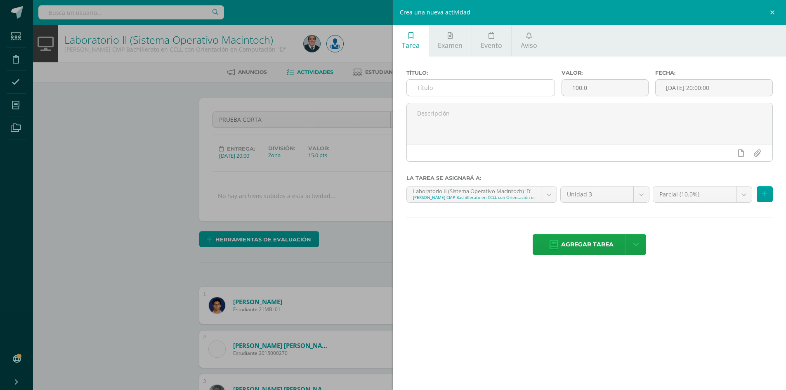
click at [443, 85] on input "text" at bounding box center [481, 88] width 148 height 16
type input "PARCIAL"
drag, startPoint x: 612, startPoint y: 91, endPoint x: 537, endPoint y: 76, distance: 76.3
click at [537, 76] on div "Título: PARCIAL Valor: 100.0 Fecha: [DATE] 20:00:00" at bounding box center [590, 86] width 374 height 33
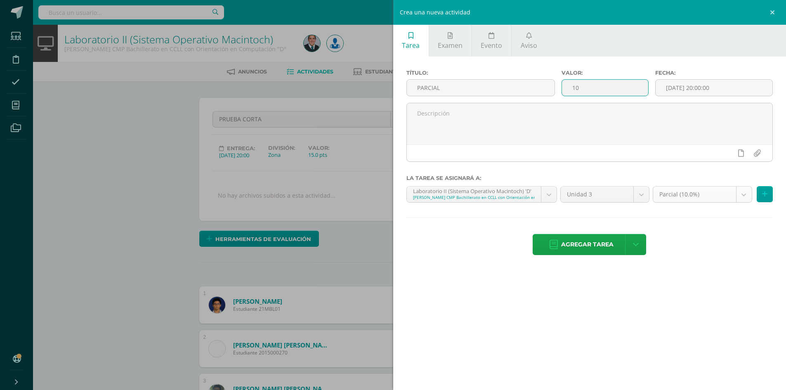
type input "10"
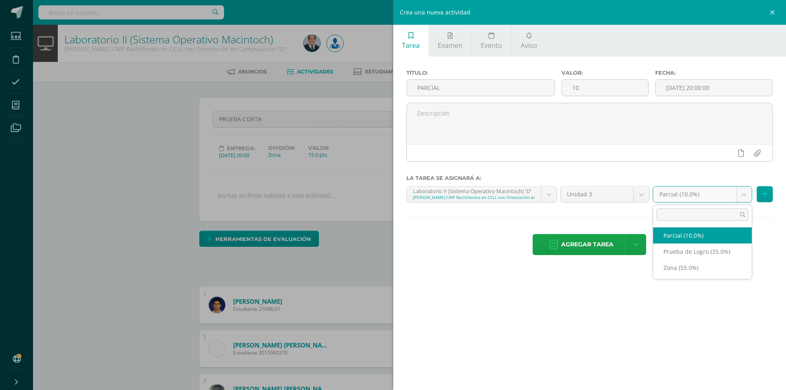
select select "162123"
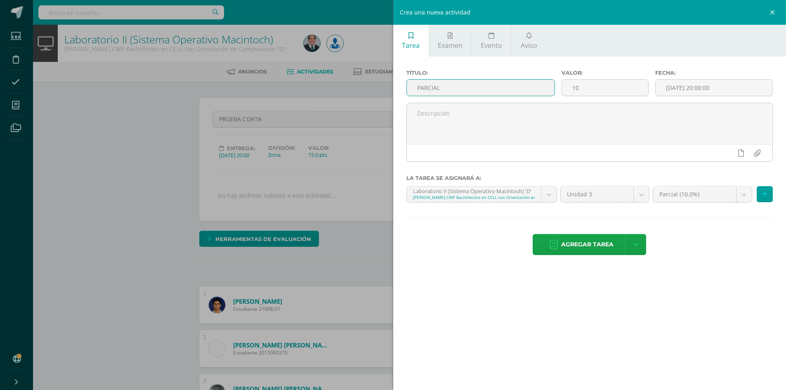
drag, startPoint x: 448, startPoint y: 86, endPoint x: 404, endPoint y: 85, distance: 44.2
click at [398, 81] on div "Título: PARCIAL Valor: 10 Fecha: [DATE] 20:00:00 La tarea se asignará a: Labora…" at bounding box center [589, 163] width 393 height 213
click at [467, 123] on textarea at bounding box center [590, 123] width 366 height 41
paste textarea "PARCIAL"
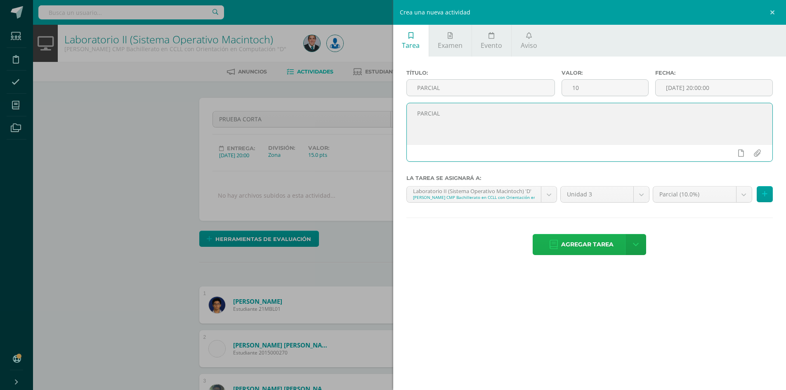
type textarea "PARCIAL"
click at [584, 244] on span "Agregar tarea" at bounding box center [587, 244] width 52 height 20
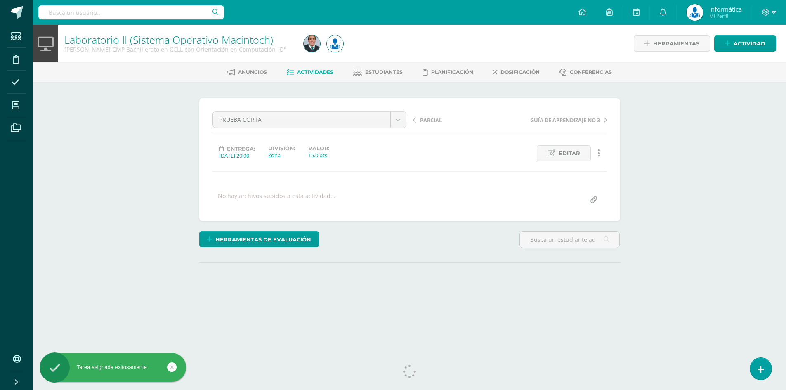
click at [313, 75] on span "Actividades" at bounding box center [315, 72] width 36 height 6
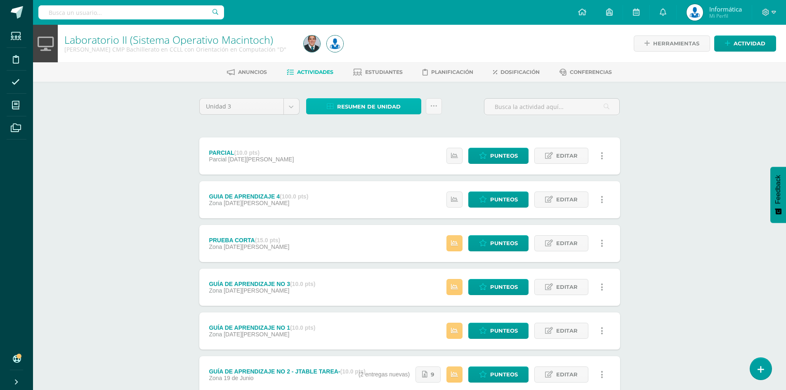
click at [369, 105] on span "Resumen de unidad" at bounding box center [369, 106] width 64 height 15
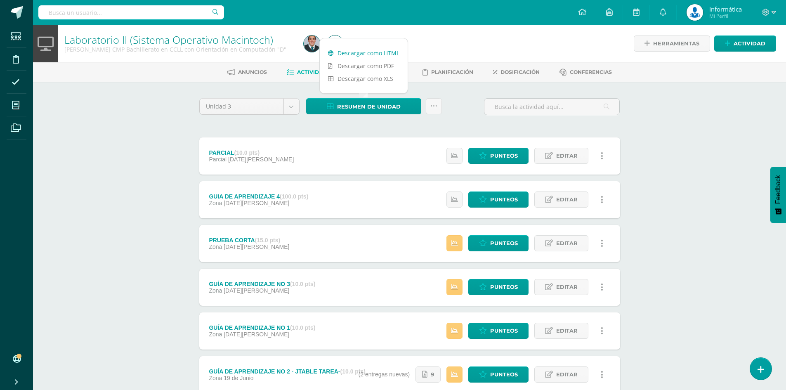
click at [367, 53] on link "Descargar como HTML" at bounding box center [364, 53] width 88 height 13
click at [735, 83] on div "Laboratorio II (Sistema Operativo Macintoch) Quinto Bachillerato CMP Bachillera…" at bounding box center [409, 236] width 753 height 423
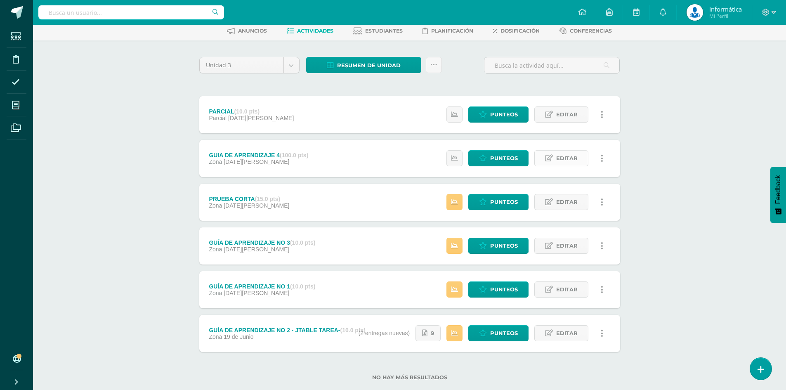
click at [561, 163] on span "Editar" at bounding box center [566, 158] width 21 height 15
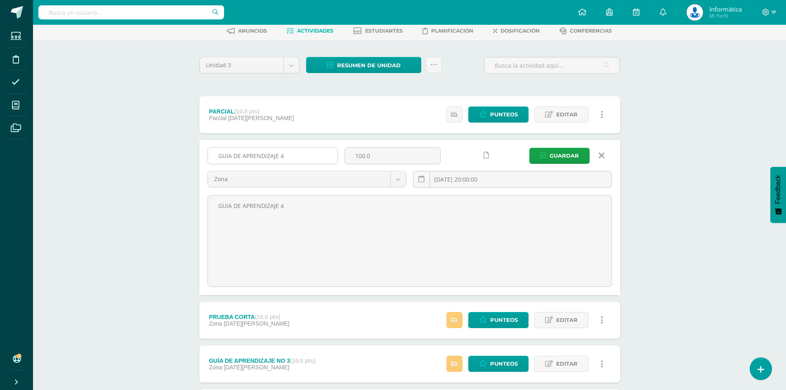
drag, startPoint x: 384, startPoint y: 154, endPoint x: 329, endPoint y: 150, distance: 55.4
click at [329, 150] on div "GUIA DE APRENDIZAJE 4 100.0 Zona Zona Prueba de Logro Parcial [DATE] 20:00:00 […" at bounding box center [409, 170] width 411 height 47
type input "10"
click at [563, 159] on span "Guardar" at bounding box center [564, 155] width 29 height 15
click at [572, 157] on span "Guardar" at bounding box center [564, 155] width 29 height 15
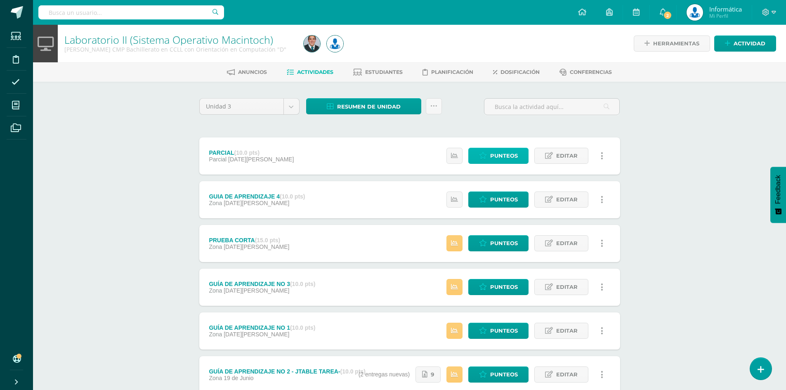
click span "Punteos"
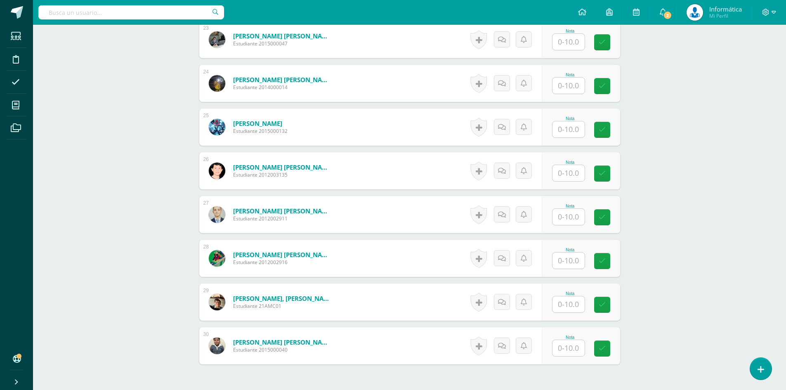
scroll to position [1302, 0]
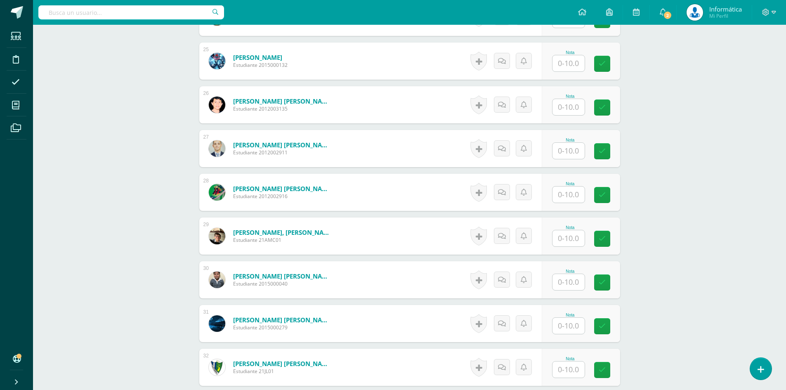
click at [560, 193] on input "text" at bounding box center [569, 195] width 32 height 16
type input "5"
click at [565, 239] on input "text" at bounding box center [573, 238] width 33 height 17
type input "10"
type input "5.00"
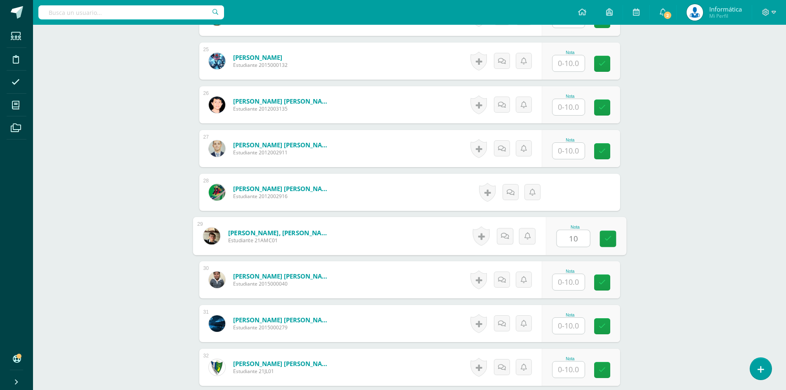
scroll to position [1426, 0]
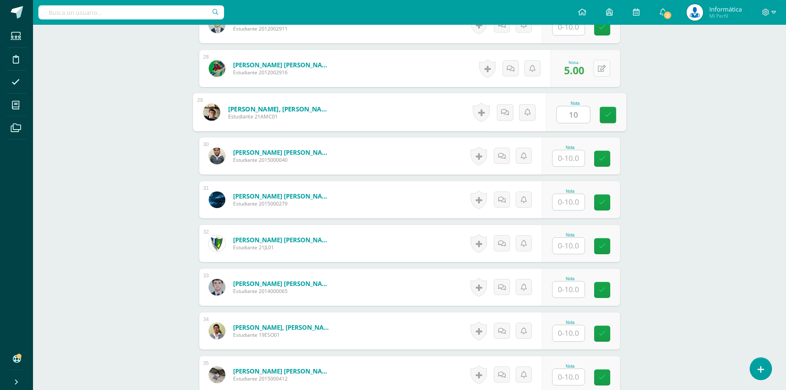
type input "10"
click at [598, 69] on button at bounding box center [602, 68] width 17 height 17
type input "8"
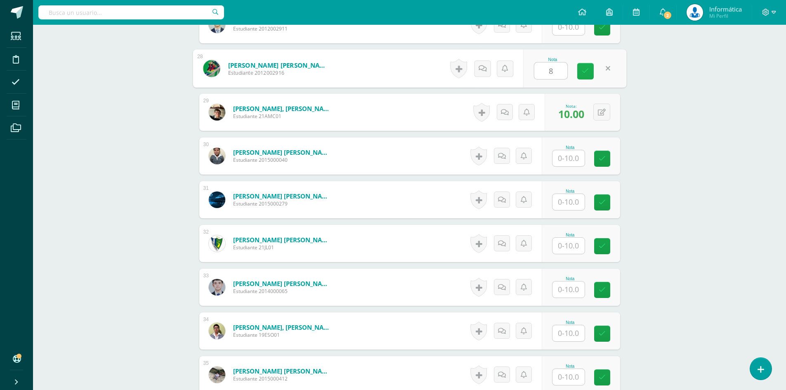
click at [588, 69] on icon at bounding box center [585, 71] width 7 height 7
click at [572, 161] on input "text" at bounding box center [573, 158] width 33 height 17
type input "8"
click at [570, 200] on input "text" at bounding box center [573, 202] width 33 height 17
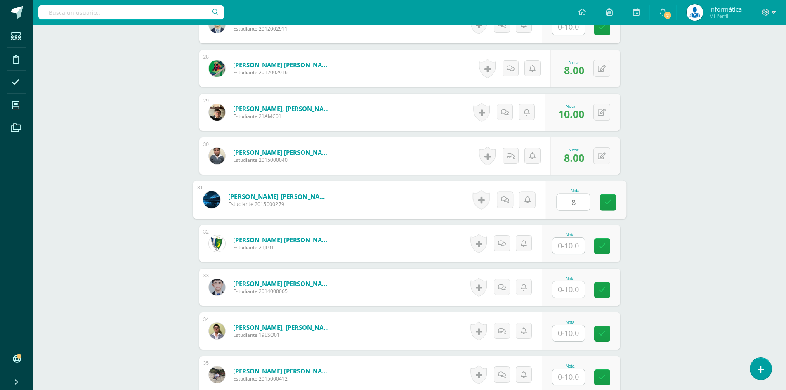
type input "8"
click at [568, 239] on div "Nota" at bounding box center [570, 243] width 36 height 21
click at [577, 249] on input "text" at bounding box center [569, 246] width 32 height 16
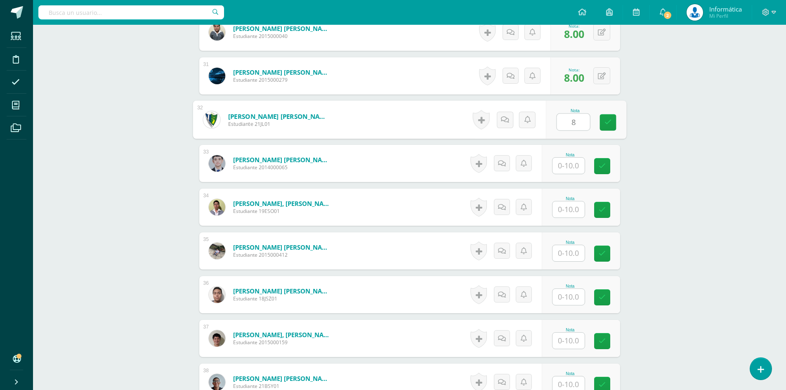
type input "8"
click at [574, 164] on input "text" at bounding box center [569, 166] width 32 height 16
type input "8"
click at [568, 212] on input "text" at bounding box center [573, 209] width 33 height 17
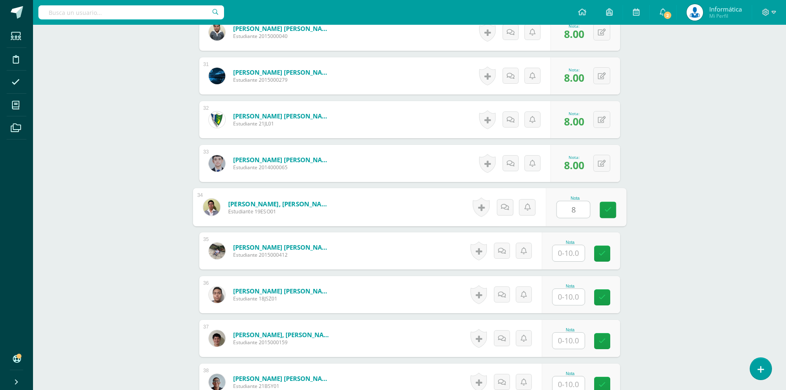
type input "8"
click at [569, 253] on input "text" at bounding box center [569, 253] width 32 height 16
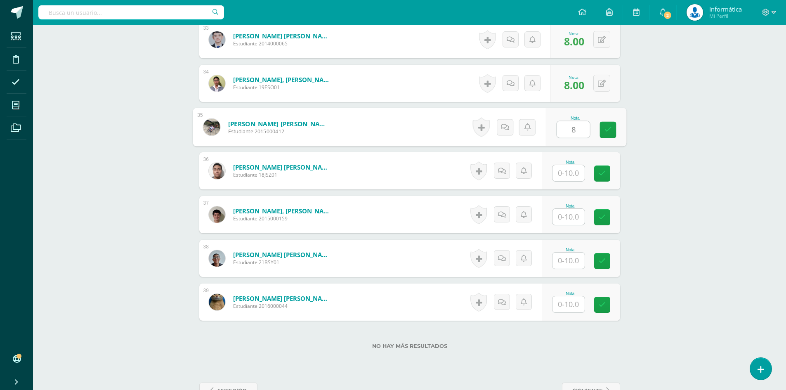
type input "8"
click at [568, 169] on input "text" at bounding box center [569, 173] width 32 height 16
type input "8"
click at [570, 222] on input "text" at bounding box center [569, 217] width 32 height 16
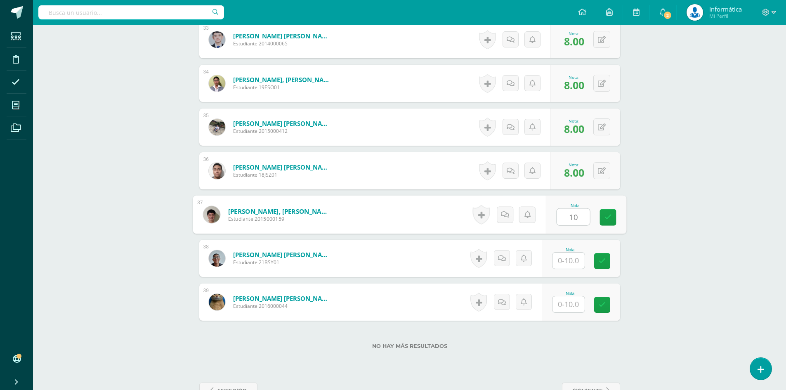
type input "10"
click at [575, 261] on input "text" at bounding box center [569, 261] width 32 height 16
type input "8"
click at [572, 310] on input "text" at bounding box center [573, 304] width 33 height 17
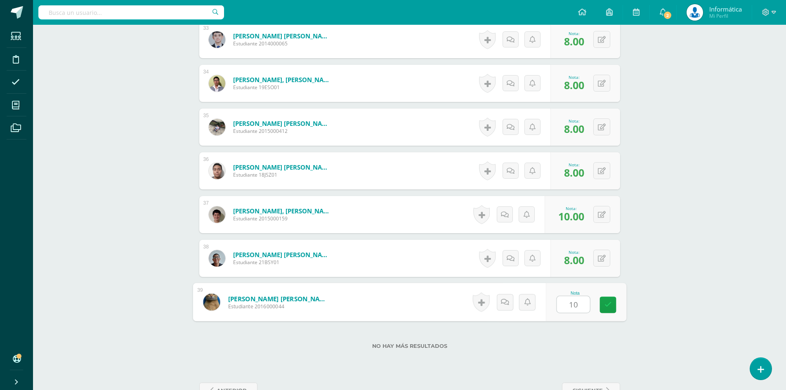
type input "1"
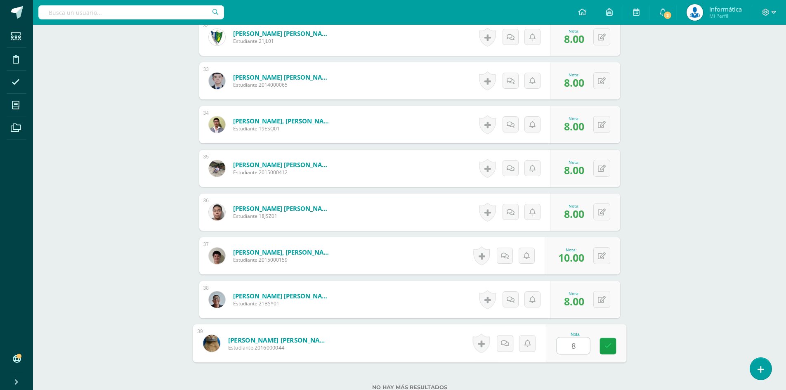
type input "8"
drag, startPoint x: 653, startPoint y: 301, endPoint x: 657, endPoint y: 278, distance: 22.9
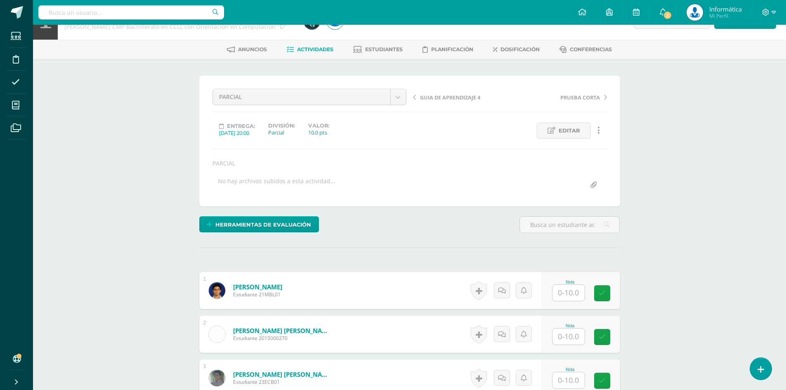
scroll to position [0, 0]
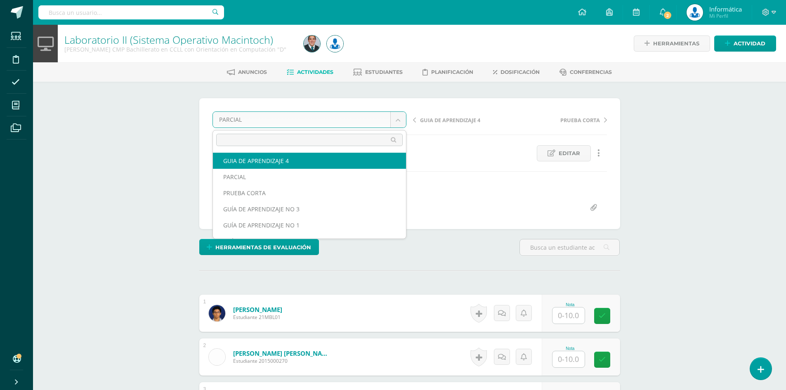
select select "/dashboard/teacher/grade-activity/177629/"
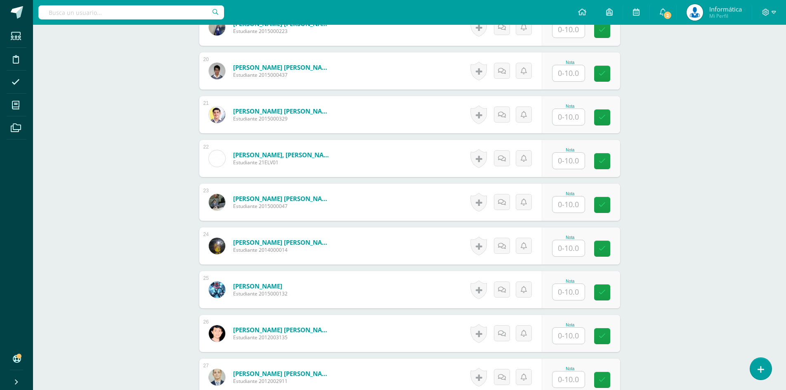
scroll to position [1321, 0]
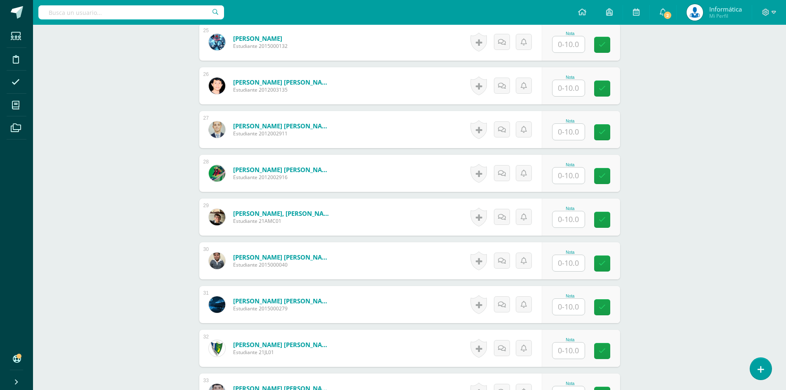
click at [573, 175] on input "text" at bounding box center [569, 176] width 32 height 16
type input "10"
click at [573, 221] on input "text" at bounding box center [569, 219] width 32 height 16
type input "10"
click at [570, 264] on input "text" at bounding box center [569, 263] width 32 height 16
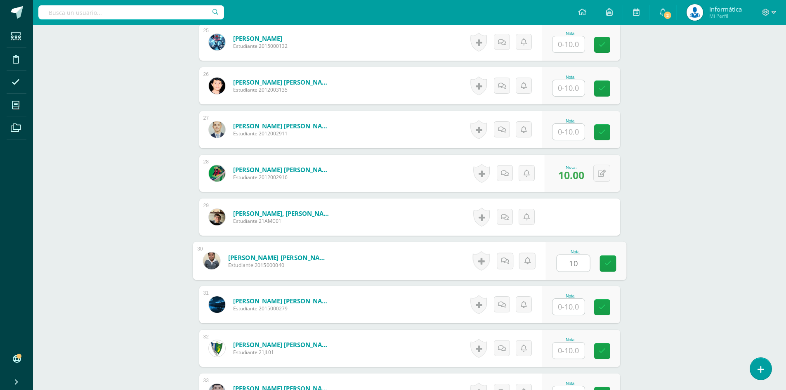
scroll to position [1404, 0]
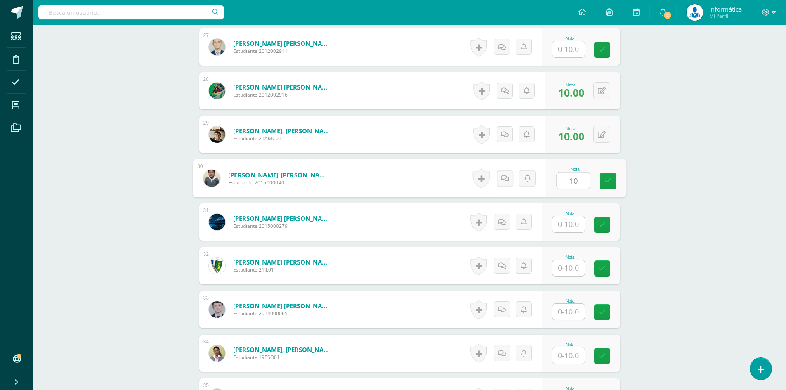
type input "10"
click at [566, 222] on input "text" at bounding box center [569, 224] width 32 height 16
type input "10"
click at [567, 270] on input "text" at bounding box center [569, 268] width 32 height 16
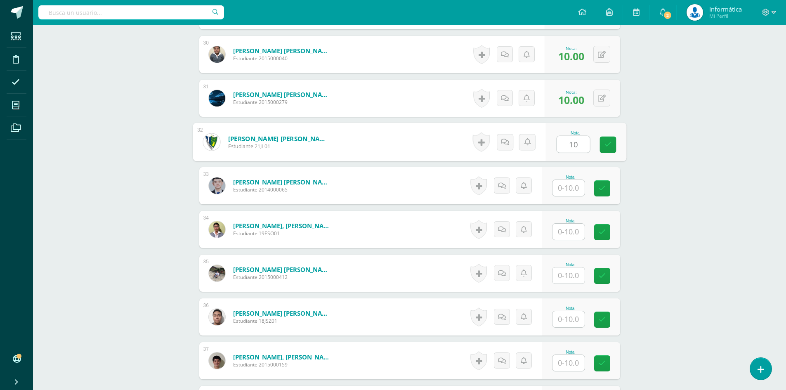
type input "10"
drag, startPoint x: 567, startPoint y: 187, endPoint x: 574, endPoint y: 222, distance: 35.8
click at [566, 187] on input "text" at bounding box center [573, 188] width 33 height 17
type input "10"
click at [574, 237] on input "text" at bounding box center [573, 232] width 33 height 17
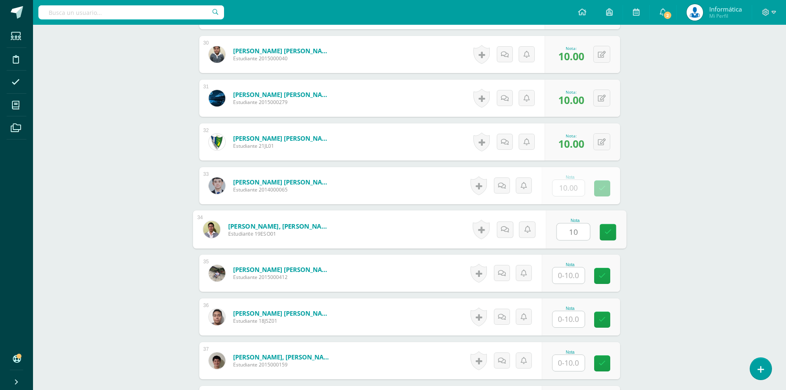
type input "10"
click at [573, 268] on input "text" at bounding box center [573, 275] width 33 height 17
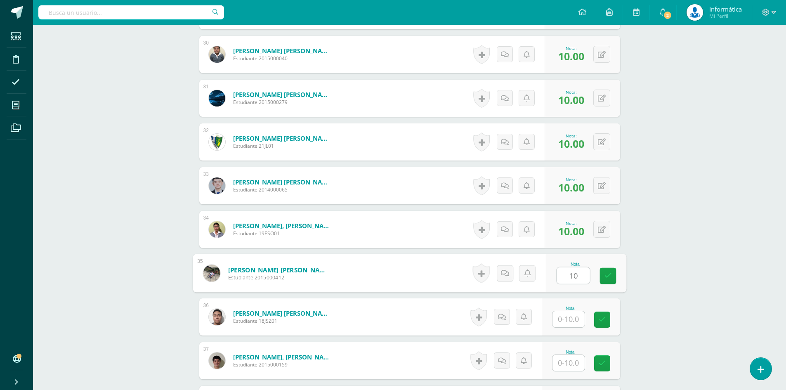
scroll to position [1651, 0]
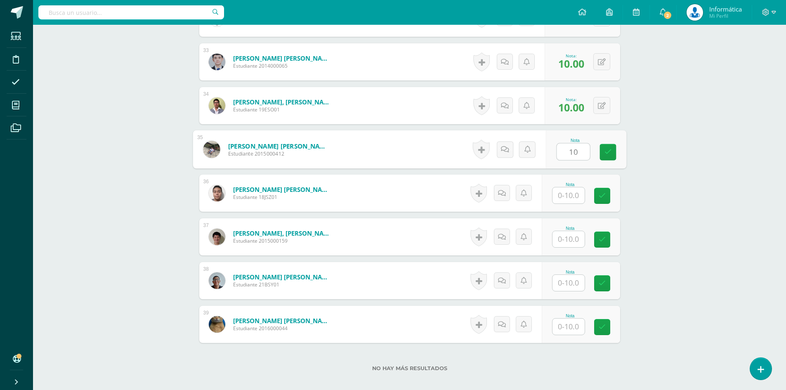
type input "10"
click at [569, 200] on input "text" at bounding box center [569, 195] width 32 height 16
type input "10"
click at [577, 251] on div "Nota" at bounding box center [581, 236] width 78 height 37
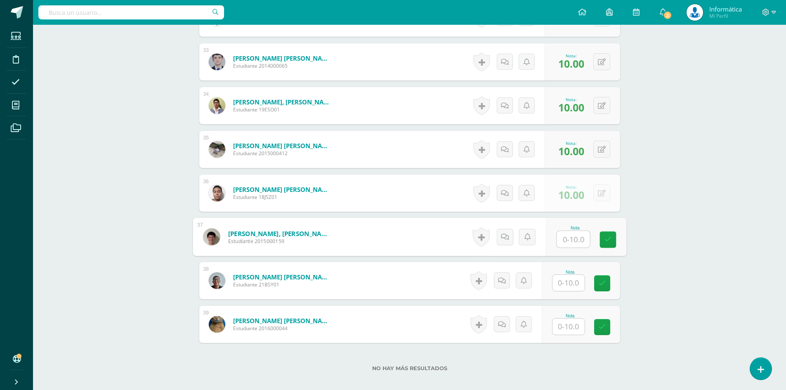
click at [575, 242] on input "text" at bounding box center [573, 239] width 33 height 17
type input "10"
click at [572, 285] on input "text" at bounding box center [573, 283] width 33 height 17
type input "10"
click at [572, 326] on input "text" at bounding box center [573, 327] width 33 height 17
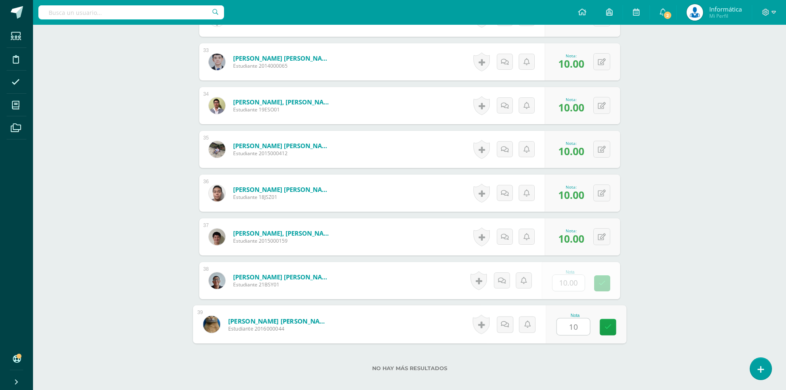
type input "10"
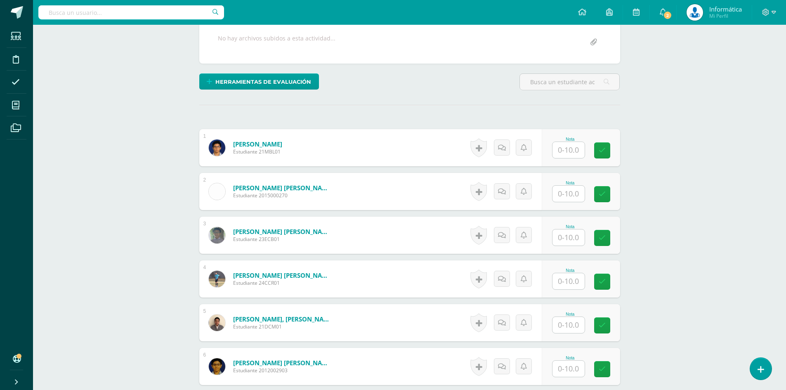
scroll to position [0, 0]
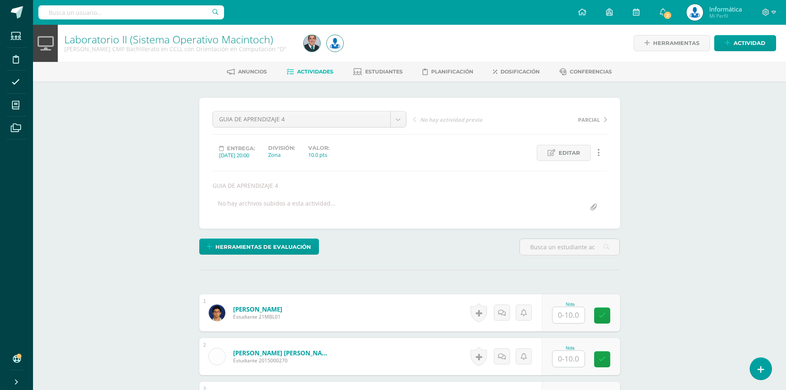
click at [312, 75] on span "Actividades" at bounding box center [315, 72] width 36 height 6
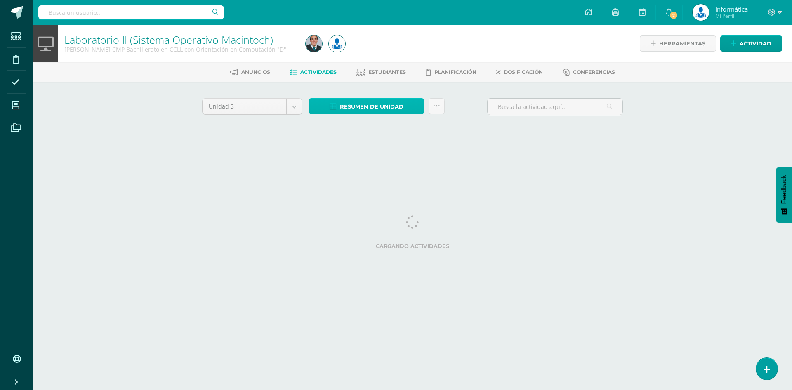
click at [363, 107] on span "Resumen de unidad" at bounding box center [372, 106] width 64 height 15
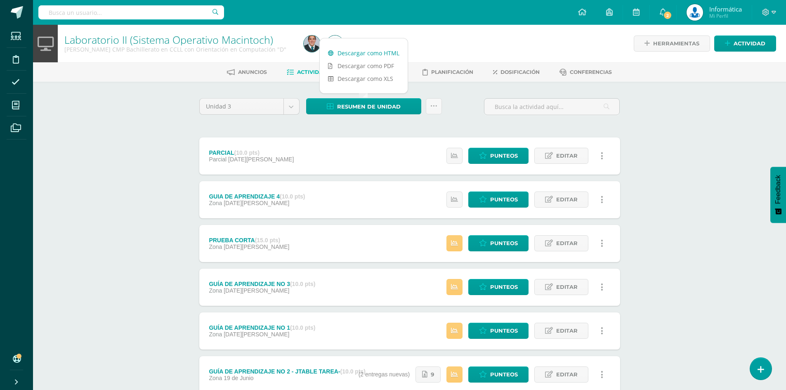
click at [369, 54] on link "Descargar como HTML" at bounding box center [364, 53] width 88 height 13
click at [740, 146] on div "Laboratorio II (Sistema Operativo Macintoch) Quinto Bachillerato CMP Bachillera…" at bounding box center [409, 236] width 753 height 423
click at [739, 48] on span "Actividad" at bounding box center [750, 43] width 32 height 15
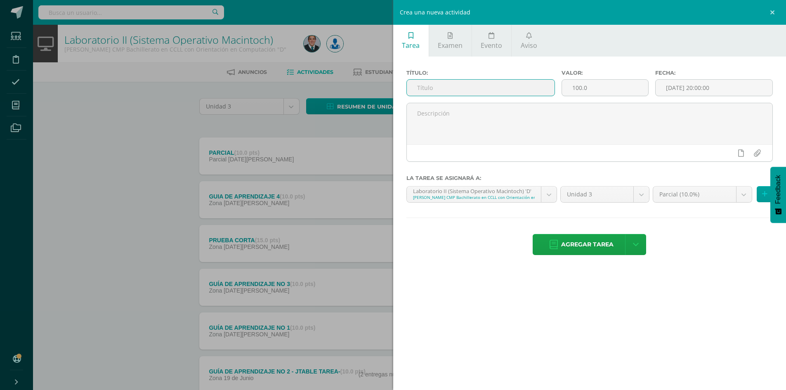
click at [497, 90] on input "text" at bounding box center [481, 88] width 148 height 16
type input "P"
type input "L"
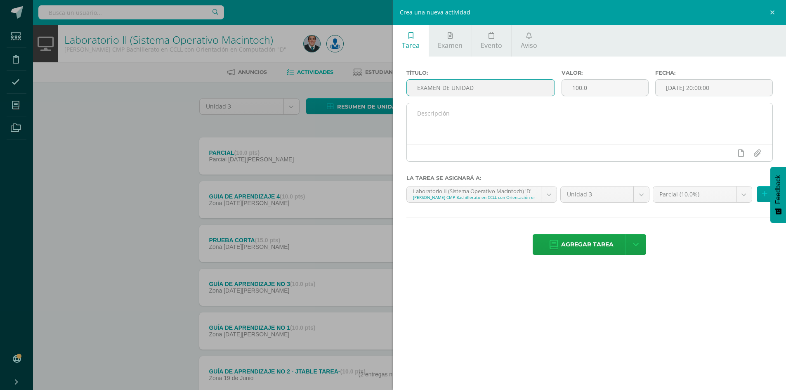
type input "EXAMEN DE UNIDAD"
click at [497, 118] on textarea at bounding box center [590, 123] width 366 height 41
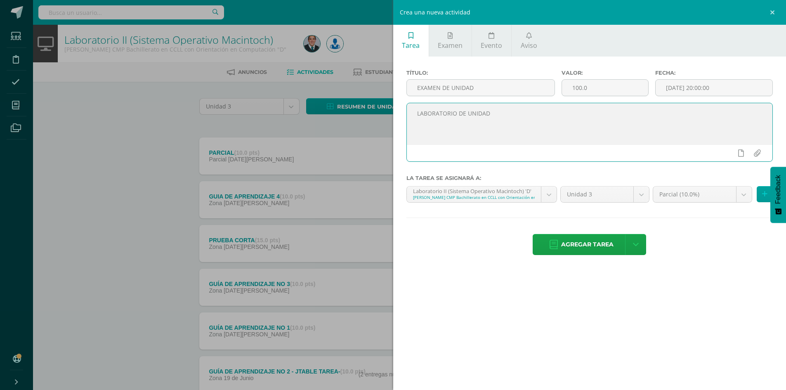
drag, startPoint x: 499, startPoint y: 116, endPoint x: 409, endPoint y: 114, distance: 90.0
click at [409, 114] on textarea "LABORATORIO DE UNIDAD" at bounding box center [590, 123] width 366 height 41
click at [478, 129] on textarea "LABORATORIO DE UNIDAD" at bounding box center [590, 123] width 366 height 41
click at [459, 113] on textarea "LABORATORIO DE UNIDAD" at bounding box center [590, 123] width 366 height 41
drag, startPoint x: 518, startPoint y: 115, endPoint x: 404, endPoint y: 107, distance: 113.8
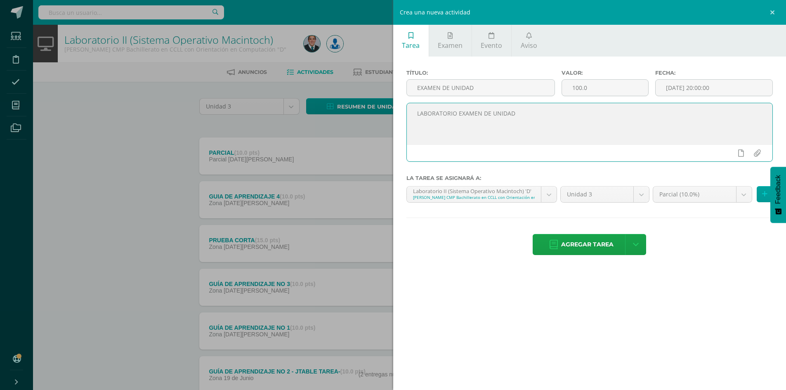
click at [404, 106] on div "LABORATORIO EXAMEN DE UNIDAD" at bounding box center [590, 136] width 374 height 66
type textarea "LABORATORIO EXAMEN DE UNIDAD"
drag, startPoint x: 504, startPoint y: 90, endPoint x: 403, endPoint y: 86, distance: 100.4
click at [403, 86] on div "Título: EXAMEN DE UNIDAD" at bounding box center [481, 86] width 156 height 33
paste input "LABORATORIO EXAMEN DE UNIDAD"
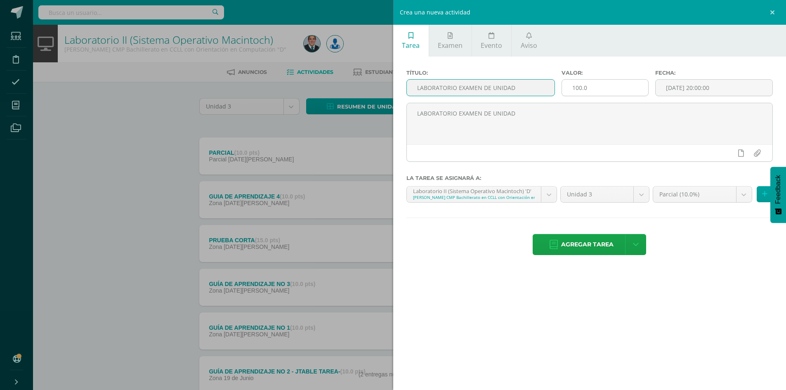
type input "LABORATORIO EXAMEN DE UNIDAD"
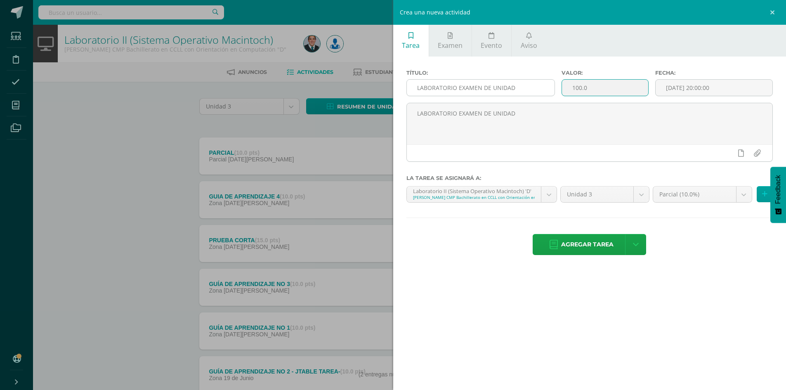
drag, startPoint x: 594, startPoint y: 88, endPoint x: 537, endPoint y: 80, distance: 58.0
click at [537, 80] on div "Título: LABORATORIO EXAMEN DE UNIDAD Valor: 100.0 Fecha: 2025-08-12 20:00:00" at bounding box center [590, 86] width 374 height 33
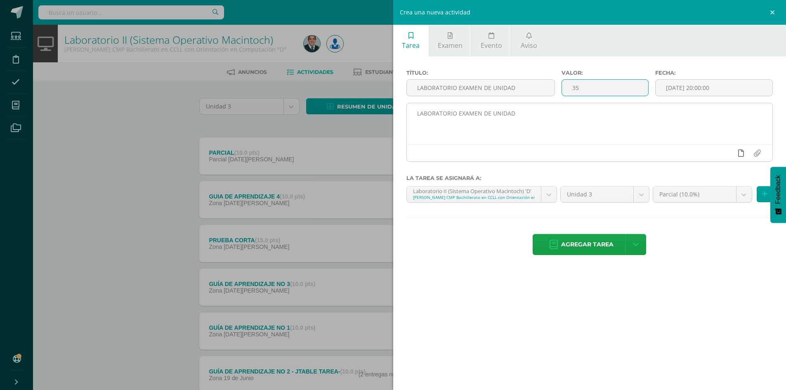
type input "35"
click at [740, 154] on icon at bounding box center [741, 152] width 6 height 7
click at [725, 152] on icon at bounding box center [725, 152] width 7 height 7
click at [726, 154] on icon at bounding box center [725, 152] width 7 height 7
click at [725, 153] on icon at bounding box center [725, 152] width 7 height 7
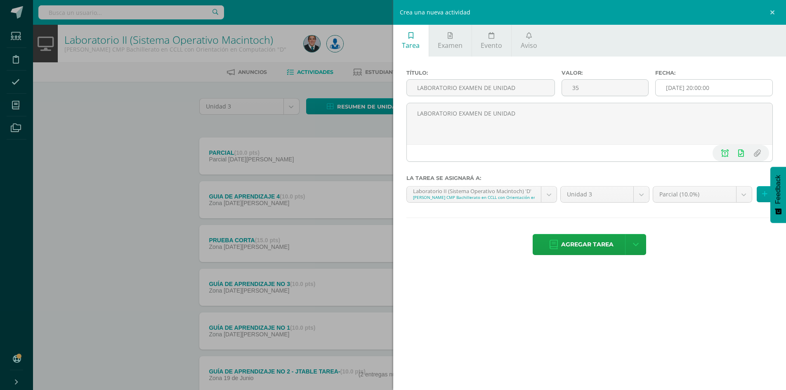
click at [717, 93] on input "[DATE] 20:00:00" at bounding box center [714, 88] width 117 height 16
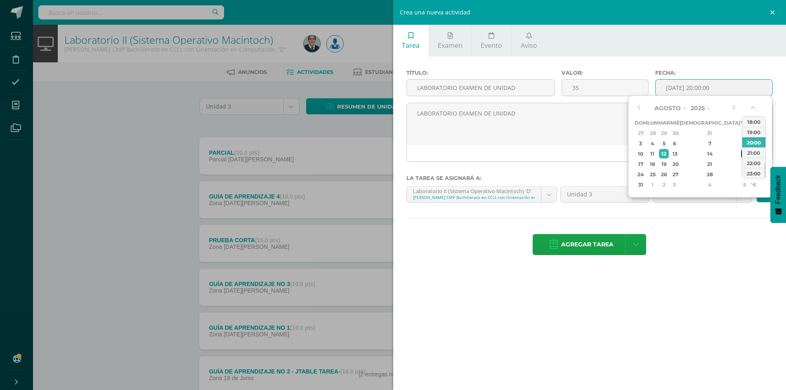
click at [741, 156] on div "15" at bounding box center [744, 153] width 7 height 9
click at [753, 168] on div "23:00" at bounding box center [754, 173] width 23 height 10
type input "2025-08-15 23:00"
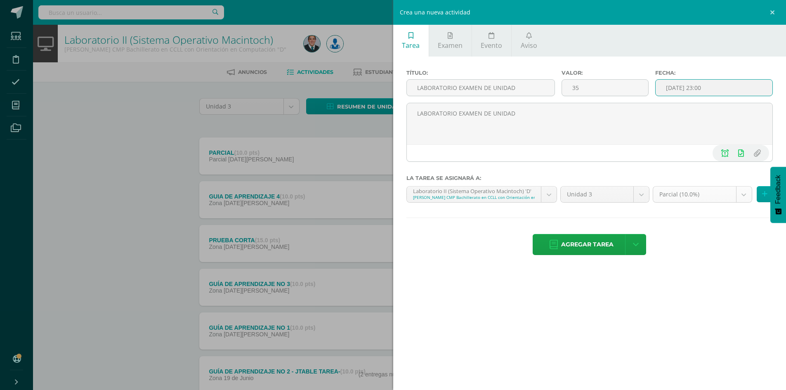
click at [693, 189] on body "Estudiantes Disciplina Asistencia Mis cursos Archivos Soporte Centro de ayuda Ú…" at bounding box center [393, 224] width 786 height 448
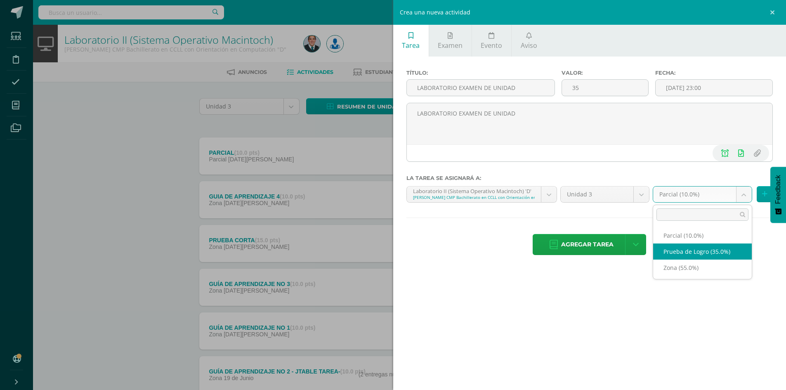
select select "162124"
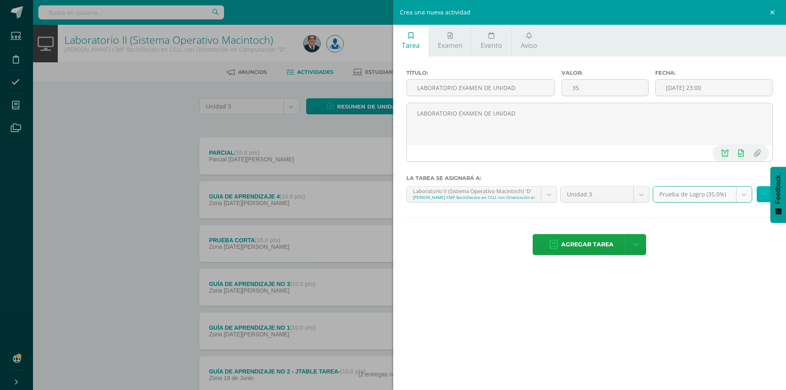
click at [765, 193] on icon at bounding box center [764, 194] width 5 height 7
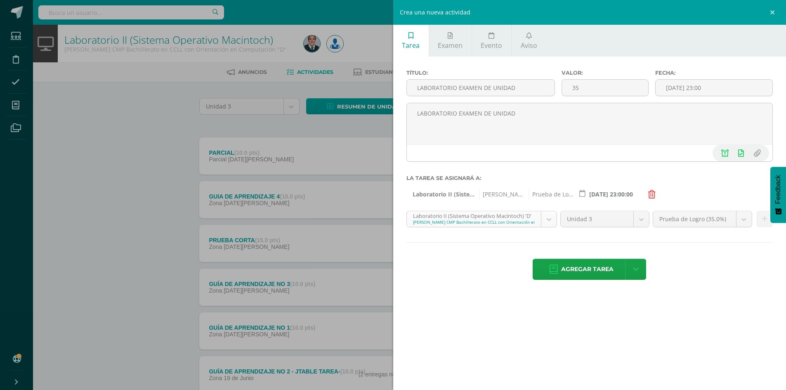
click at [514, 221] on body "Estudiantes Disciplina Asistencia Mis cursos Archivos Soporte Centro de ayuda Ú…" at bounding box center [393, 224] width 786 height 448
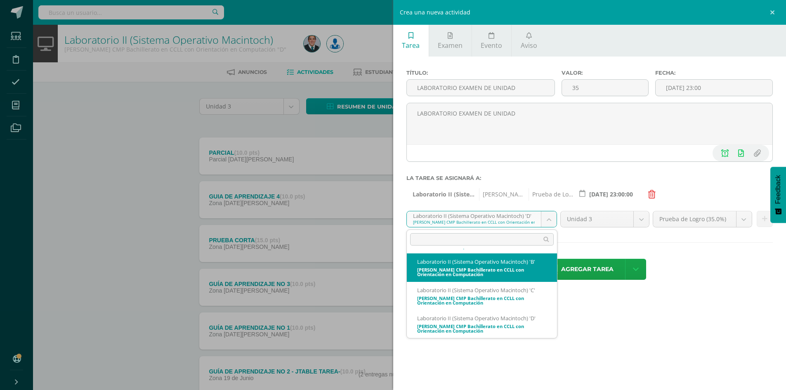
scroll to position [1043, 0]
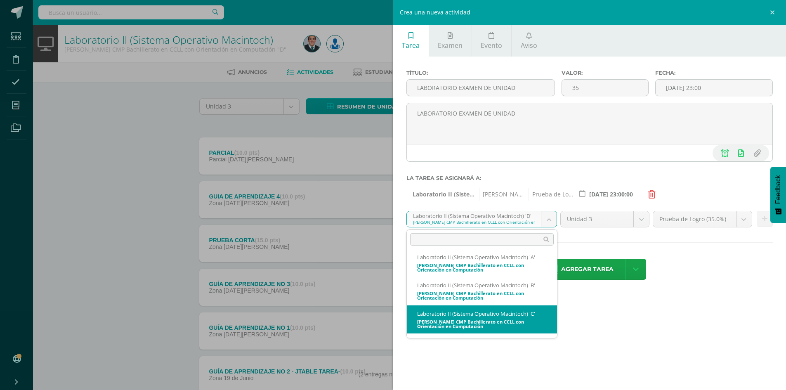
select select "163191"
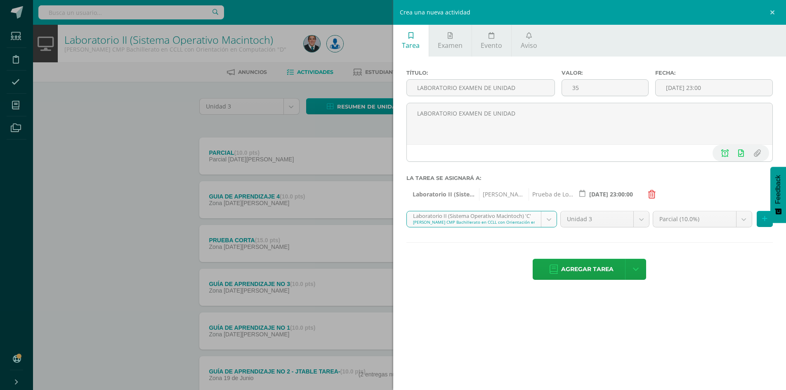
click at [694, 219] on body "Estudiantes Disciplina Asistencia Mis cursos Archivos Soporte Centro de ayuda Ú…" at bounding box center [393, 224] width 786 height 448
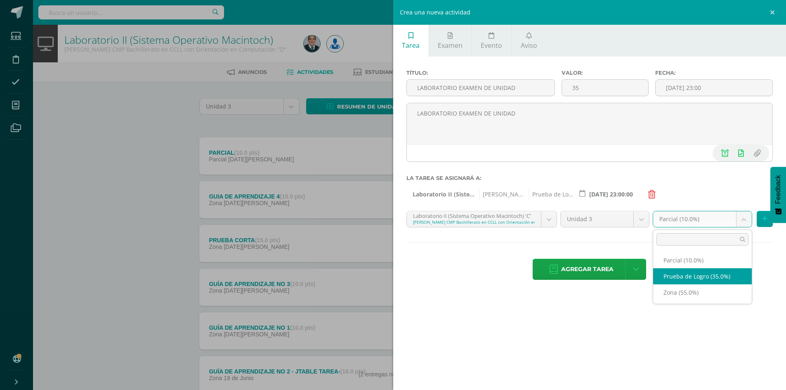
select select "163204"
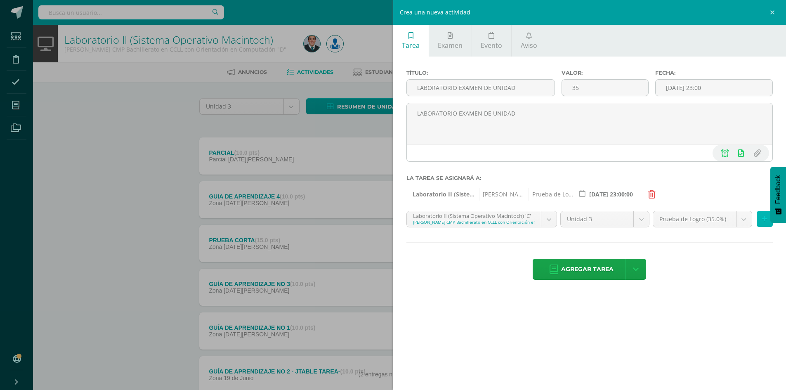
click at [762, 221] on icon at bounding box center [764, 218] width 5 height 7
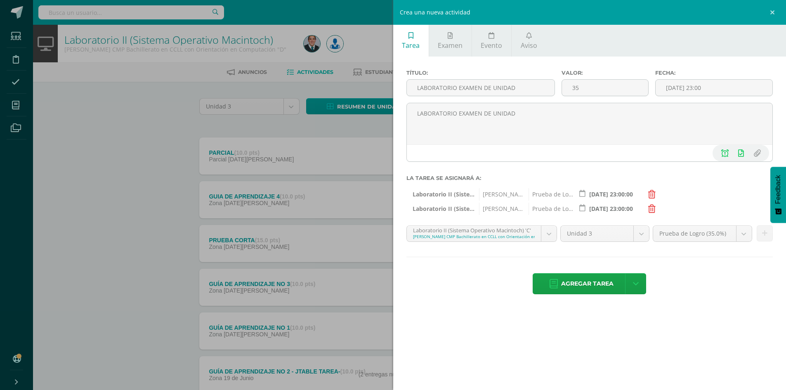
click at [508, 237] on body "Estudiantes Disciplina Asistencia Mis cursos Archivos Soporte Centro de ayuda Ú…" at bounding box center [393, 224] width 786 height 448
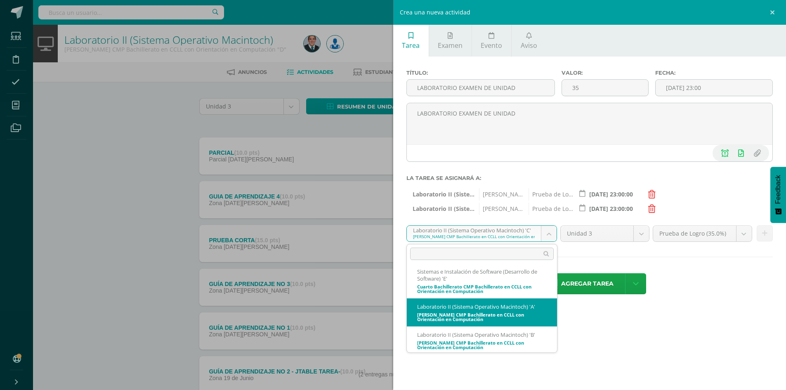
scroll to position [1010, 0]
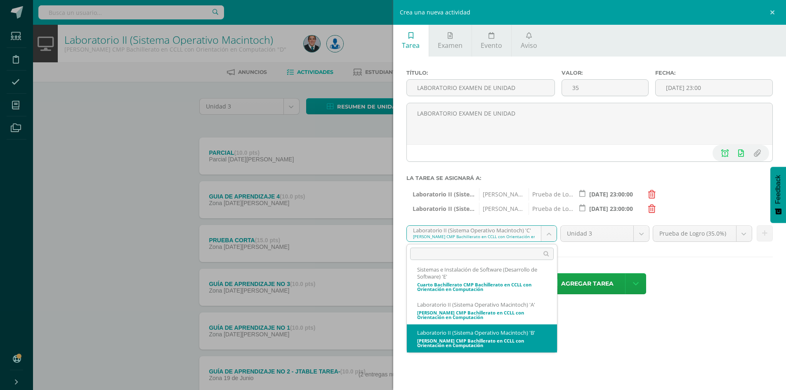
select select "162811"
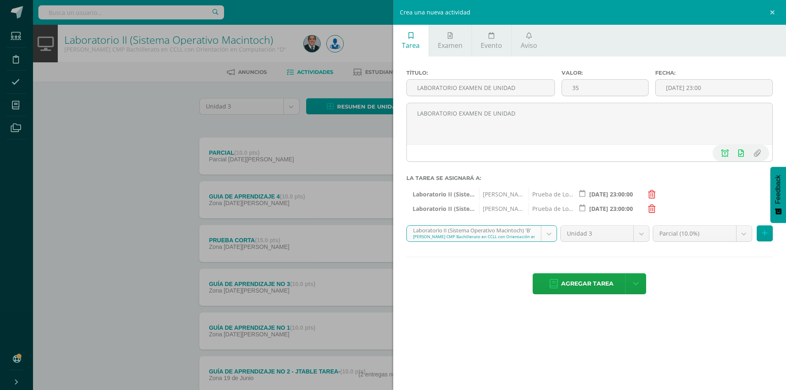
click at [745, 234] on body "Estudiantes Disciplina Asistencia Mis cursos Archivos Soporte Centro de ayuda Ú…" at bounding box center [393, 224] width 786 height 448
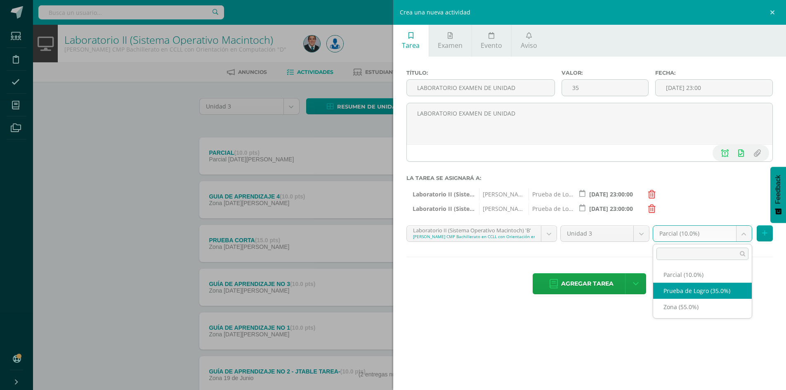
select select "162824"
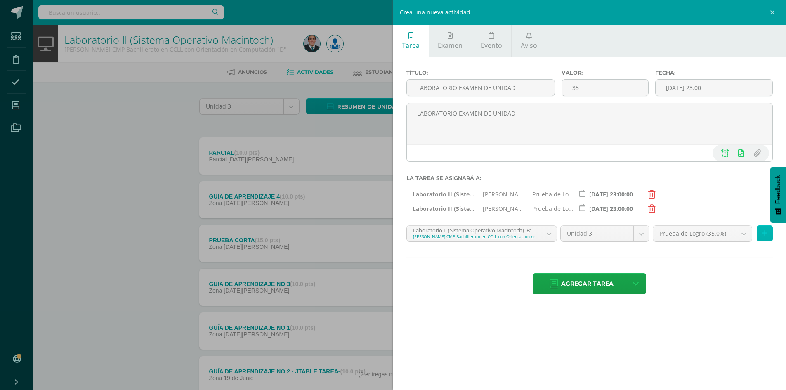
click at [765, 239] on button at bounding box center [765, 233] width 16 height 16
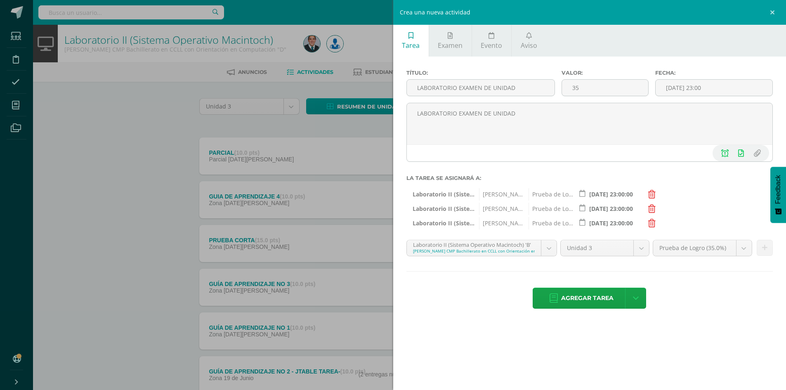
click at [495, 250] on body "Estudiantes Disciplina Asistencia Mis cursos Archivos Soporte Centro de ayuda Ú…" at bounding box center [393, 224] width 786 height 448
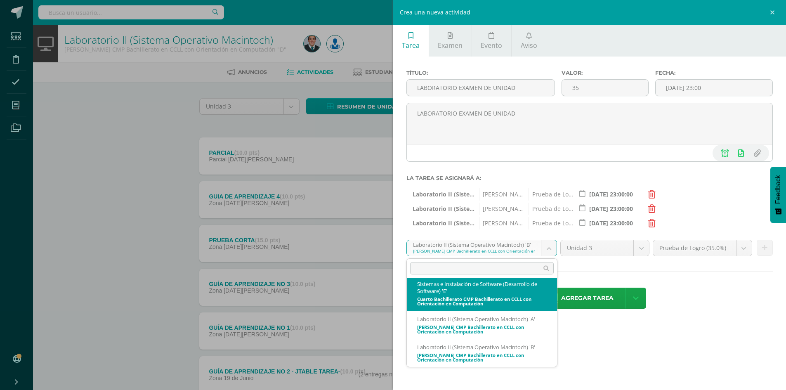
scroll to position [1008, 0]
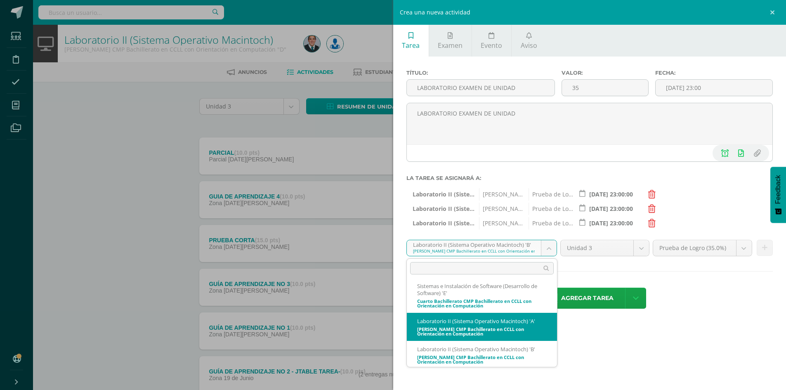
select select "162471"
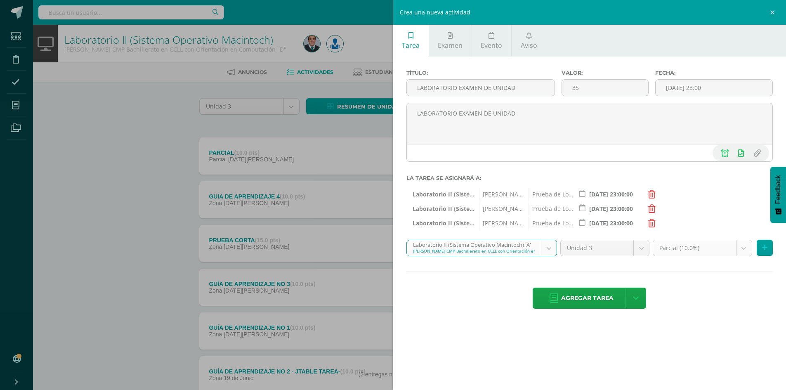
click at [730, 250] on body "Estudiantes Disciplina Asistencia Mis cursos Archivos Soporte Centro de ayuda Ú…" at bounding box center [393, 224] width 786 height 448
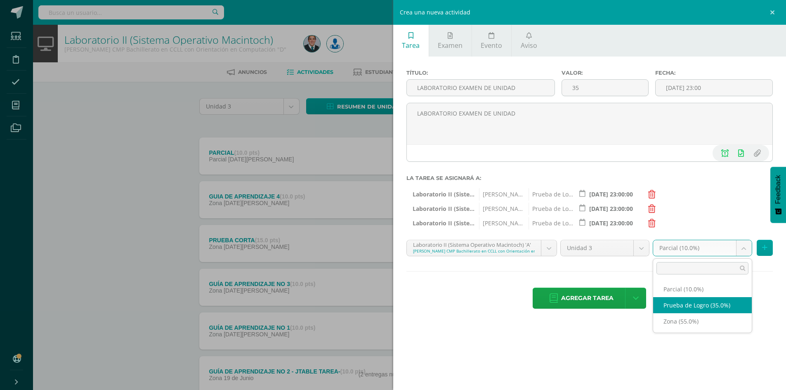
select select "162484"
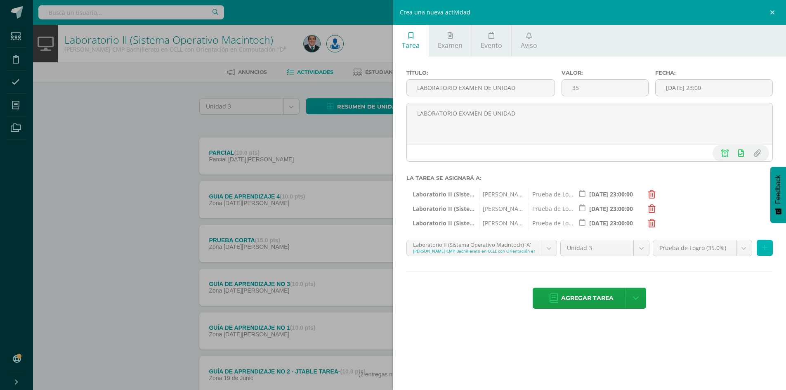
click at [769, 251] on button at bounding box center [765, 248] width 16 height 16
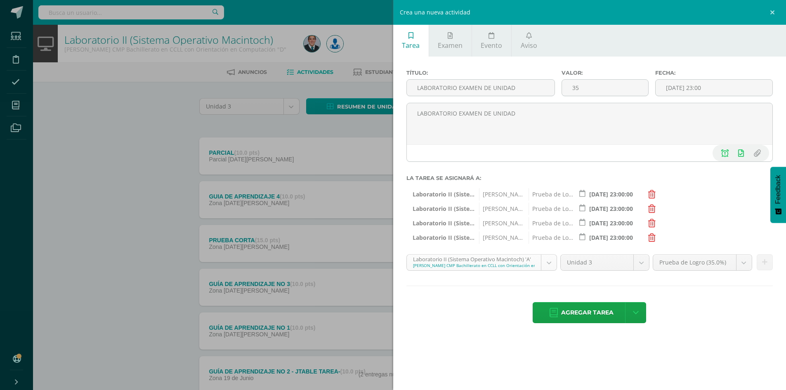
click at [464, 263] on body "Estudiantes Disciplina Asistencia Mis cursos Archivos Soporte Centro de ayuda Ú…" at bounding box center [393, 224] width 786 height 448
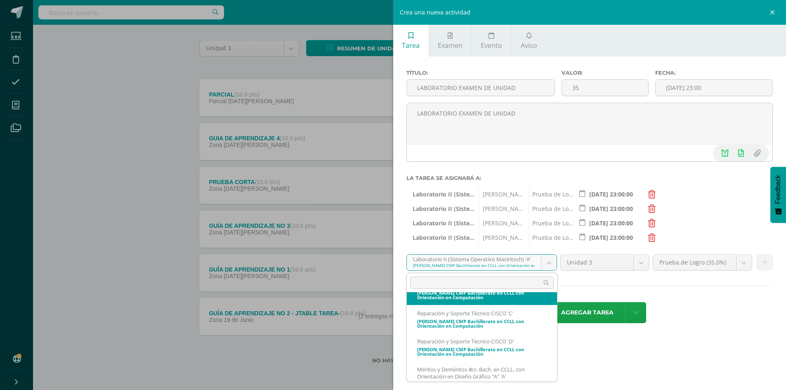
scroll to position [1522, 0]
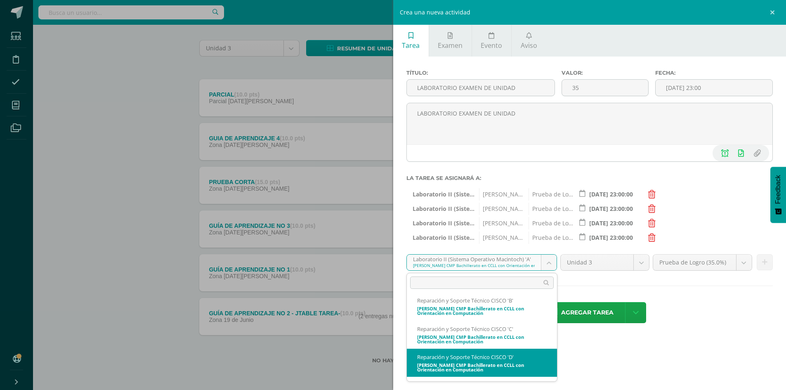
select select "162131"
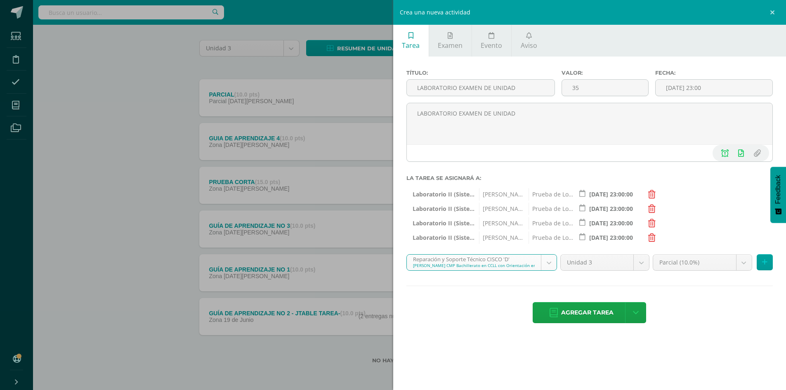
click at [688, 268] on body "Estudiantes Disciplina Asistencia Mis cursos Archivos Soporte Centro de ayuda Ú…" at bounding box center [393, 166] width 786 height 448
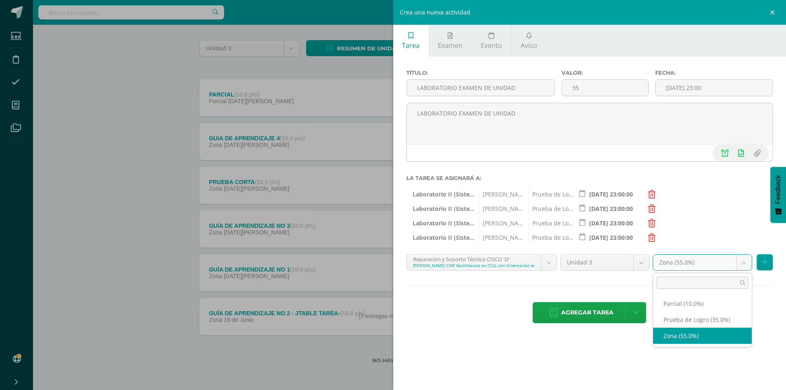
click at [718, 265] on body "Estudiantes Disciplina Asistencia Mis cursos Archivos Soporte Centro de ayuda Ú…" at bounding box center [393, 166] width 786 height 448
select select "162144"
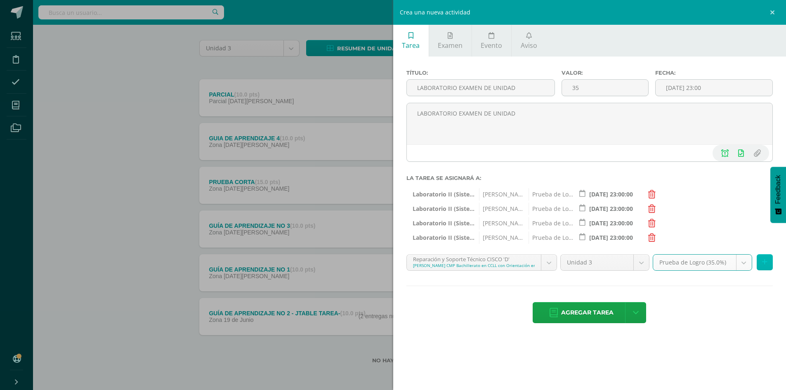
click at [766, 262] on icon at bounding box center [764, 262] width 5 height 7
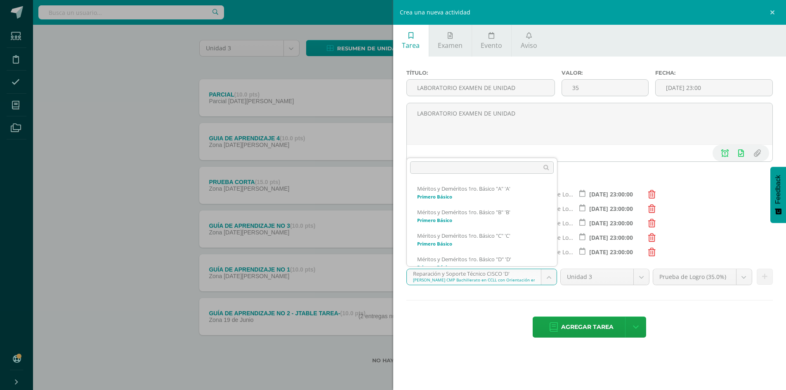
click at [476, 282] on body "Estudiantes Disciplina Asistencia Mis cursos Archivos Soporte Centro de ayuda Ú…" at bounding box center [393, 166] width 786 height 448
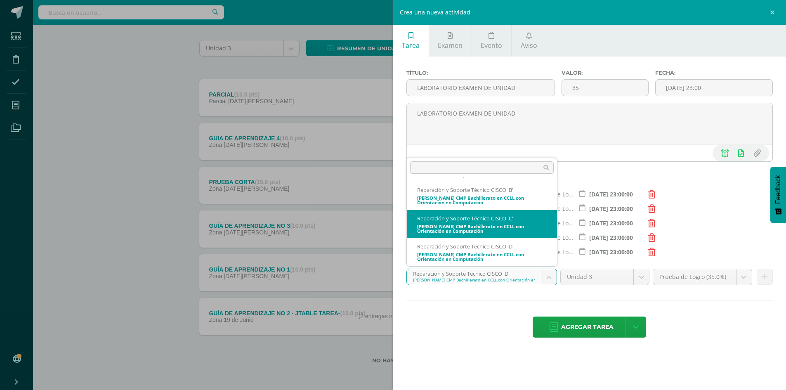
select select "163231"
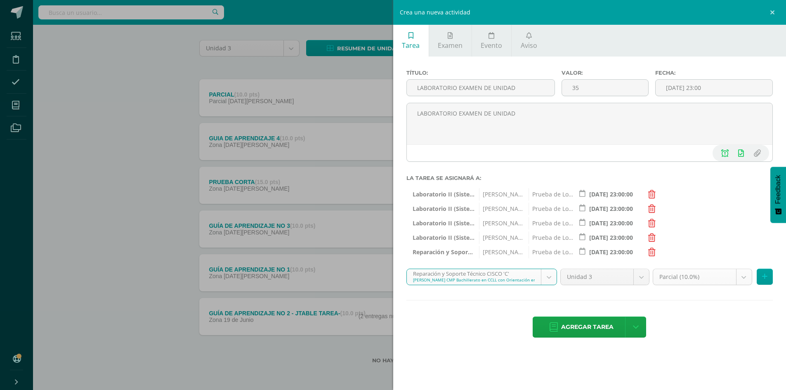
click at [701, 279] on body "Estudiantes Disciplina Asistencia Mis cursos Archivos Soporte Centro de ayuda Ú…" at bounding box center [393, 166] width 786 height 448
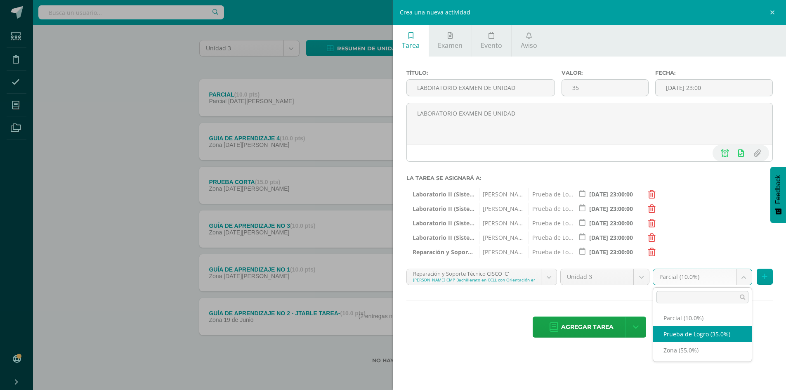
select select "163244"
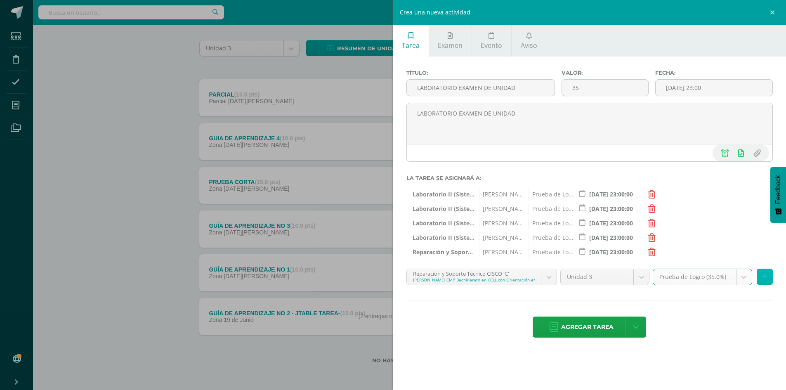
click at [762, 277] on icon at bounding box center [764, 276] width 5 height 7
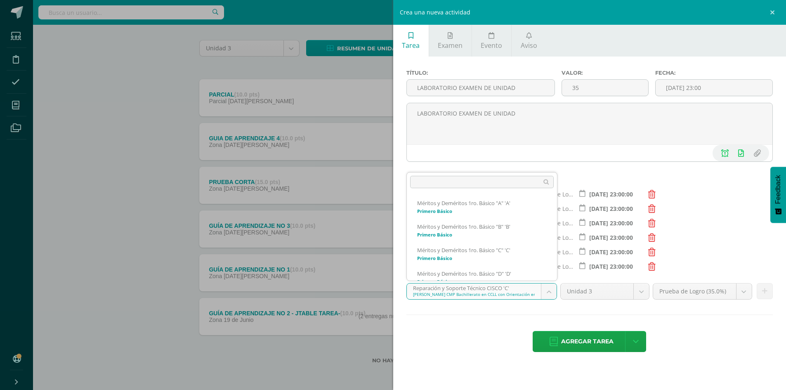
click at [495, 295] on body "Estudiantes Disciplina Asistencia Mis cursos Archivos Soporte Centro de ayuda Ú…" at bounding box center [393, 166] width 786 height 448
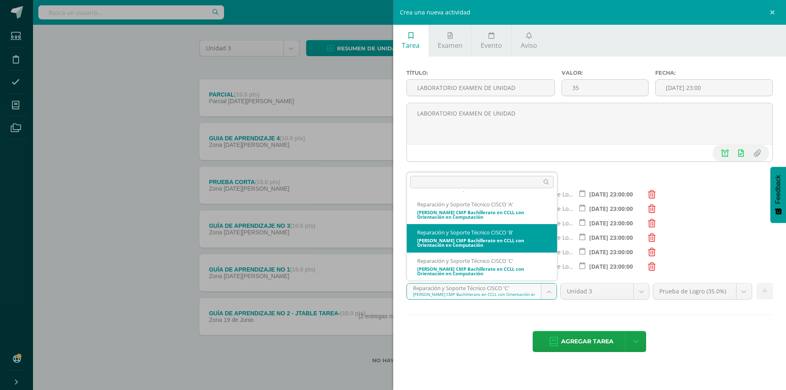
select select "162951"
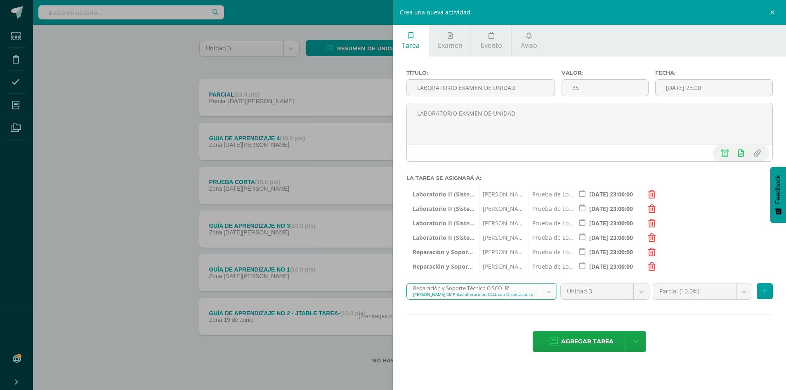
click at [709, 295] on body "Estudiantes Disciplina Asistencia Mis cursos Archivos Soporte Centro de ayuda Ú…" at bounding box center [393, 166] width 786 height 448
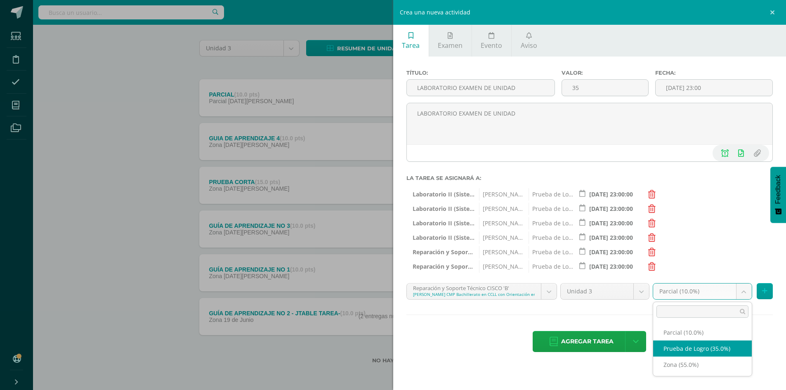
select select "162964"
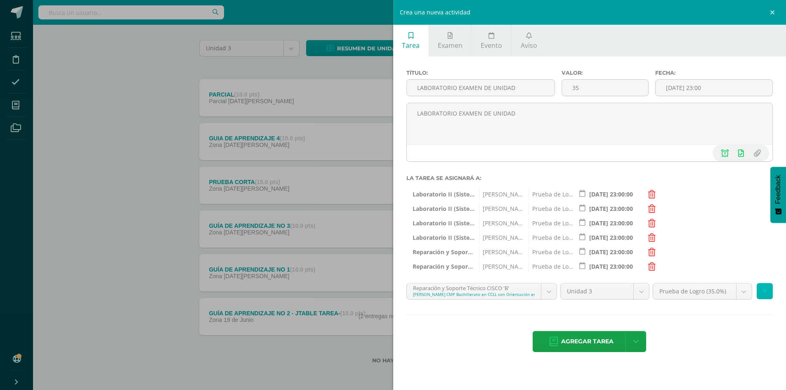
click at [762, 293] on icon at bounding box center [764, 291] width 5 height 7
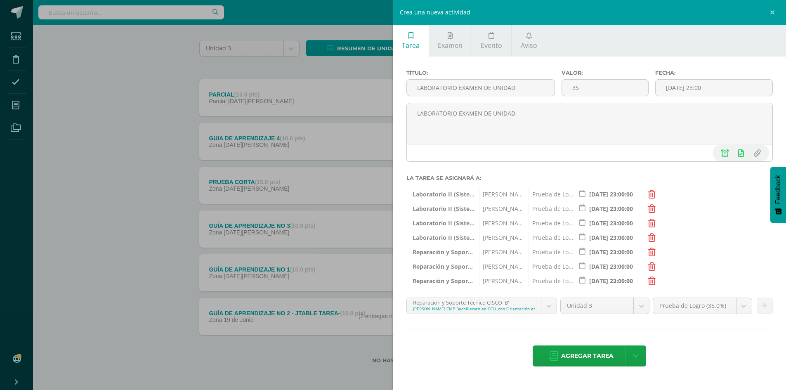
click at [484, 310] on body "Estudiantes Disciplina Asistencia Mis cursos Archivos Soporte Centro de ayuda Ú…" at bounding box center [393, 166] width 786 height 448
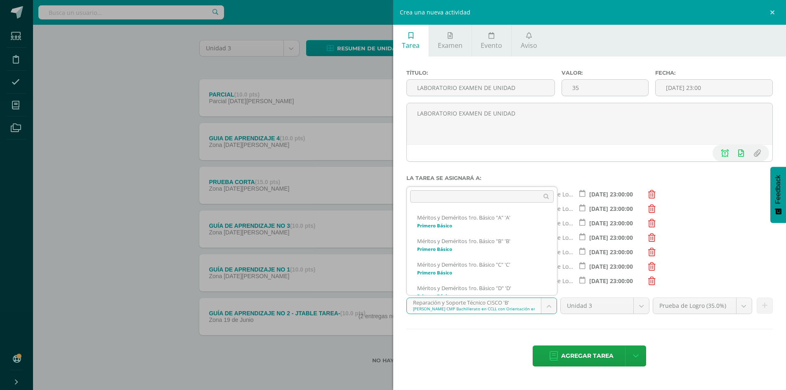
scroll to position [1461, 0]
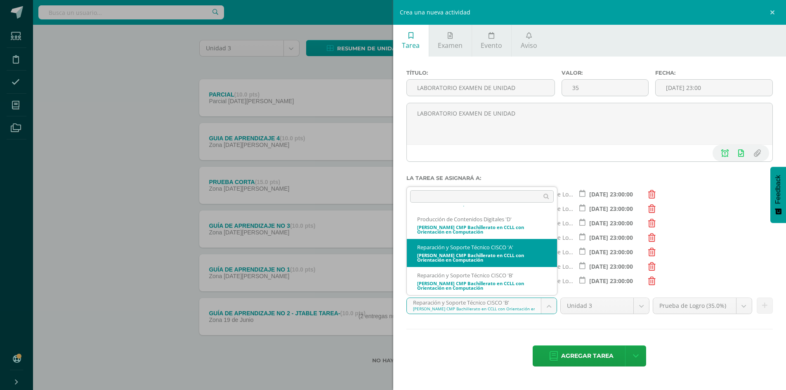
select select "162511"
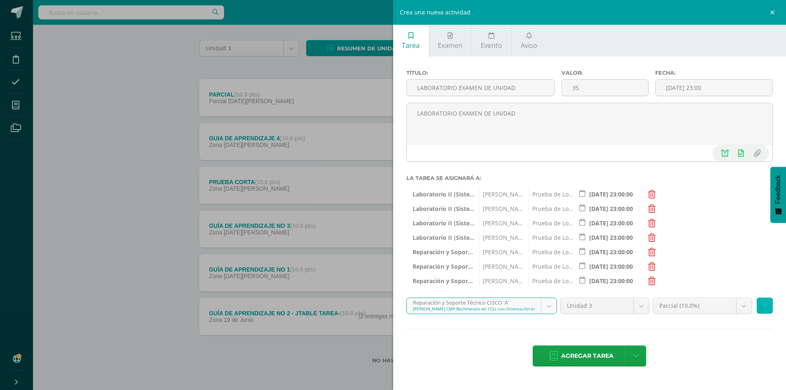
click at [766, 304] on icon at bounding box center [764, 305] width 5 height 7
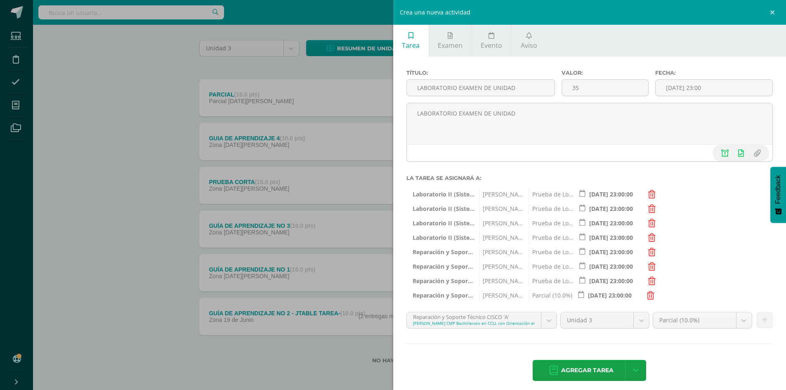
click at [648, 293] on icon at bounding box center [650, 295] width 7 height 8
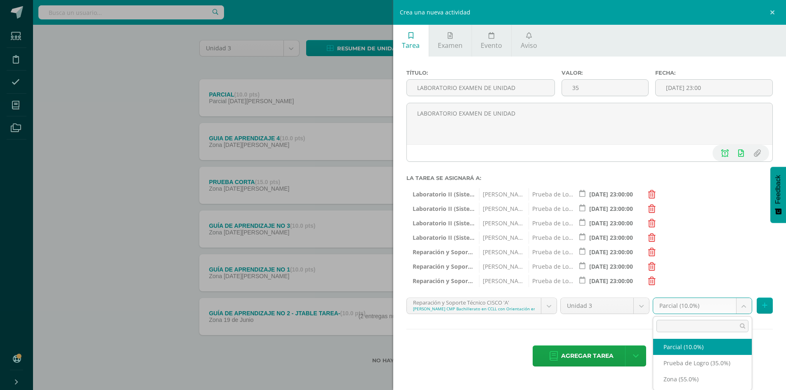
click at [724, 306] on body "Estudiantes Disciplina Asistencia Mis cursos Archivos Soporte Centro de ayuda Ú…" at bounding box center [393, 166] width 786 height 448
select select "162524"
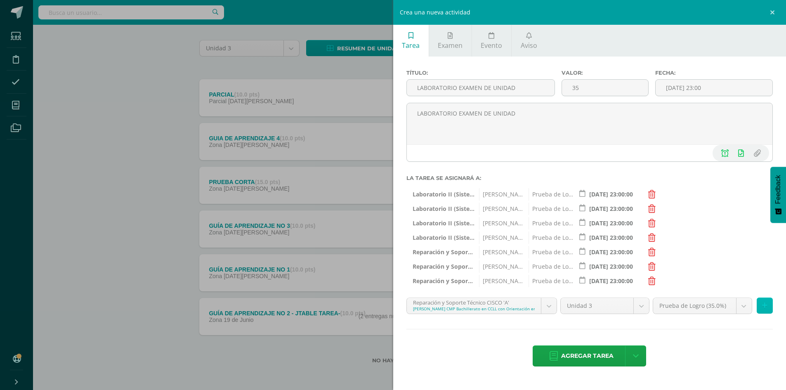
click at [770, 304] on button at bounding box center [765, 306] width 16 height 16
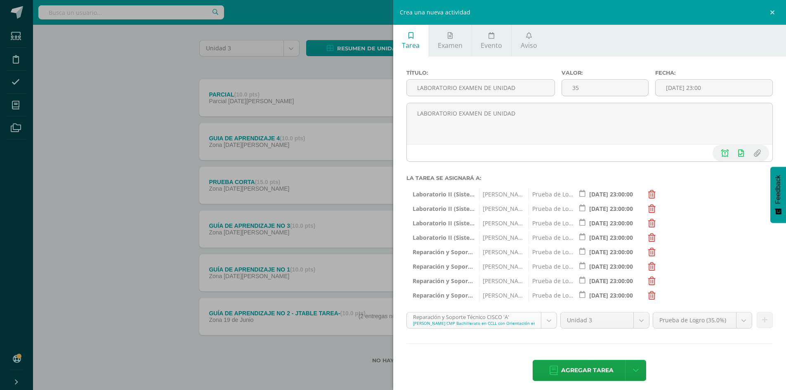
click at [502, 319] on body "Estudiantes Disciplina Asistencia Mis cursos Archivos Soporte Centro de ayuda Ú…" at bounding box center [393, 166] width 786 height 448
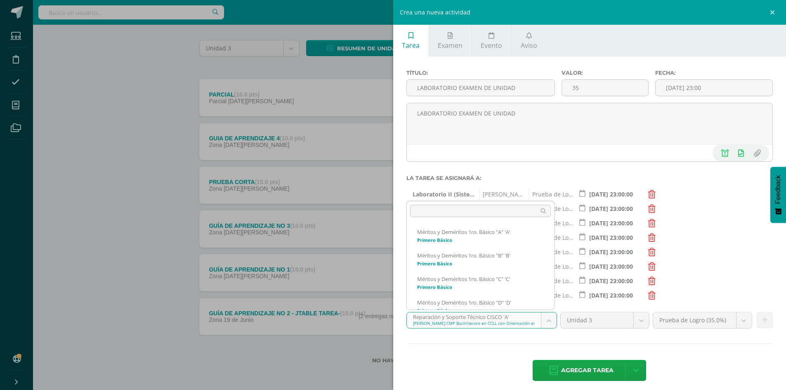
scroll to position [1433, 0]
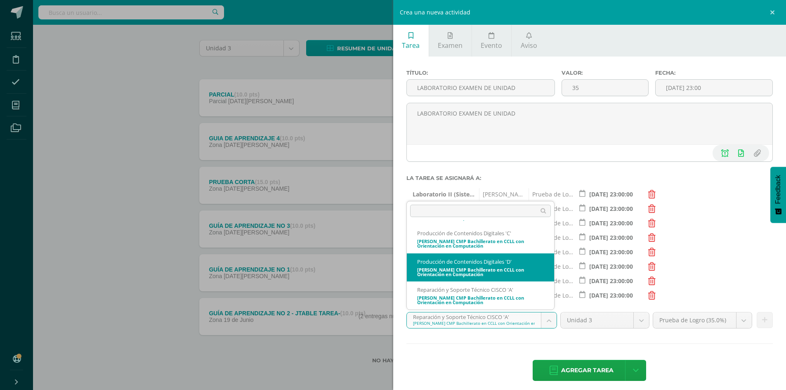
select select "162231"
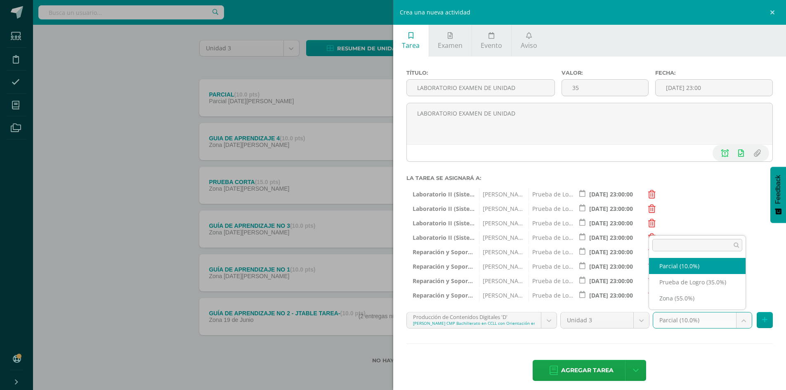
click at [701, 324] on body "Estudiantes Disciplina Asistencia Mis cursos Archivos Soporte Centro de ayuda Ú…" at bounding box center [393, 166] width 786 height 448
select select "162244"
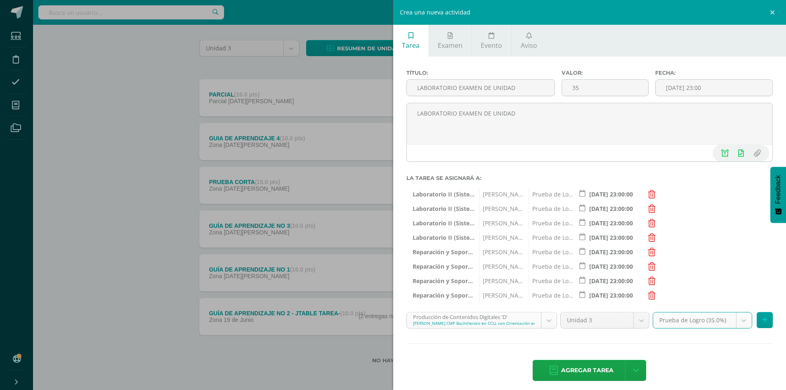
click at [485, 323] on body "Estudiantes Disciplina Asistencia Mis cursos Archivos Soporte Centro de ayuda Ú…" at bounding box center [393, 166] width 786 height 448
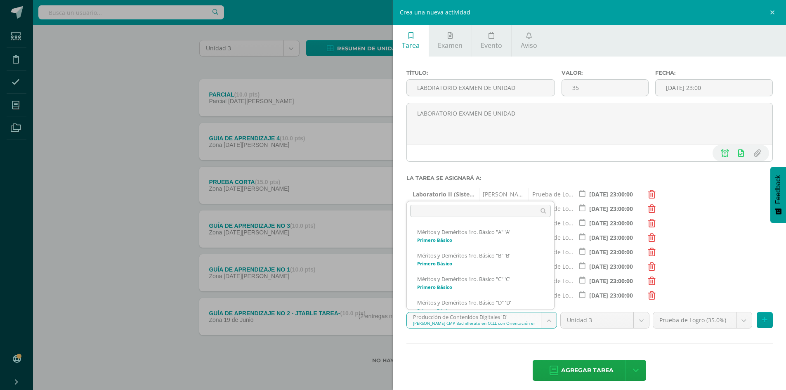
scroll to position [1405, 0]
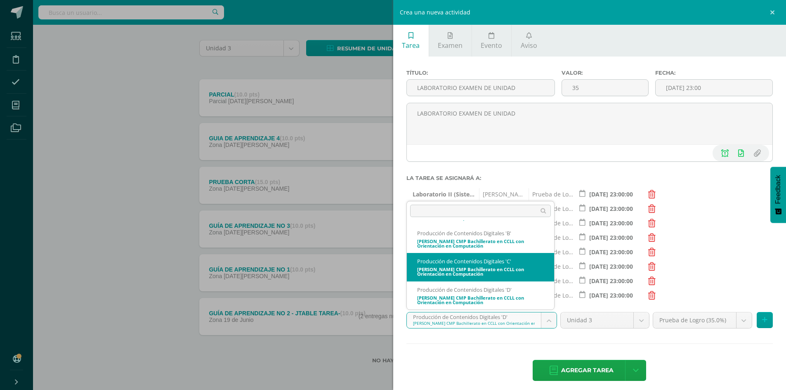
select select "163151"
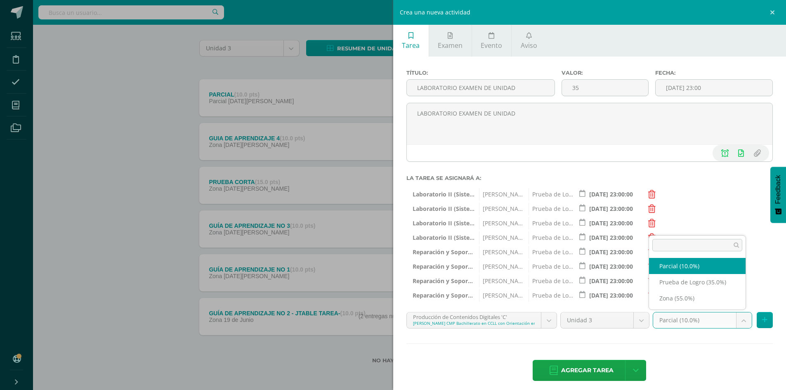
click at [710, 323] on body "Estudiantes Disciplina Asistencia Mis cursos Archivos Soporte Centro de ayuda Ú…" at bounding box center [393, 166] width 786 height 448
select select "163164"
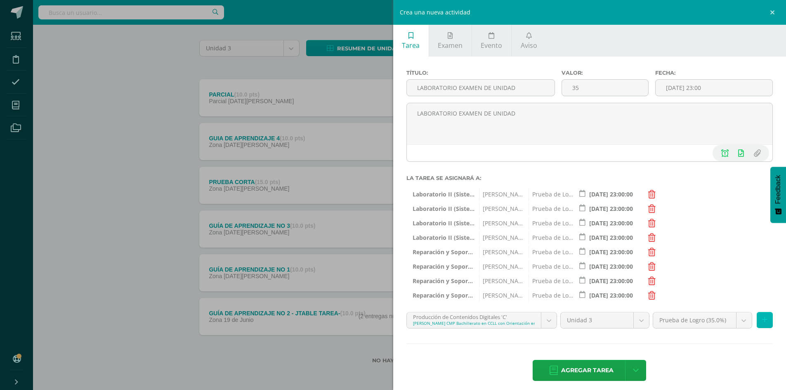
click at [762, 318] on icon at bounding box center [764, 320] width 5 height 7
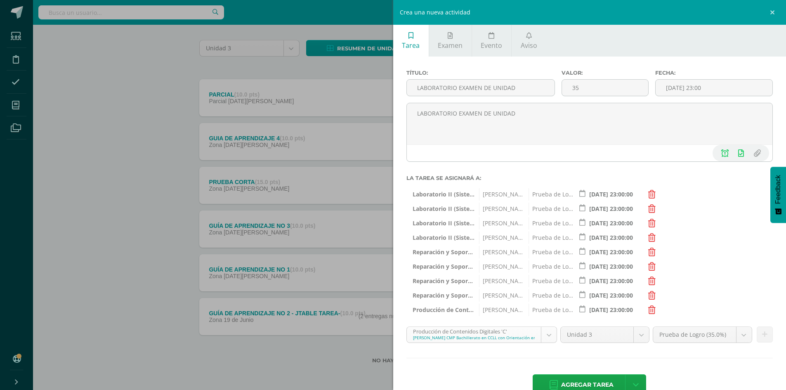
click at [471, 335] on body "Estudiantes Disciplina Asistencia Mis cursos Archivos Soporte Centro de ayuda Ú…" at bounding box center [393, 166] width 786 height 448
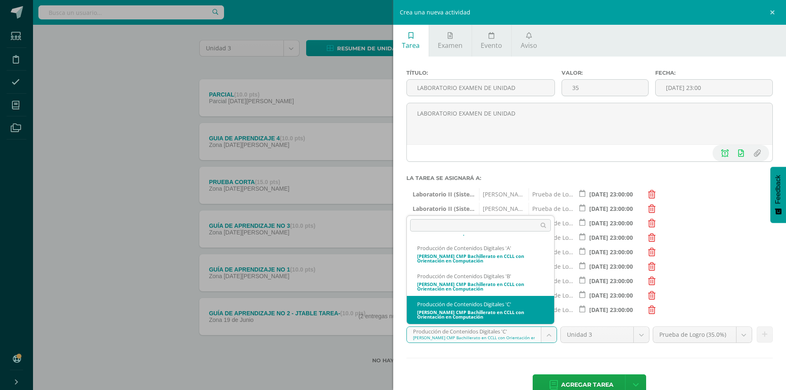
scroll to position [1417, 0]
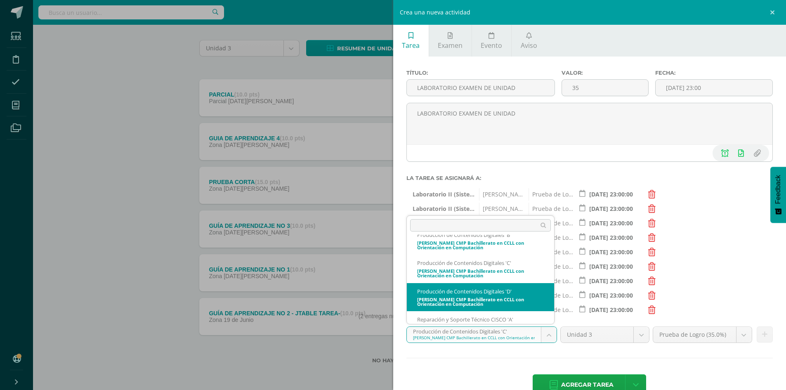
select select "162231"
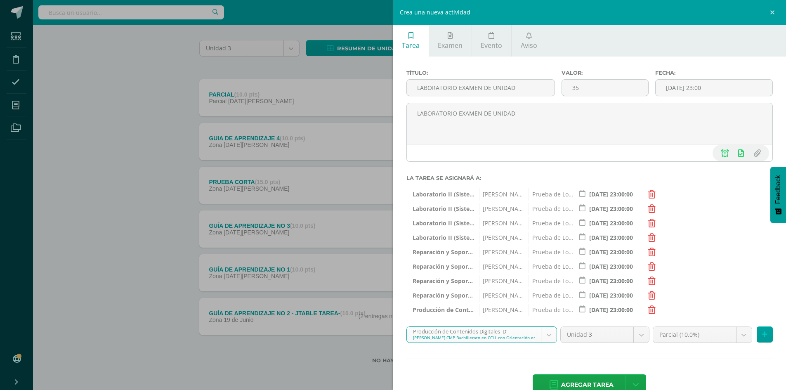
click at [688, 337] on body "Estudiantes Disciplina Asistencia Mis cursos Archivos Soporte Centro de ayuda Ú…" at bounding box center [393, 166] width 786 height 448
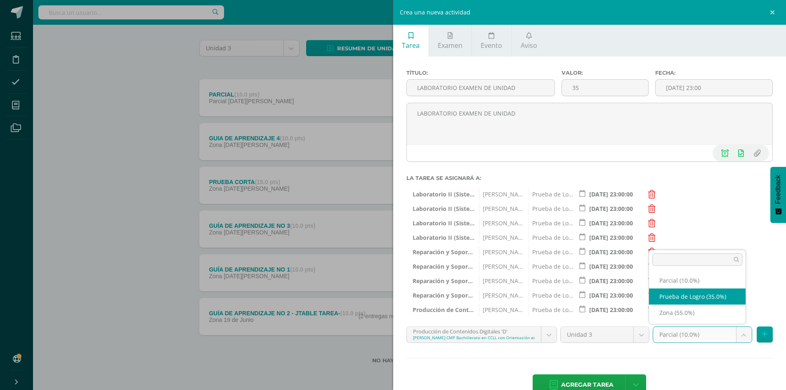
select select "162244"
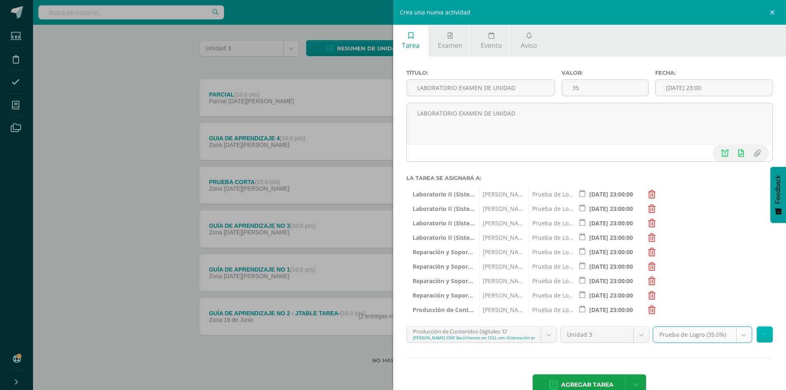
click at [762, 334] on icon at bounding box center [764, 334] width 5 height 7
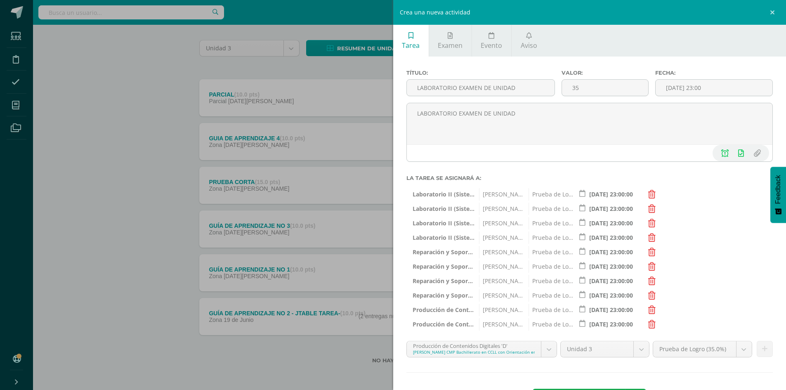
scroll to position [35, 0]
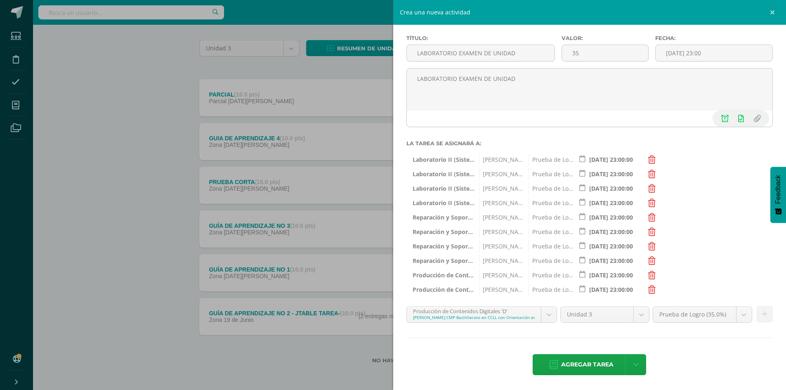
click at [495, 311] on body "Estudiantes Disciplina Asistencia Mis cursos Archivos Soporte Centro de ayuda Ú…" at bounding box center [393, 166] width 786 height 448
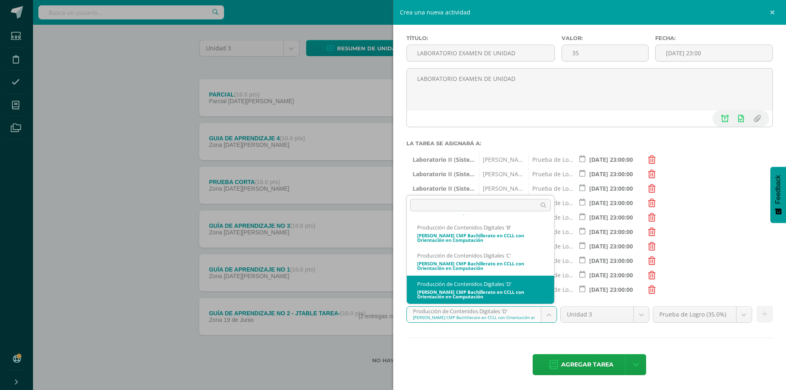
scroll to position [1433, 0]
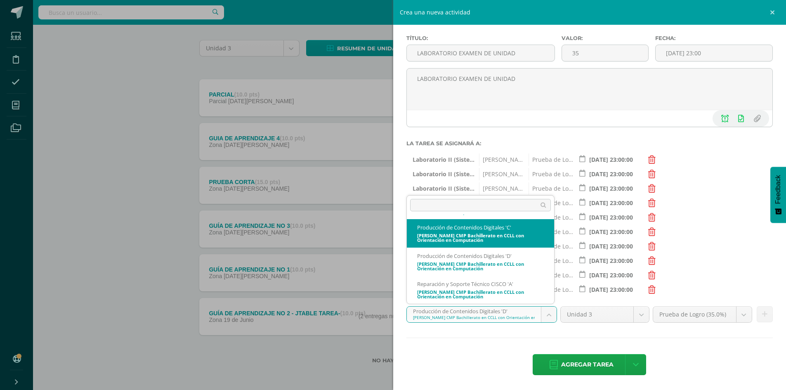
select select "163151"
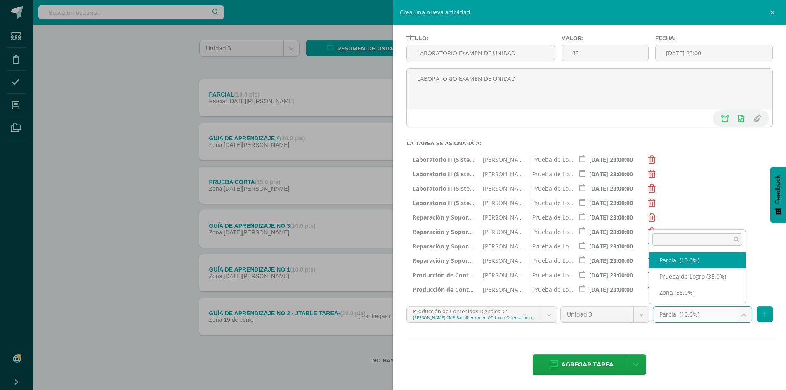
click at [697, 315] on body "Estudiantes Disciplina Asistencia Mis cursos Archivos Soporte Centro de ayuda Ú…" at bounding box center [393, 166] width 786 height 448
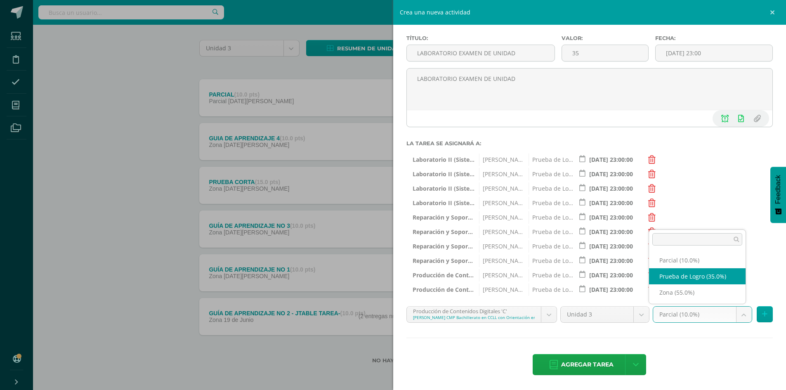
select select "163164"
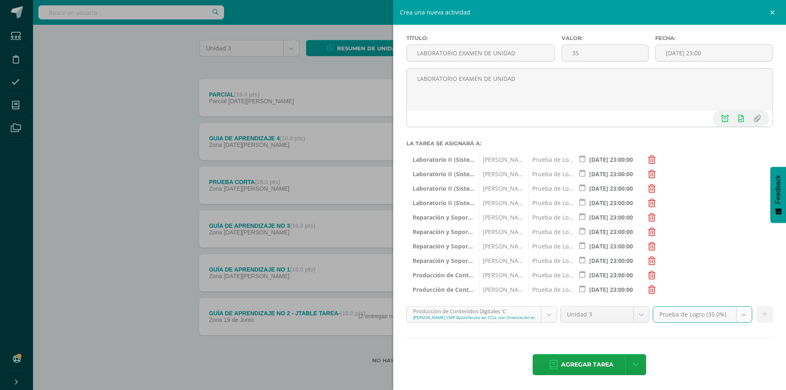
click at [459, 315] on body "Estudiantes Disciplina Asistencia Mis cursos Archivos Soporte Centro de ayuda Ú…" at bounding box center [393, 166] width 786 height 448
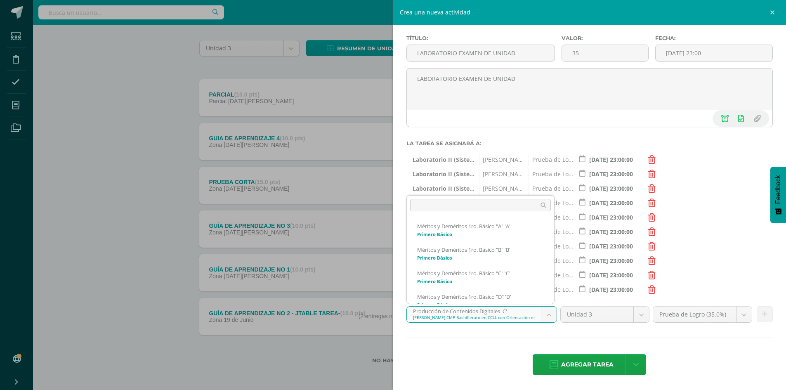
scroll to position [1376, 0]
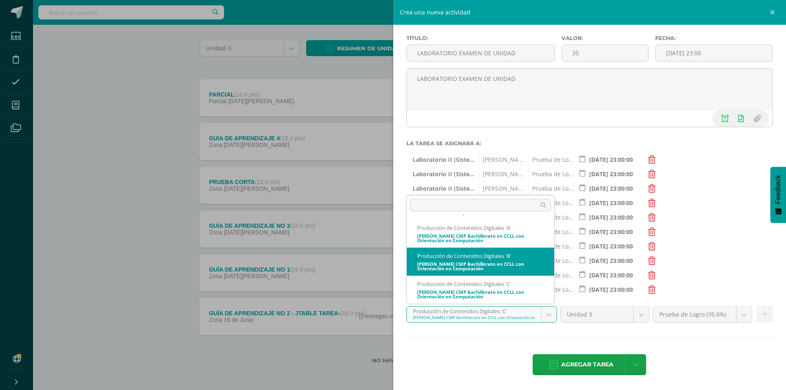
select select "162851"
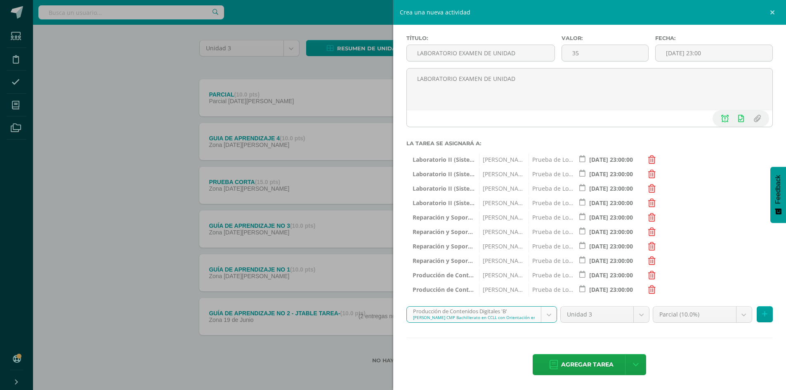
click at [716, 314] on body "Estudiantes Disciplina Asistencia Mis cursos Archivos Soporte Centro de ayuda Ú…" at bounding box center [393, 166] width 786 height 448
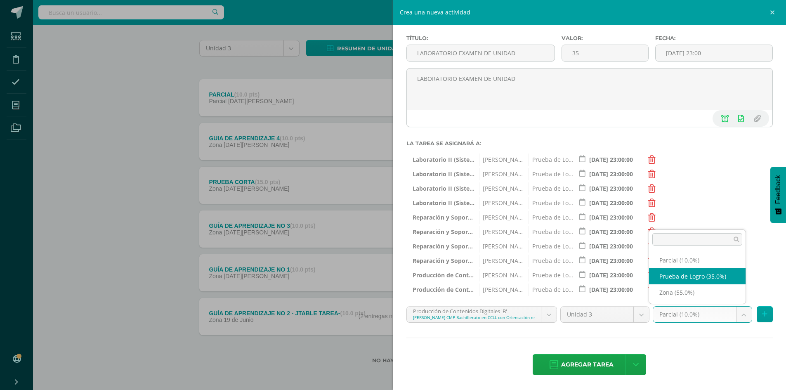
select select "162864"
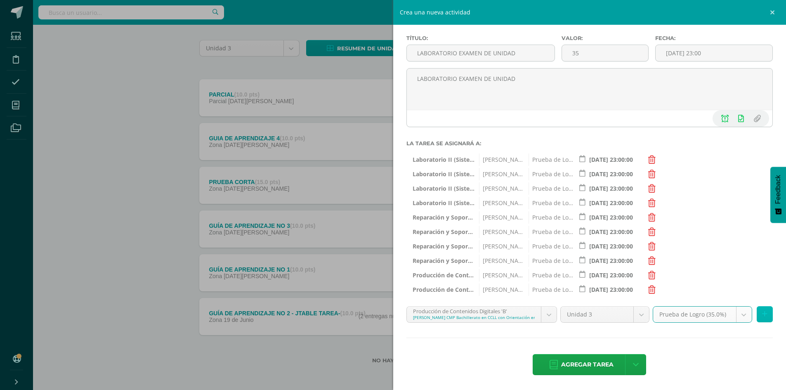
click at [762, 316] on button at bounding box center [765, 314] width 16 height 16
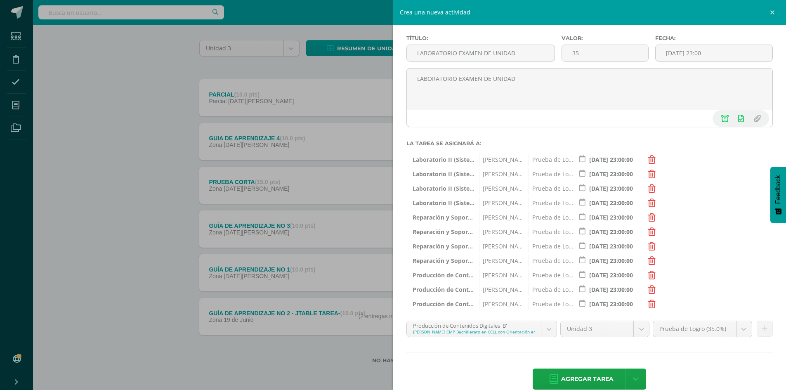
click at [503, 334] on body "Estudiantes Disciplina Asistencia Mis cursos Archivos Soporte Centro de ayuda Ú…" at bounding box center [393, 166] width 786 height 448
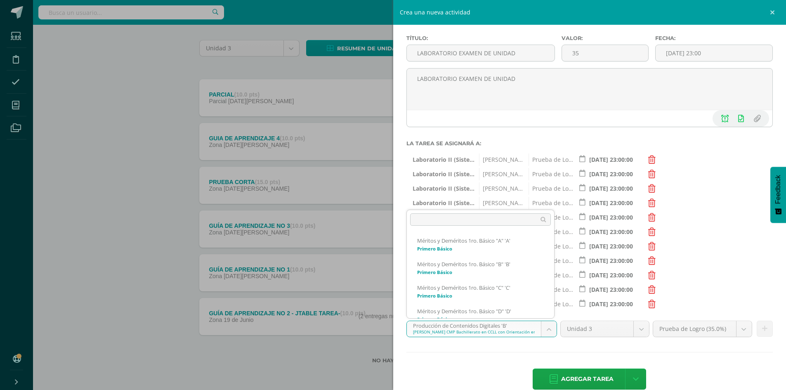
scroll to position [1348, 0]
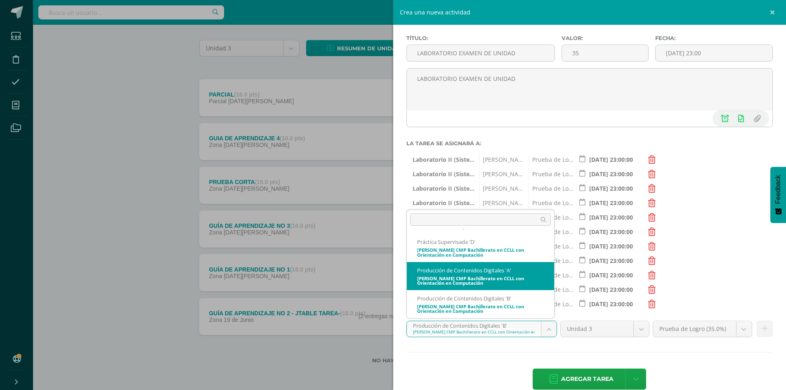
select select "162431"
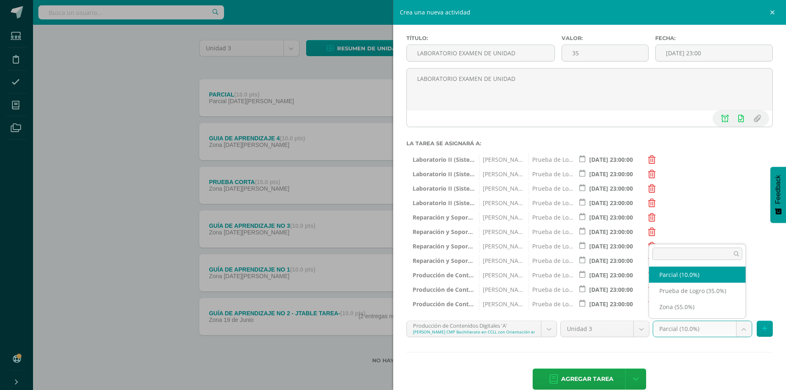
click at [682, 333] on body "Estudiantes Disciplina Asistencia Mis cursos Archivos Soporte Centro de ayuda Ú…" at bounding box center [393, 166] width 786 height 448
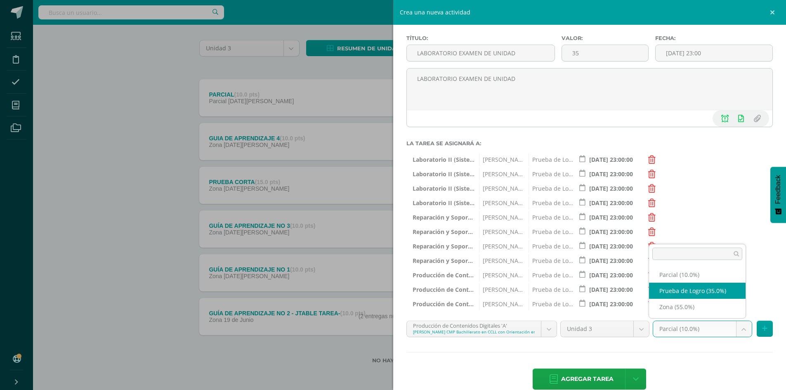
select select "162444"
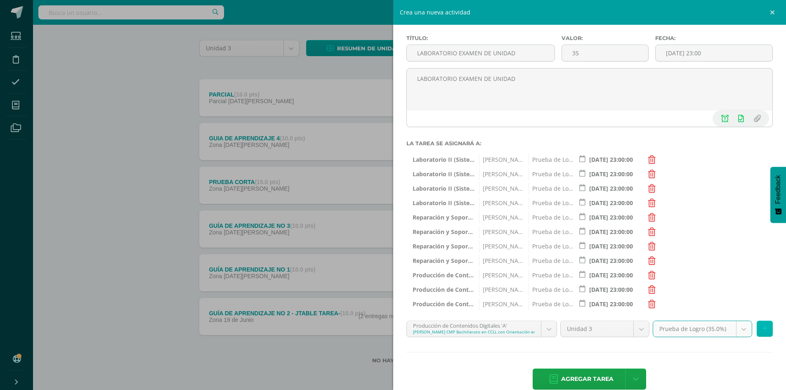
click at [757, 328] on button at bounding box center [765, 329] width 16 height 16
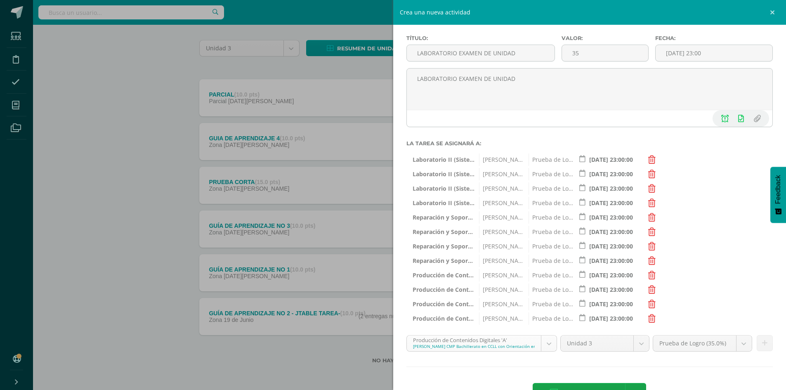
scroll to position [64, 0]
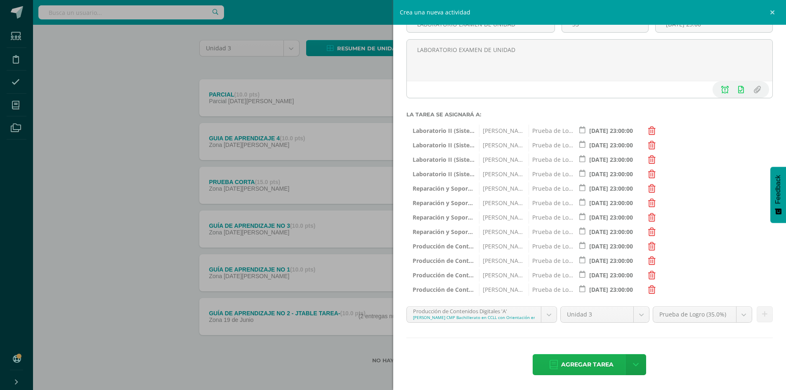
click at [572, 363] on span "Agregar tarea" at bounding box center [587, 365] width 52 height 20
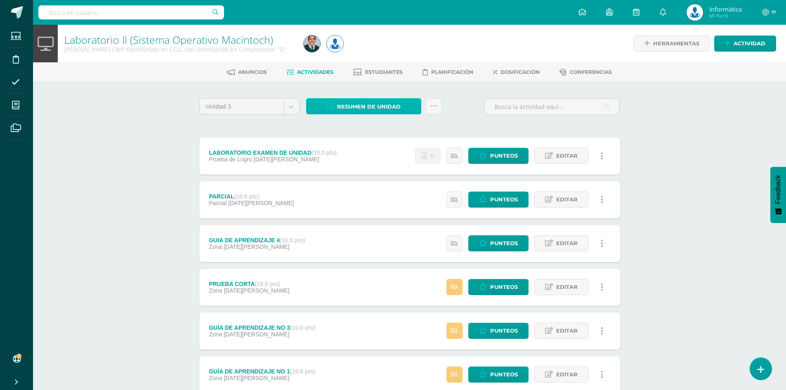
click at [357, 112] on span "Resumen de unidad" at bounding box center [369, 106] width 64 height 15
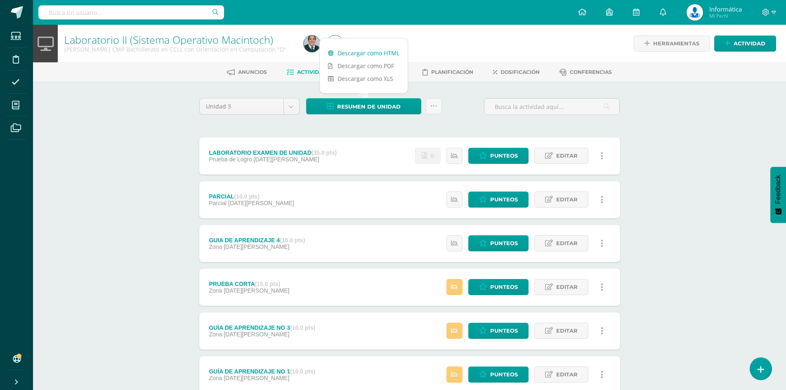
click at [367, 54] on link "Descargar como HTML" at bounding box center [364, 53] width 88 height 13
click at [145, 133] on div "Laboratorio II (Sistema Operativo Macintoch) Quinto Bachillerato CMP Bachillera…" at bounding box center [409, 258] width 753 height 467
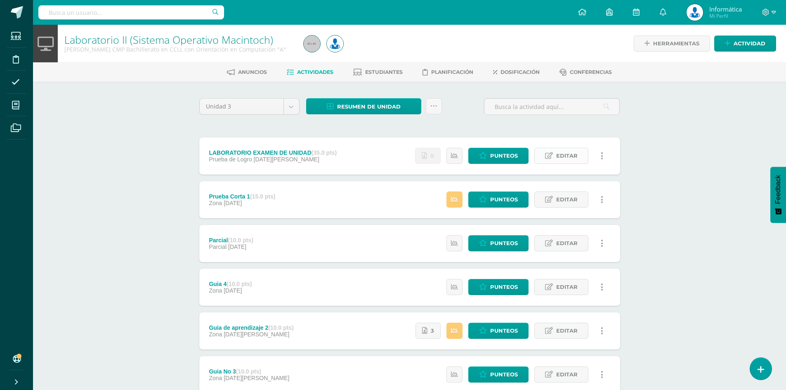
click at [565, 158] on span "Editar" at bounding box center [566, 155] width 21 height 15
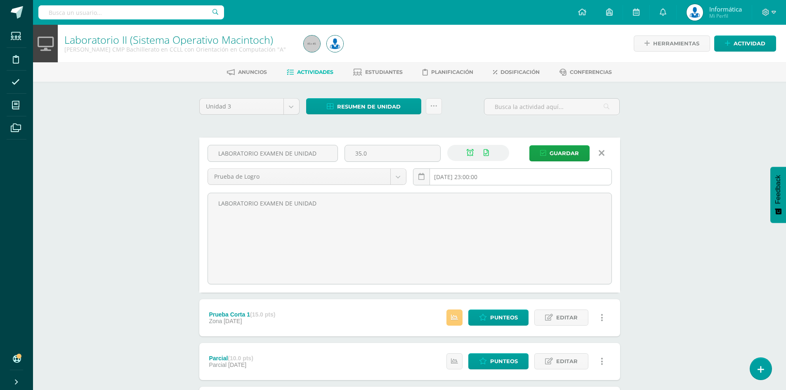
click at [524, 173] on input "[DATE] 23:00:00" at bounding box center [513, 177] width 198 height 16
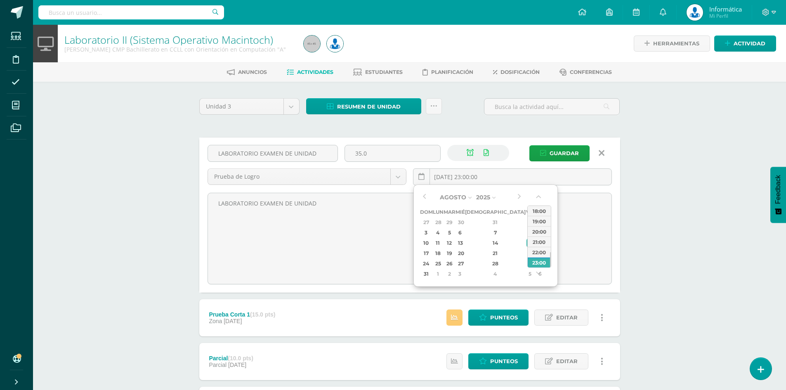
type input "[DATE] 23:00"
click at [706, 229] on div "Laboratorio II (Sistema Operativo Macintoch) Quinto Bachillerato CMP Bachillera…" at bounding box center [409, 317] width 753 height 585
